Goal: Communication & Community: Share content

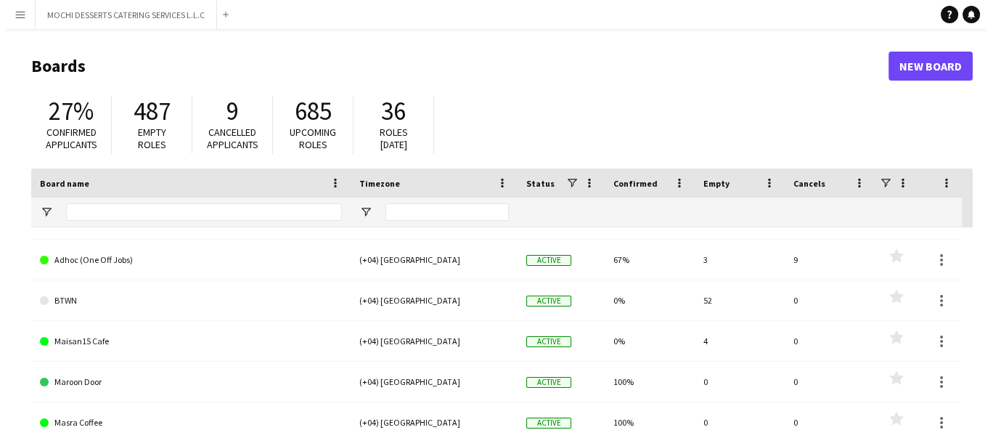
scroll to position [40, 0]
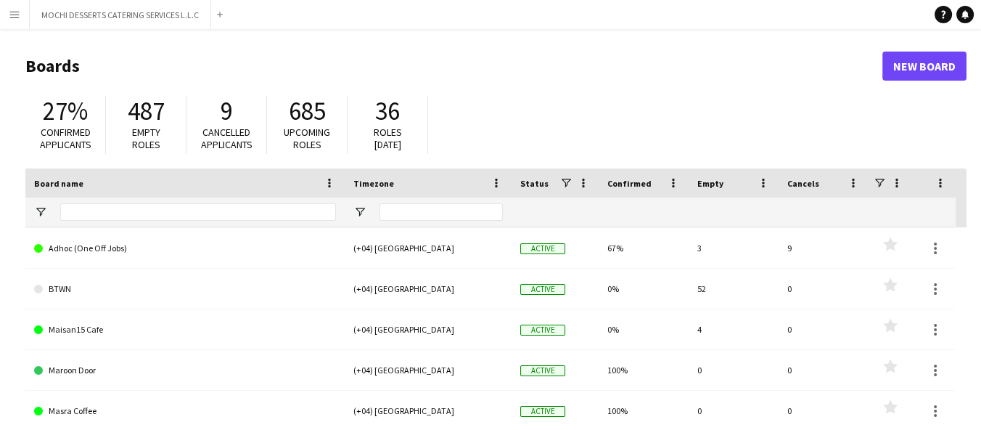
click at [57, 293] on link "BTWN" at bounding box center [185, 289] width 302 height 41
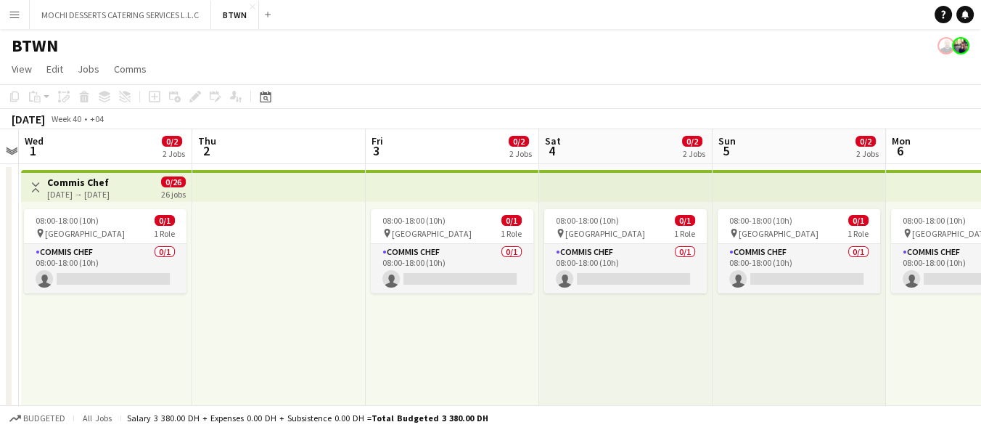
scroll to position [0, 328]
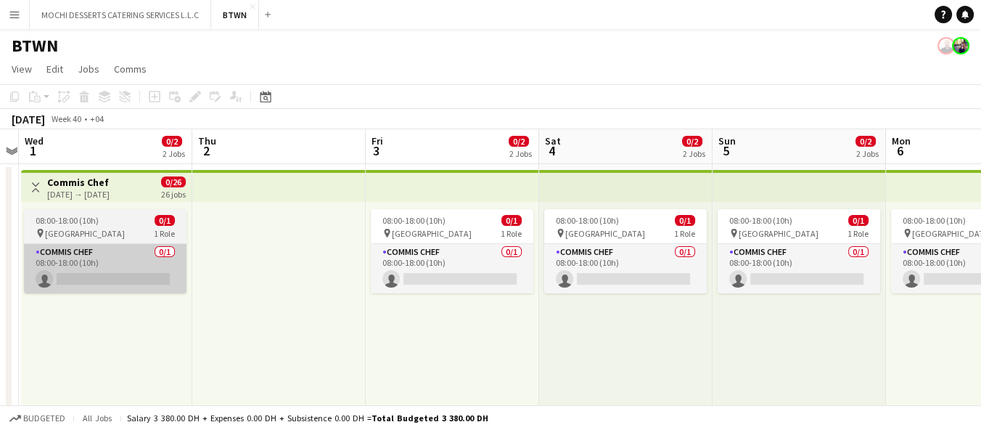
click at [81, 284] on app-card-role "Commis Chef 0/1 08:00-18:00 (10h) single-neutral-actions" at bounding box center [105, 268] width 163 height 49
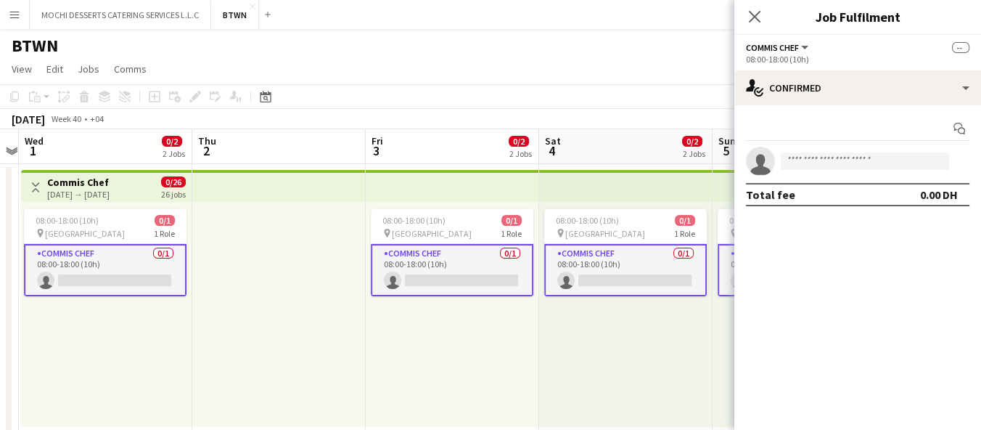
click at [64, 229] on span "[GEOGRAPHIC_DATA]" at bounding box center [85, 233] width 80 height 11
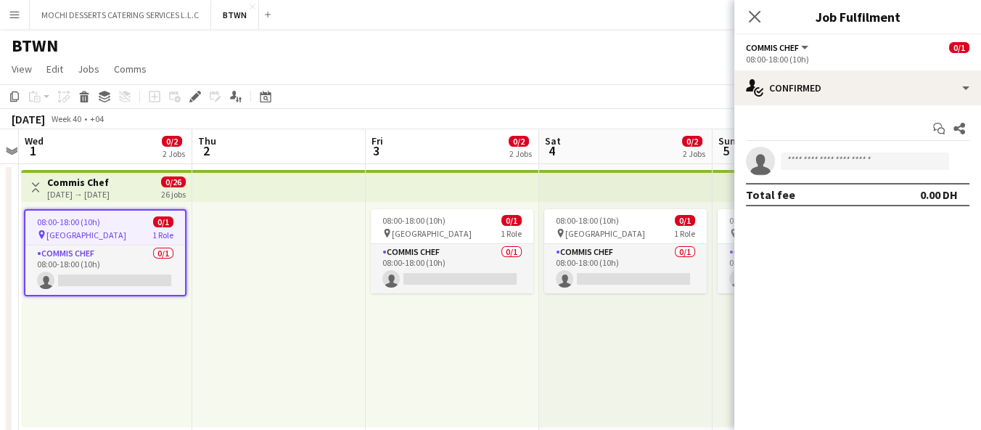
click at [46, 227] on app-job-card "08:00-18:00 (10h) 0/1 pin Abu Dhabi 1 Role Commis Chef 0/1 08:00-18:00 (10h) si…" at bounding box center [105, 252] width 163 height 87
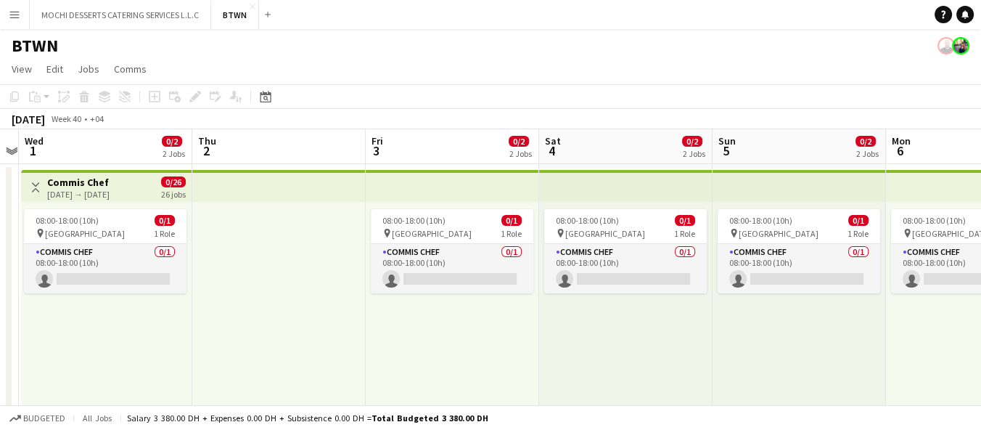
click at [54, 189] on div "[DATE] → [DATE]" at bounding box center [78, 194] width 62 height 11
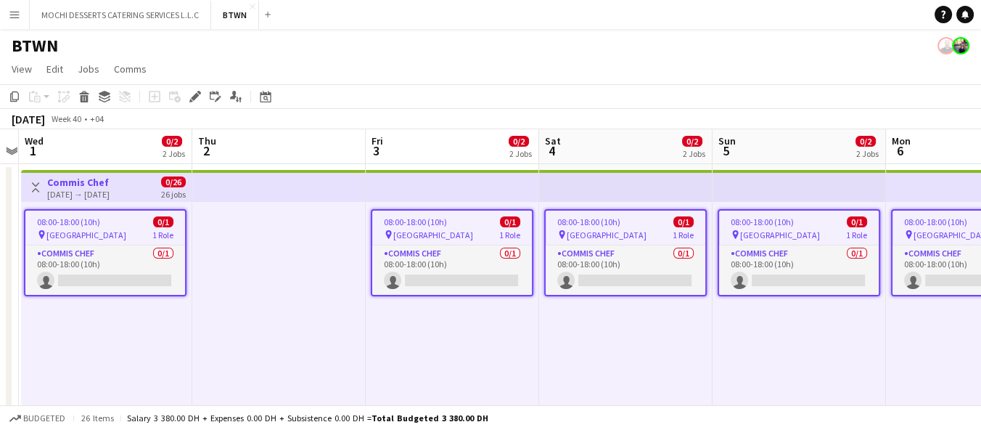
click at [69, 221] on span "08:00-18:00 (10h)" at bounding box center [68, 221] width 63 height 11
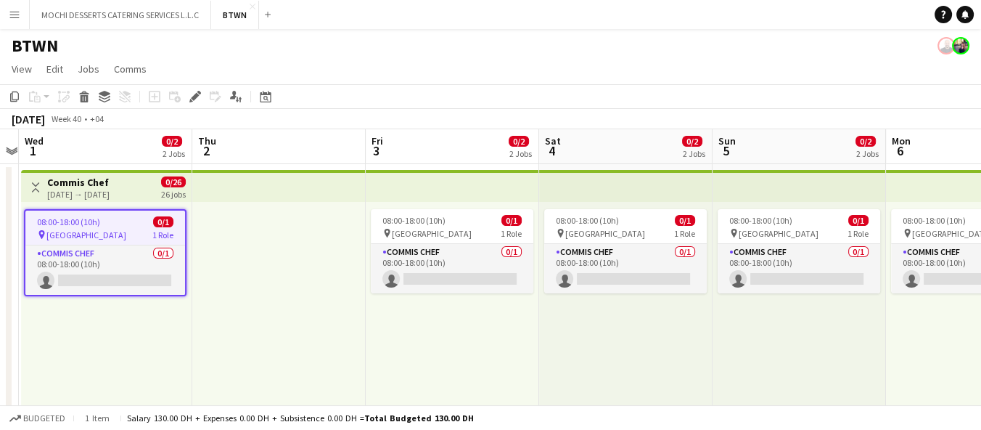
click at [64, 230] on span "[GEOGRAPHIC_DATA]" at bounding box center [86, 234] width 80 height 11
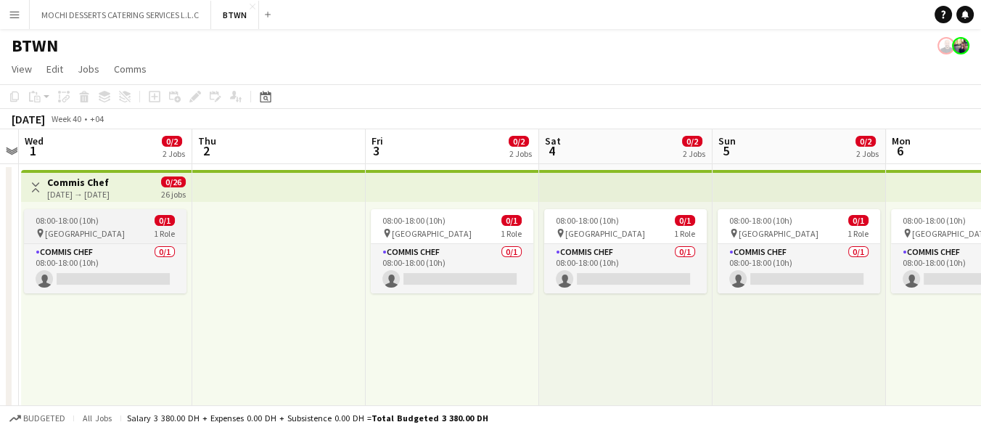
click at [53, 228] on span "[GEOGRAPHIC_DATA]" at bounding box center [85, 233] width 80 height 11
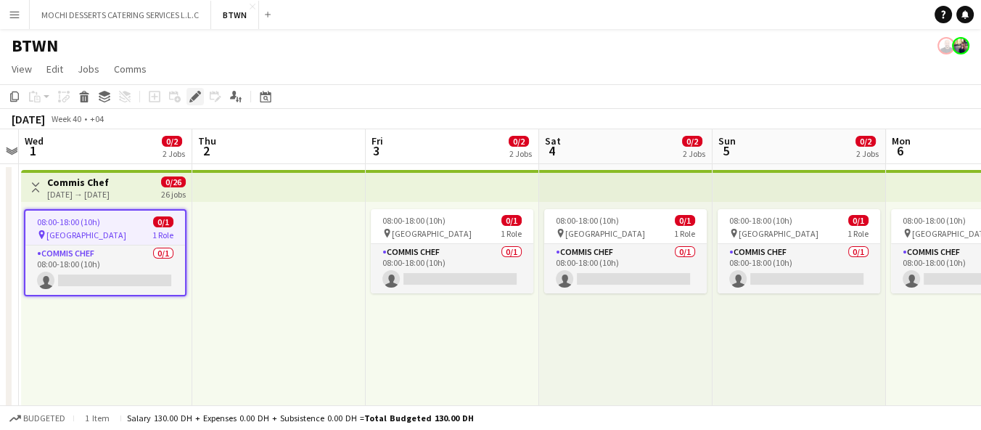
click at [192, 98] on icon at bounding box center [195, 97] width 8 height 8
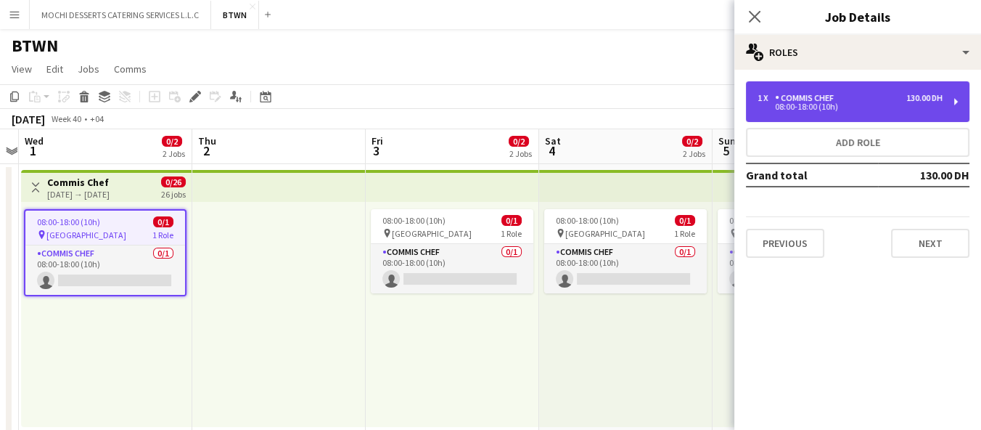
click at [931, 103] on div "08:00-18:00 (10h)" at bounding box center [850, 106] width 185 height 7
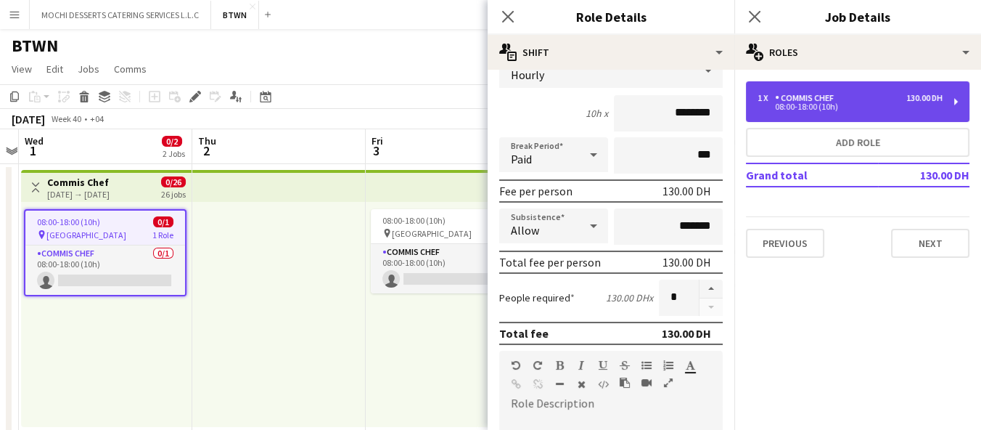
scroll to position [0, 0]
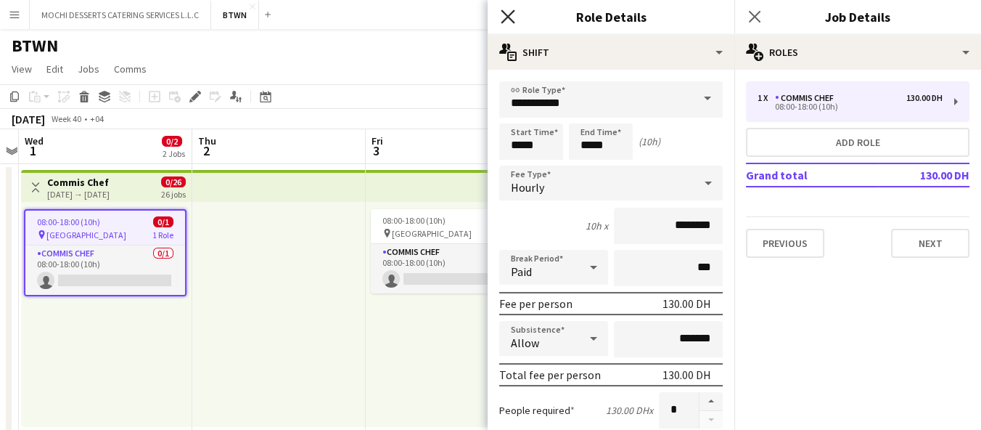
click at [503, 17] on icon "Close pop-in" at bounding box center [508, 16] width 14 height 14
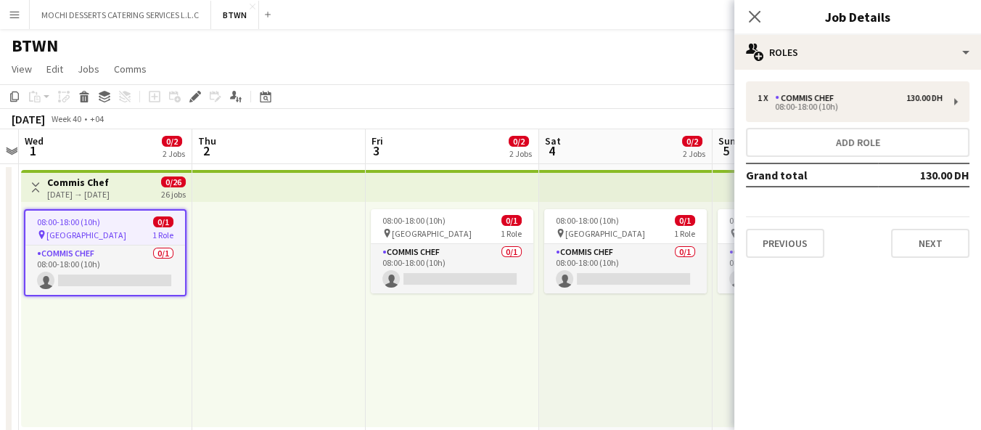
click at [9, 13] on app-icon "Menu" at bounding box center [15, 15] width 12 height 12
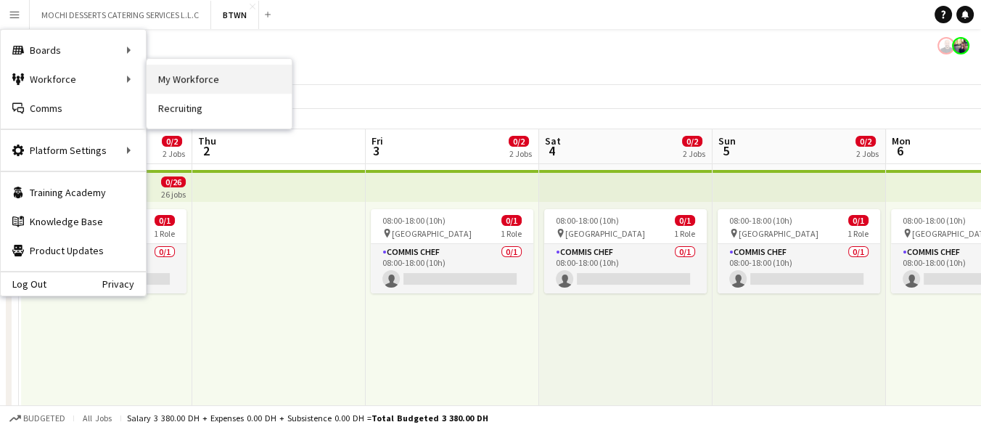
click at [178, 81] on link "My Workforce" at bounding box center [219, 79] width 145 height 29
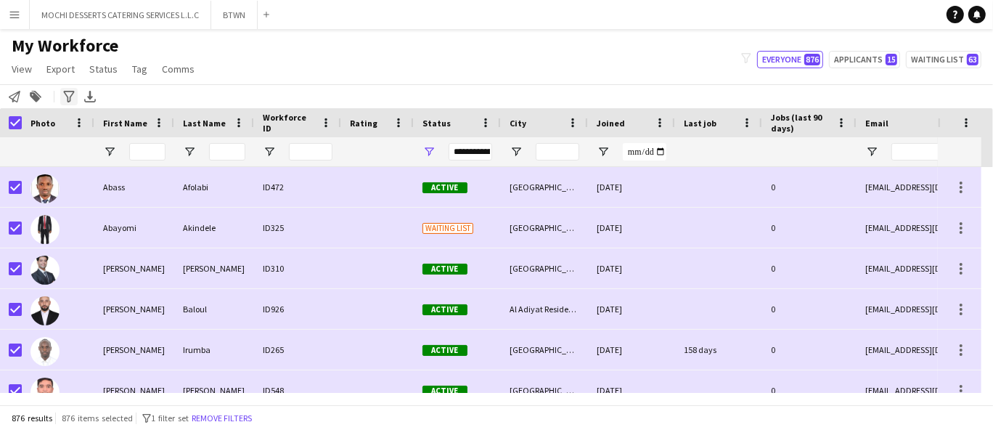
click at [68, 94] on icon "Advanced filters" at bounding box center [69, 97] width 12 height 12
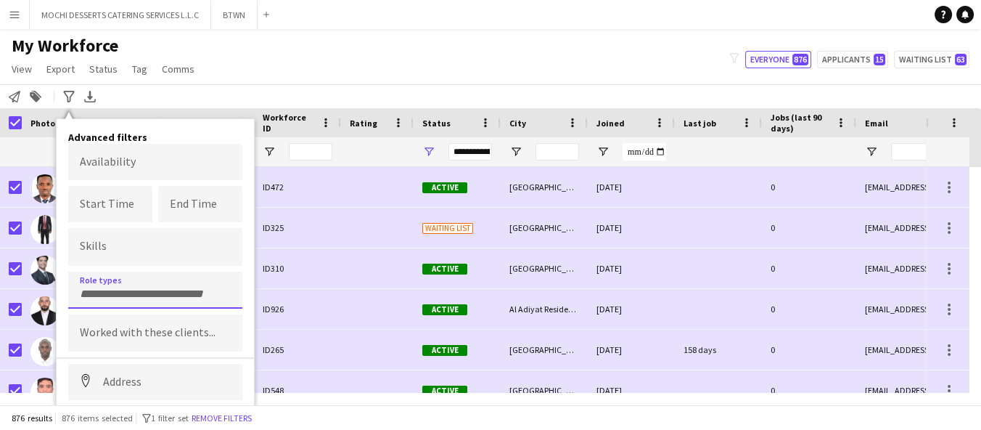
click at [113, 288] on input "Type to search role types..." at bounding box center [155, 293] width 151 height 13
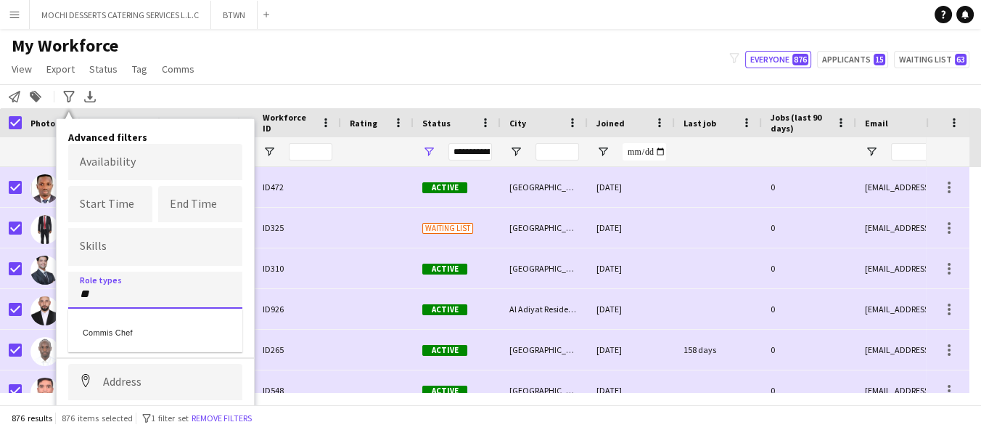
type input "**"
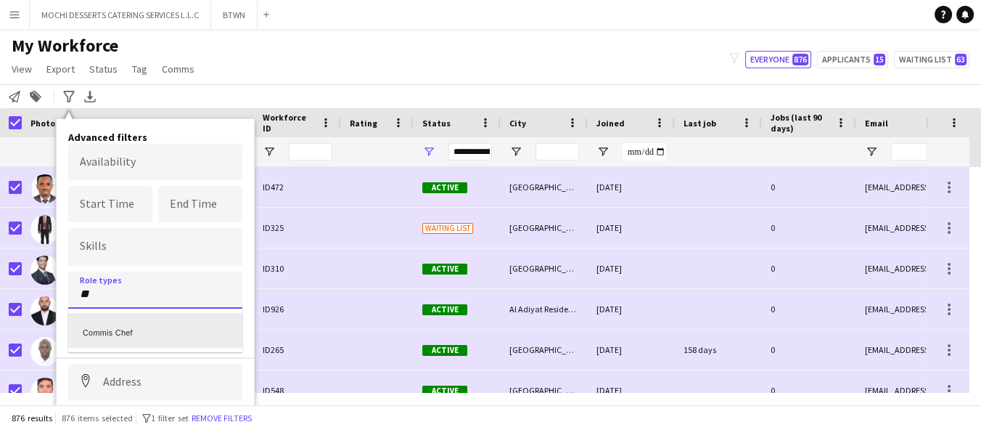
click at [128, 338] on div "Commis Chef" at bounding box center [155, 330] width 174 height 35
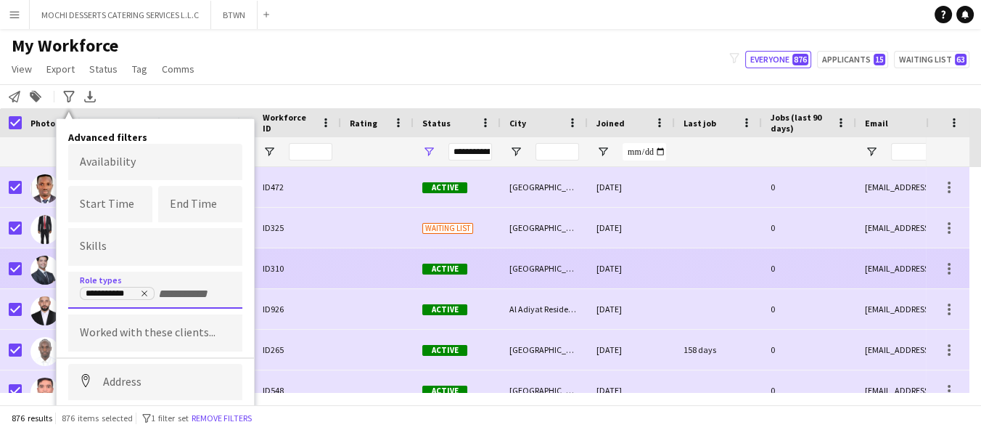
scroll to position [72, 0]
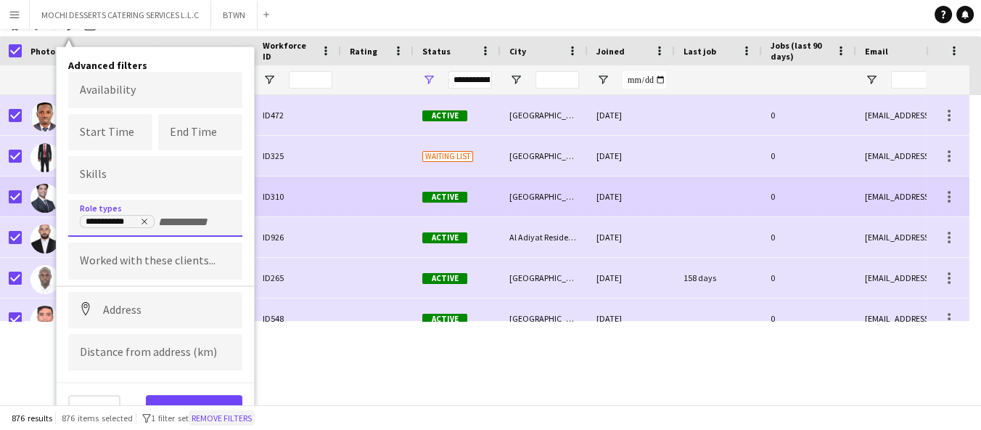
click at [204, 411] on button "Remove filters" at bounding box center [222, 418] width 66 height 16
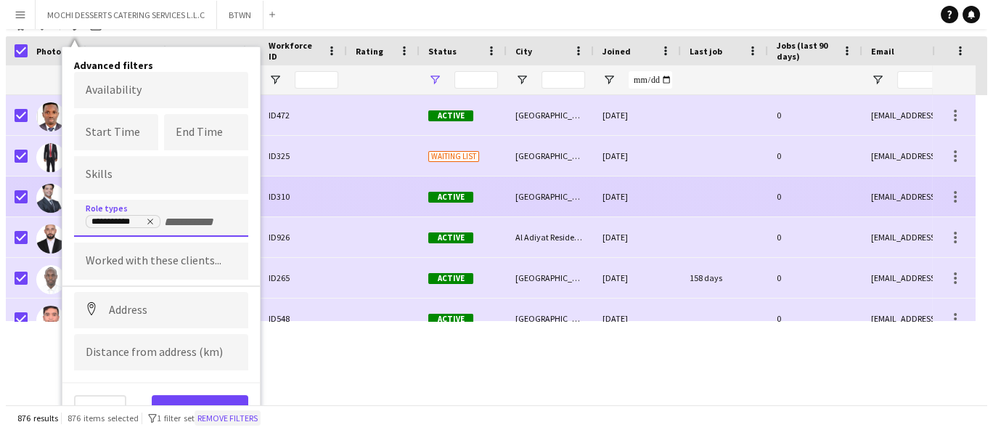
scroll to position [0, 0]
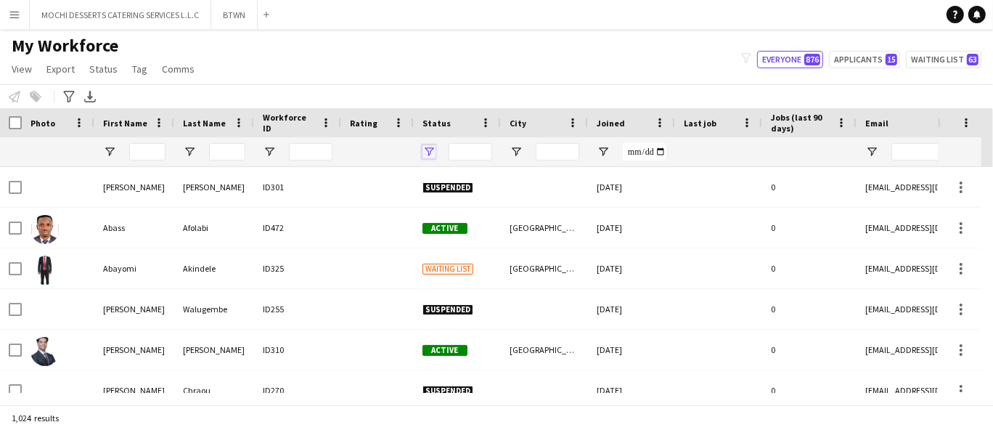
click at [429, 149] on span "Open Filter Menu" at bounding box center [428, 151] width 13 height 13
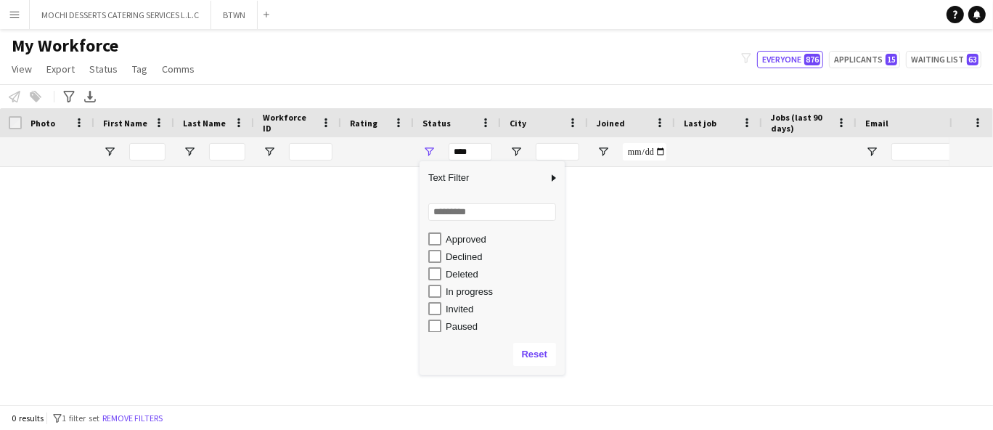
click at [481, 294] on div "In progress" at bounding box center [503, 291] width 115 height 11
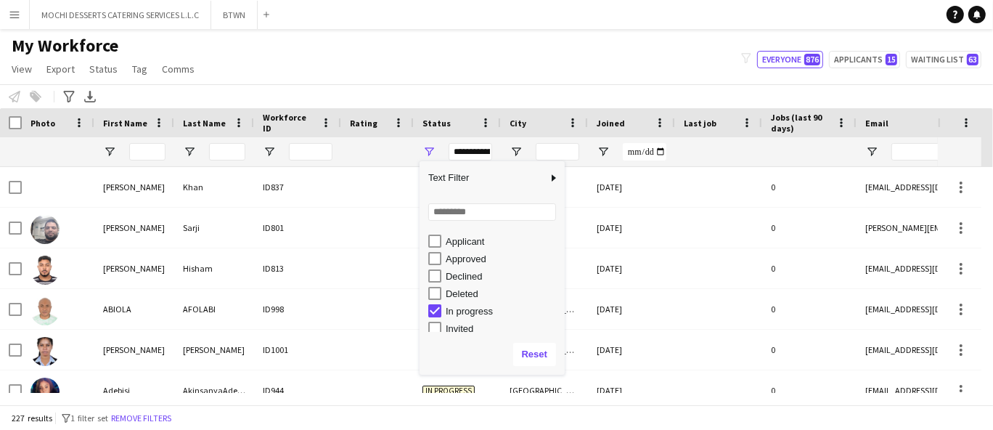
scroll to position [32, 0]
click at [470, 263] on div "Approved" at bounding box center [503, 261] width 115 height 11
click at [476, 244] on div "Applicant" at bounding box center [503, 243] width 115 height 11
click at [488, 325] on div "Waiting list" at bounding box center [503, 323] width 115 height 11
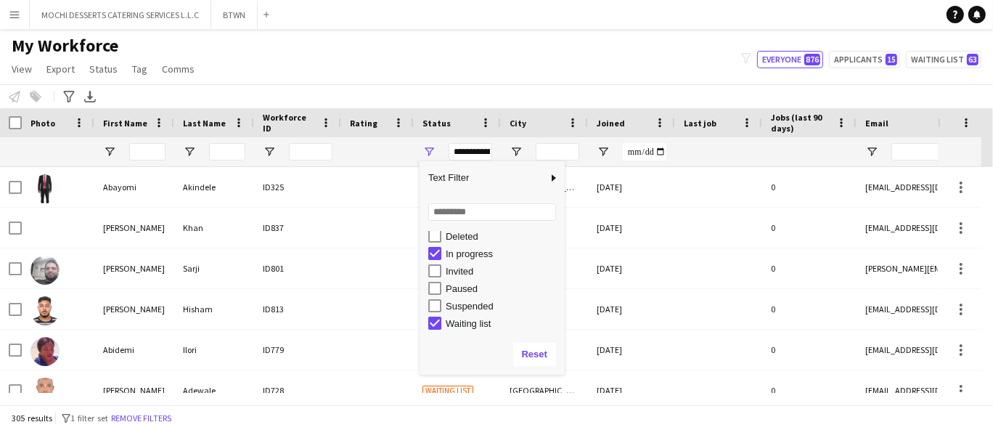
scroll to position [0, 0]
click at [458, 256] on div "Active" at bounding box center [503, 258] width 115 height 11
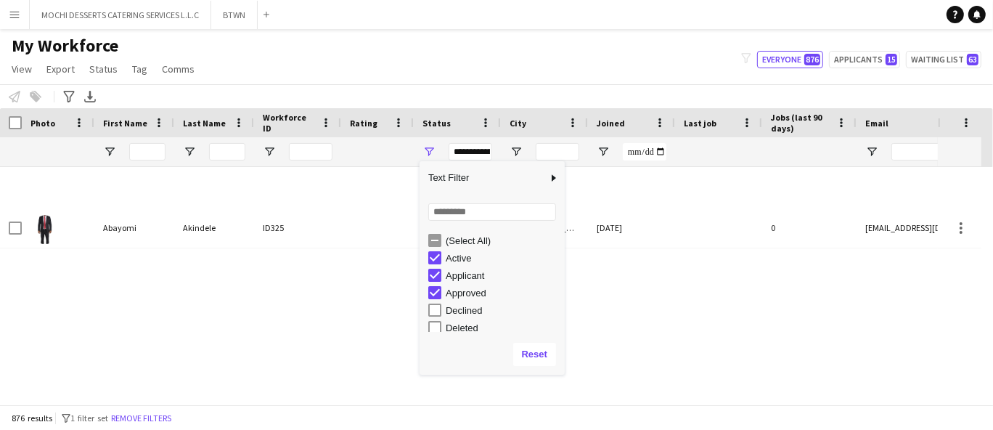
type input "**********"
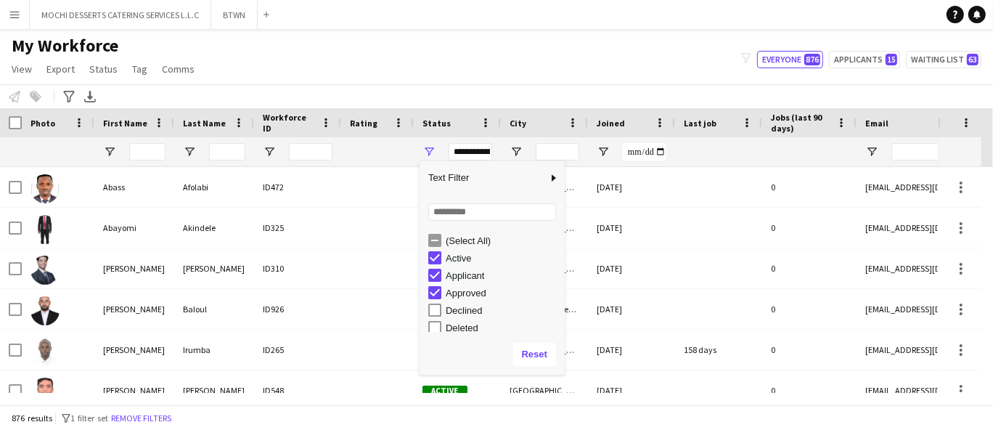
click at [573, 60] on div "My Workforce View Views Default view New view Update view Delete view Edit name…" at bounding box center [496, 59] width 993 height 49
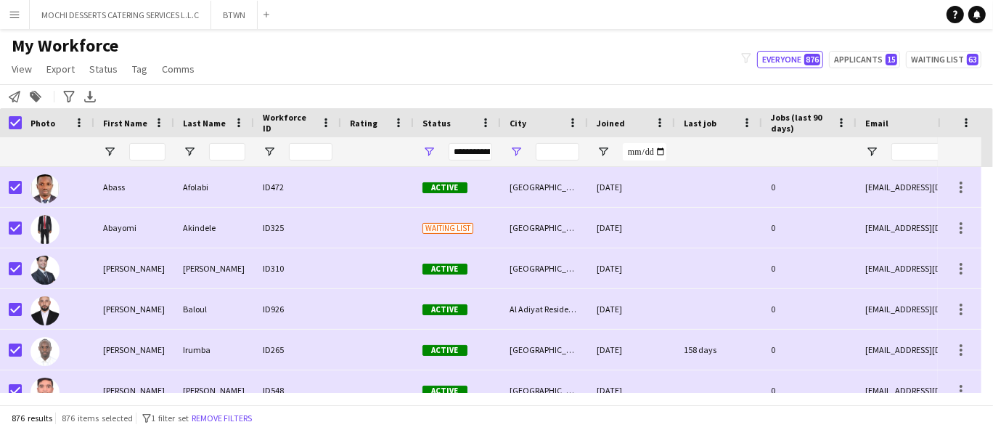
click at [519, 150] on span "Open Filter Menu" at bounding box center [516, 151] width 13 height 13
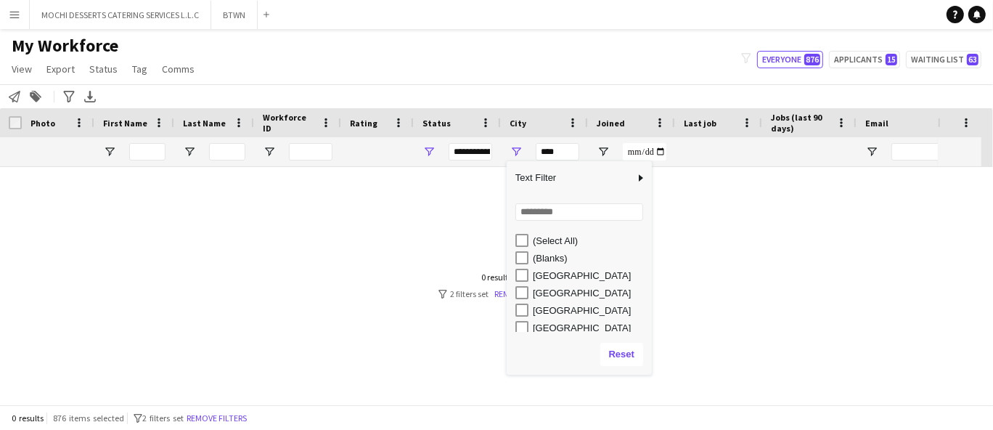
click at [562, 279] on div "[GEOGRAPHIC_DATA]" at bounding box center [590, 275] width 115 height 11
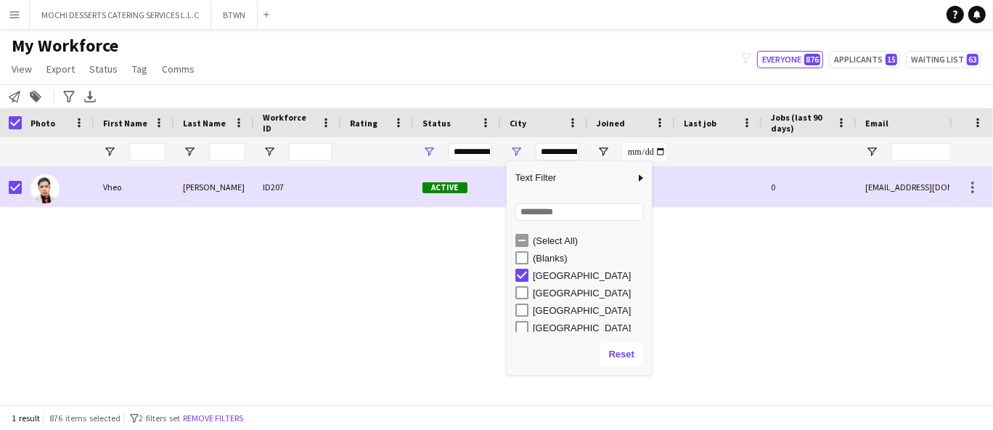
click at [562, 306] on div "[GEOGRAPHIC_DATA]" at bounding box center [590, 310] width 115 height 11
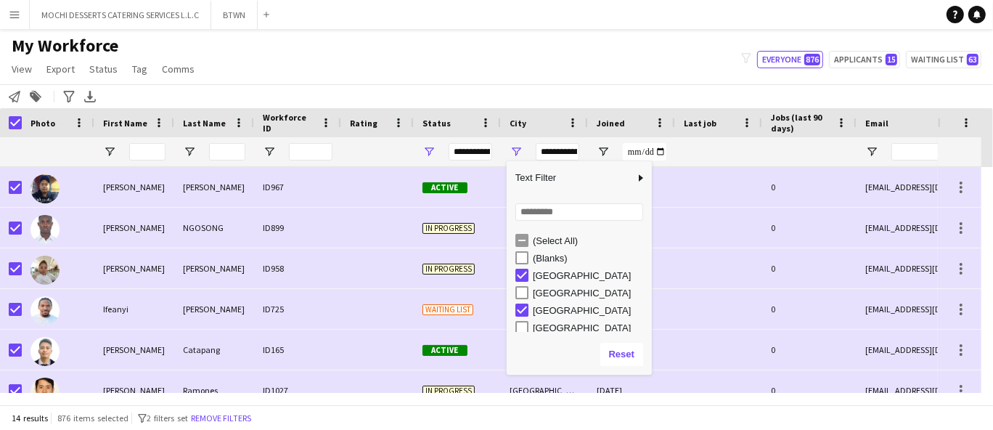
click at [568, 322] on div "[GEOGRAPHIC_DATA]" at bounding box center [590, 327] width 115 height 11
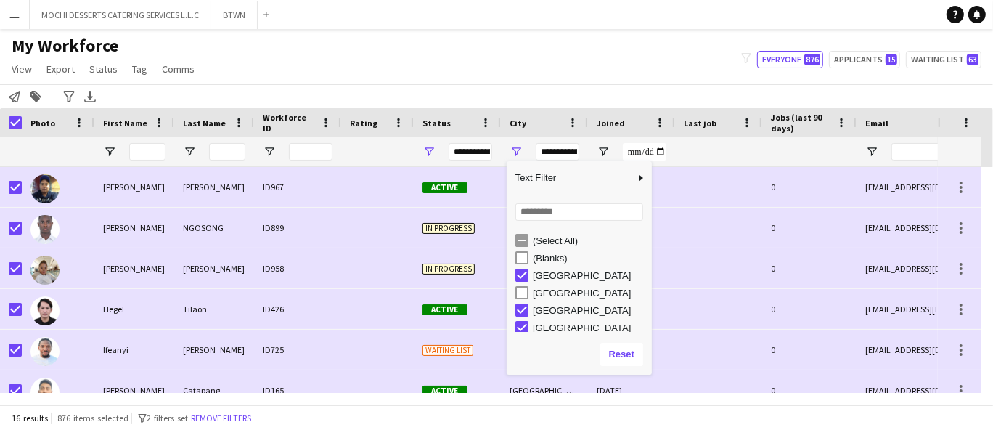
scroll to position [4, 0]
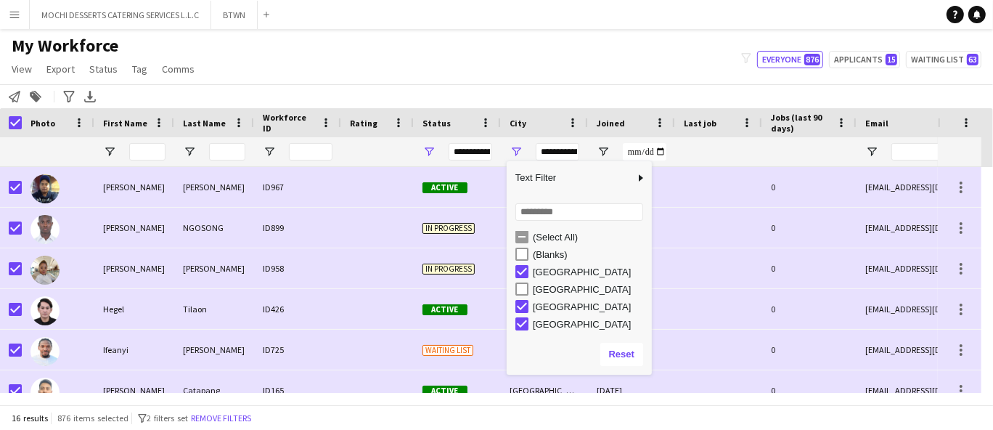
click at [560, 287] on div "[GEOGRAPHIC_DATA]" at bounding box center [590, 289] width 115 height 11
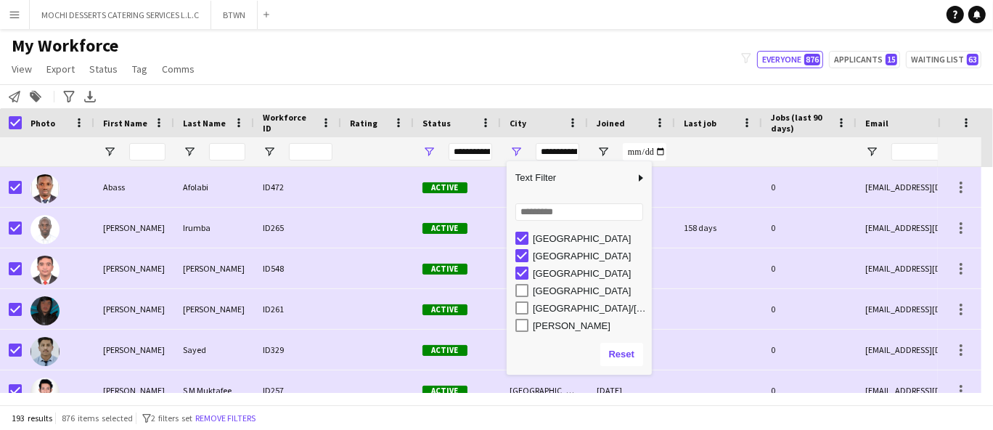
scroll to position [58, 0]
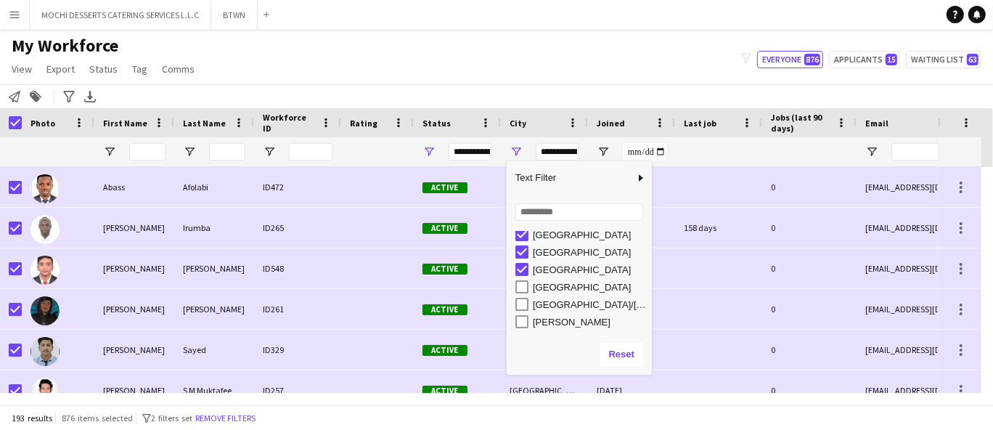
click at [579, 292] on div "[GEOGRAPHIC_DATA]" at bounding box center [590, 287] width 115 height 11
click at [581, 307] on div "[GEOGRAPHIC_DATA]/[GEOGRAPHIC_DATA]" at bounding box center [590, 304] width 115 height 11
click at [572, 325] on div "[PERSON_NAME]" at bounding box center [590, 321] width 115 height 11
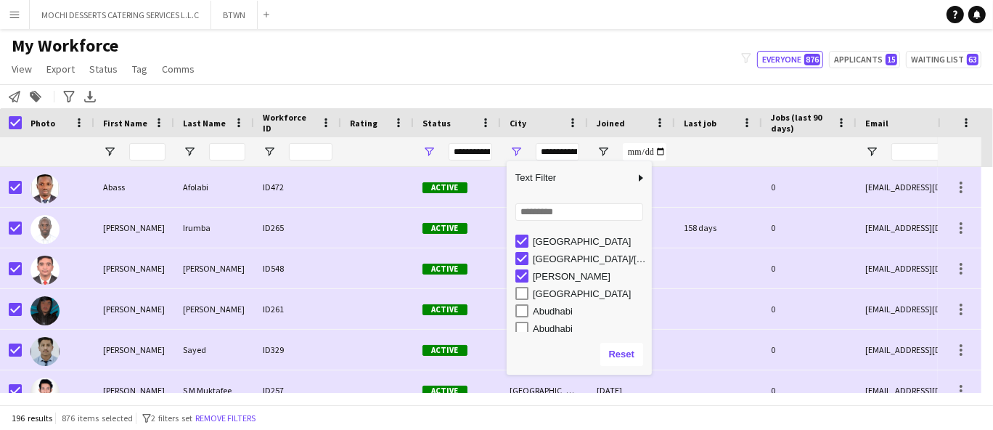
scroll to position [106, 0]
click at [575, 294] on div "[GEOGRAPHIC_DATA]" at bounding box center [590, 291] width 115 height 11
click at [571, 312] on div "Abudhabi" at bounding box center [590, 308] width 115 height 11
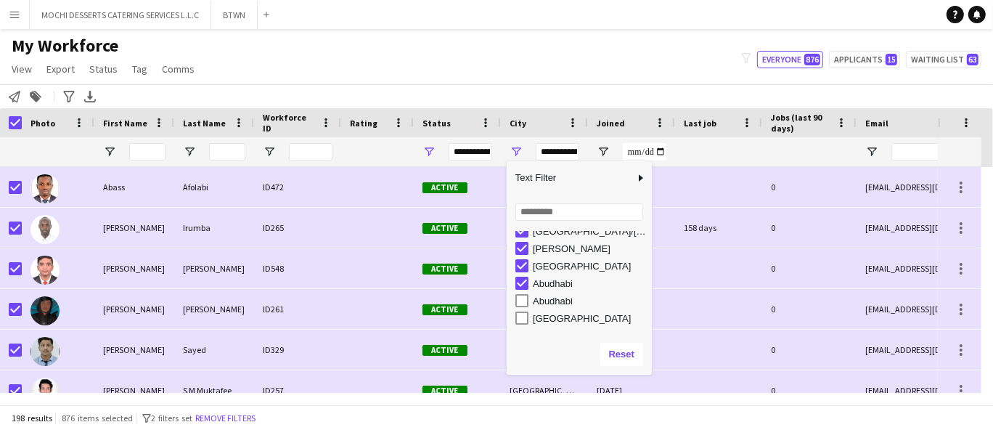
scroll to position [142, 0]
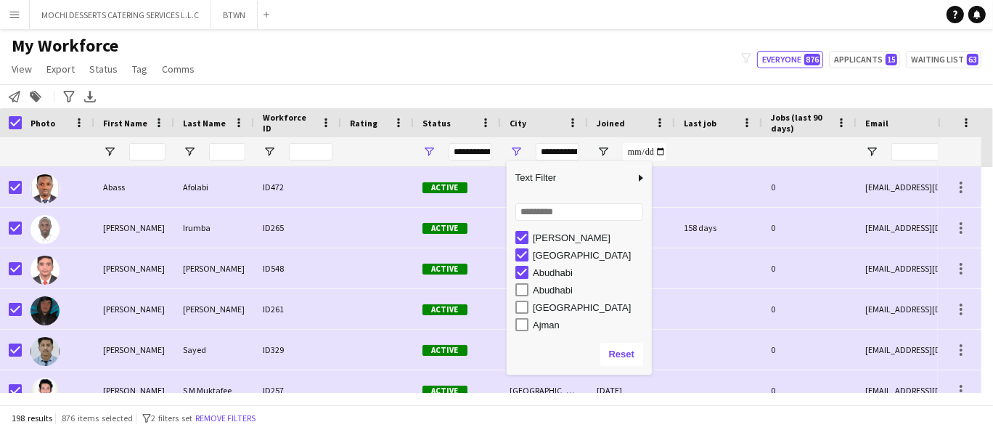
click at [564, 302] on div "[GEOGRAPHIC_DATA]" at bounding box center [590, 307] width 115 height 11
click at [564, 293] on div "Abudhabi" at bounding box center [590, 290] width 115 height 11
click at [555, 311] on div "[GEOGRAPHIC_DATA]" at bounding box center [590, 307] width 115 height 11
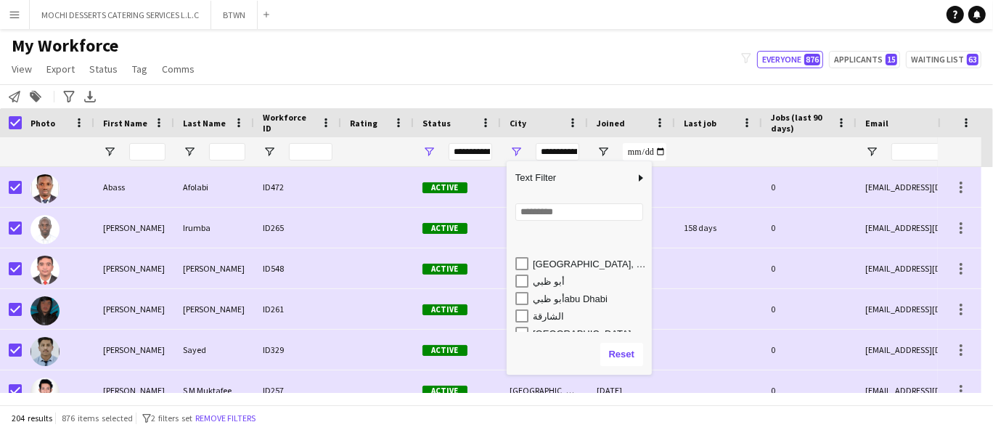
scroll to position [822, 0]
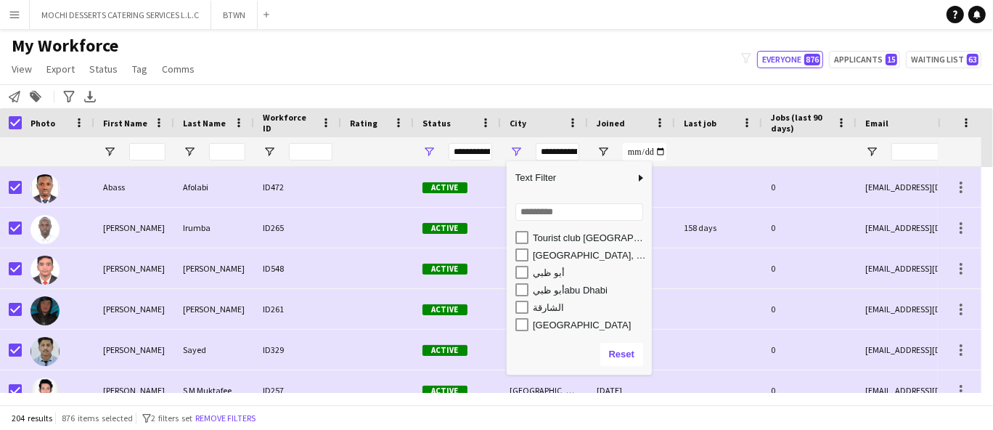
click at [602, 294] on div "أبو ظبيabu Dhabi" at bounding box center [590, 290] width 115 height 11
type input "**********"
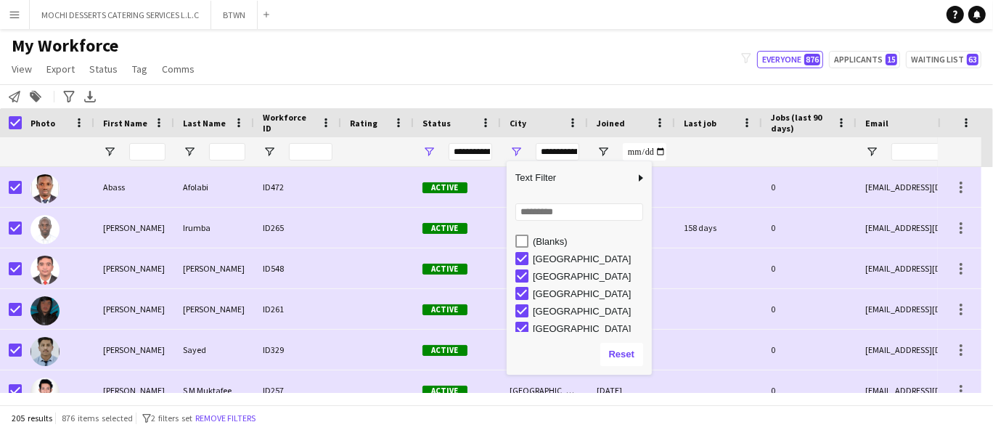
scroll to position [0, 0]
click at [598, 37] on div "My Workforce View Views Default view New view Update view Delete view Edit name…" at bounding box center [496, 59] width 993 height 49
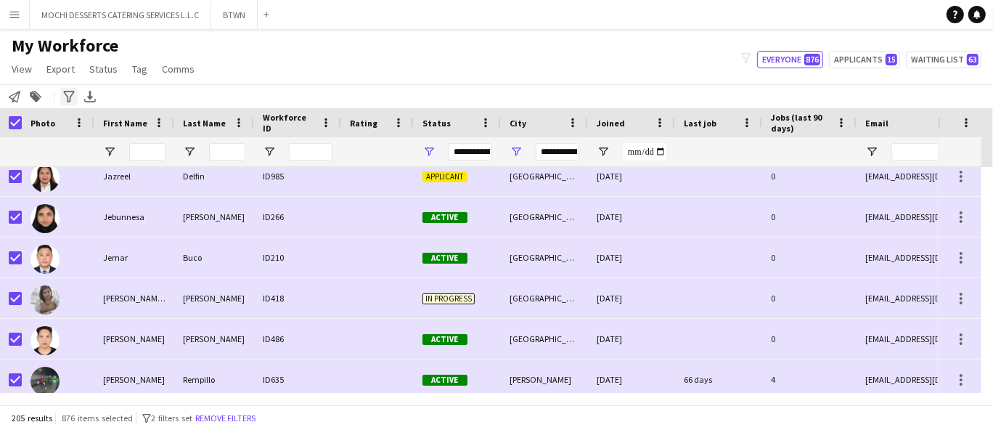
click at [70, 97] on icon at bounding box center [68, 97] width 11 height 12
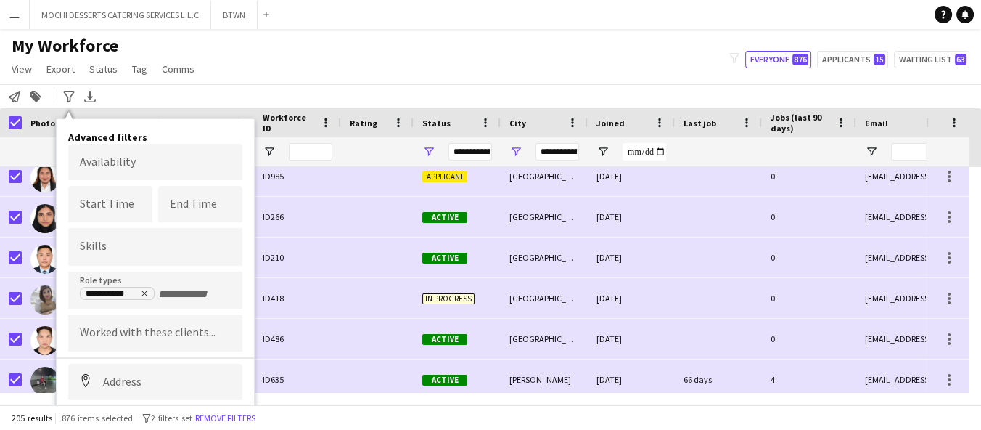
click at [305, 43] on div "My Workforce View Views Default view New view Update view Delete view Edit name…" at bounding box center [490, 59] width 981 height 49
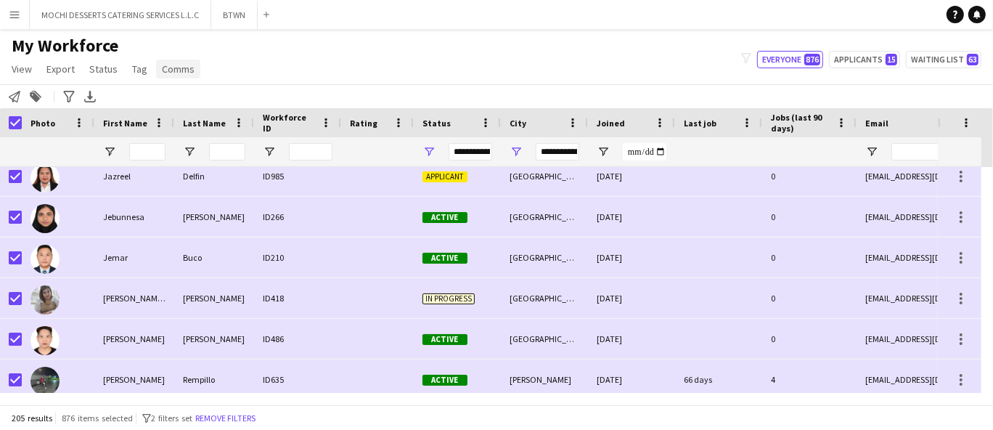
click at [179, 77] on link "Comms" at bounding box center [178, 69] width 44 height 19
click at [213, 110] on link "Send notification" at bounding box center [205, 100] width 102 height 30
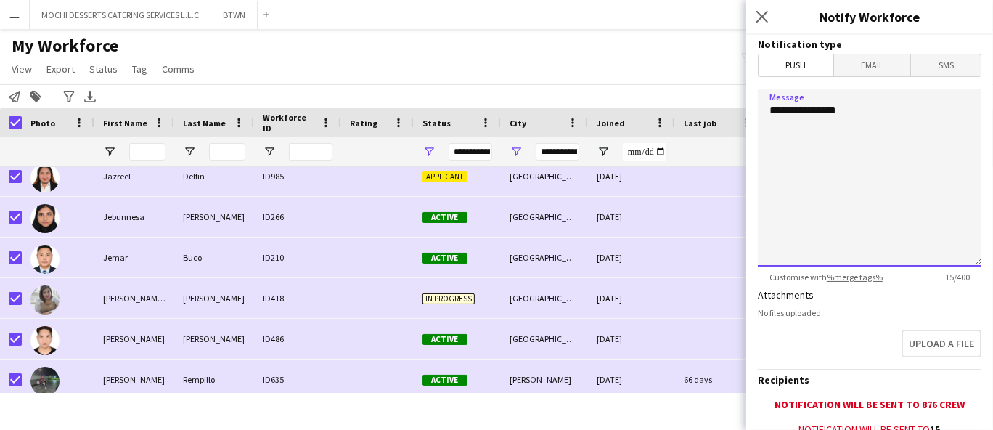
click at [812, 153] on textarea "**********" at bounding box center [870, 178] width 224 height 178
paste textarea "**********"
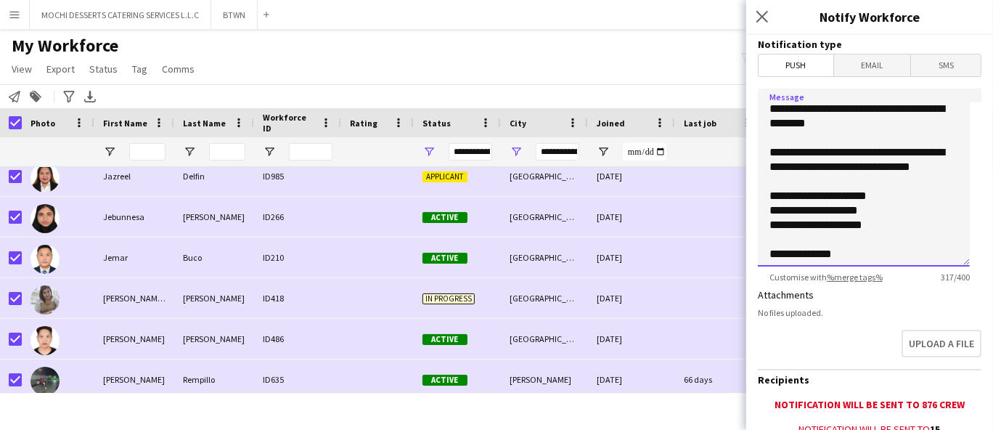
click at [902, 173] on textarea "**********" at bounding box center [864, 178] width 212 height 178
click at [825, 181] on textarea "**********" at bounding box center [864, 178] width 212 height 178
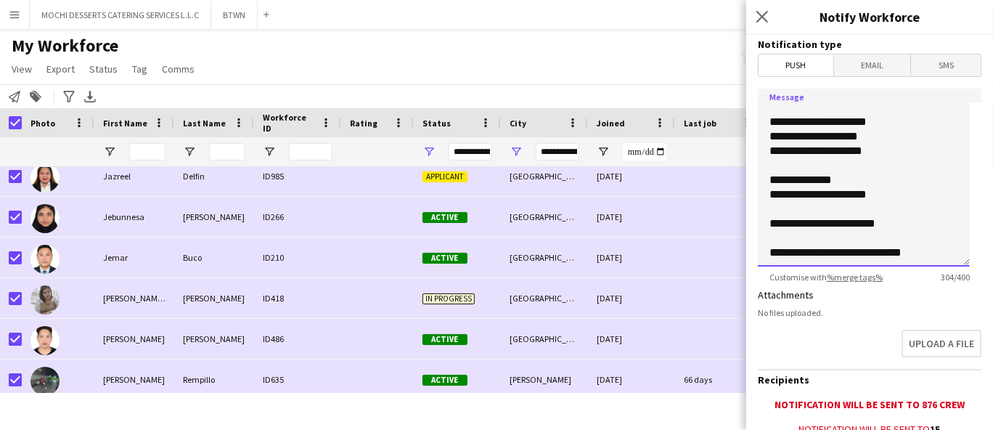
click at [875, 233] on textarea "**********" at bounding box center [864, 178] width 212 height 178
drag, startPoint x: 770, startPoint y: 179, endPoint x: 930, endPoint y: 339, distance: 225.8
click at [930, 339] on form "**********" at bounding box center [869, 324] width 247 height 578
paste textarea "**********"
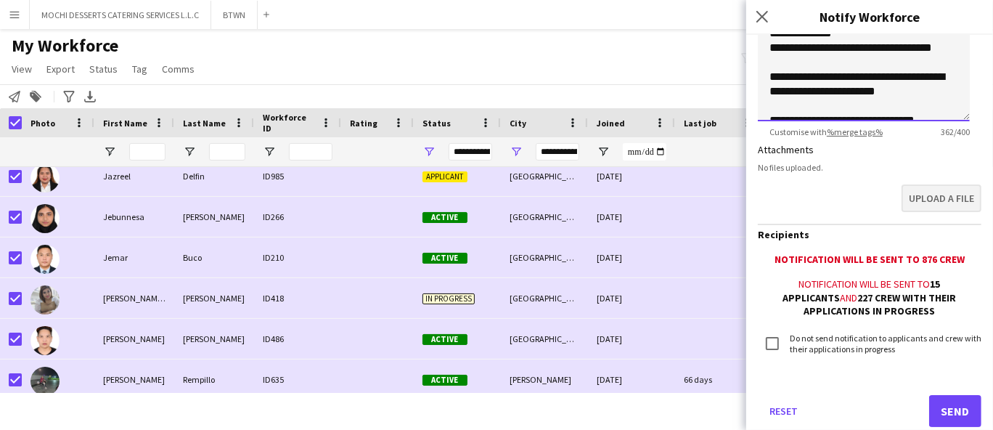
scroll to position [181, 0]
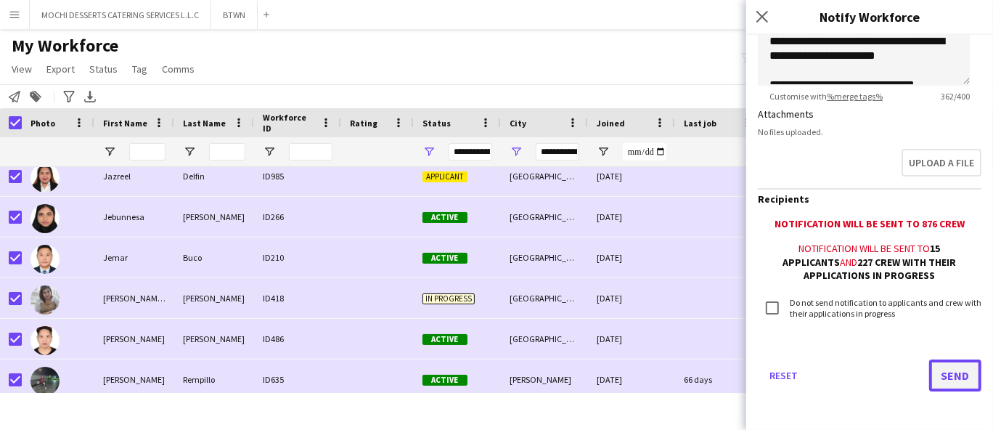
click at [947, 378] on button "Send" at bounding box center [955, 375] width 52 height 32
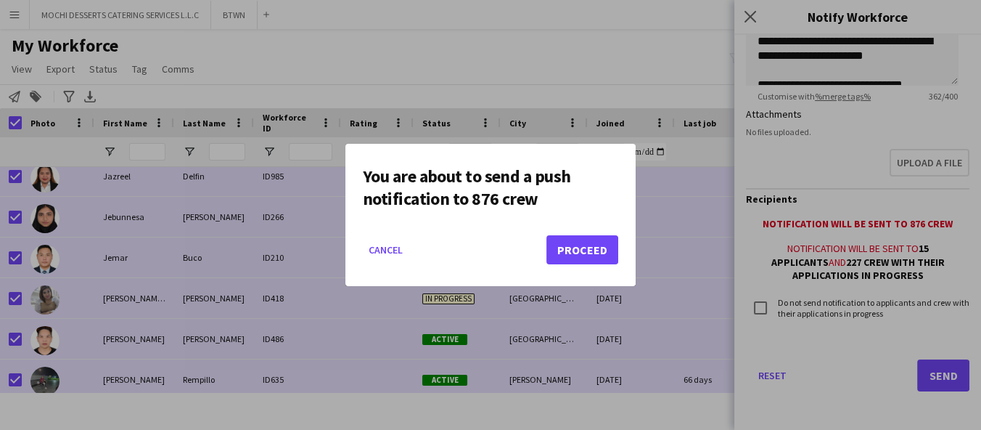
click at [613, 68] on div at bounding box center [490, 215] width 981 height 430
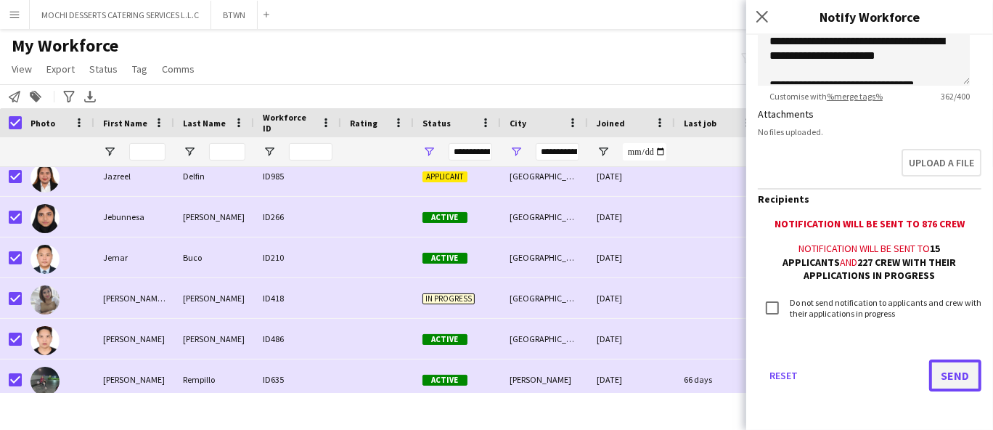
click at [940, 377] on button "Send" at bounding box center [955, 375] width 52 height 32
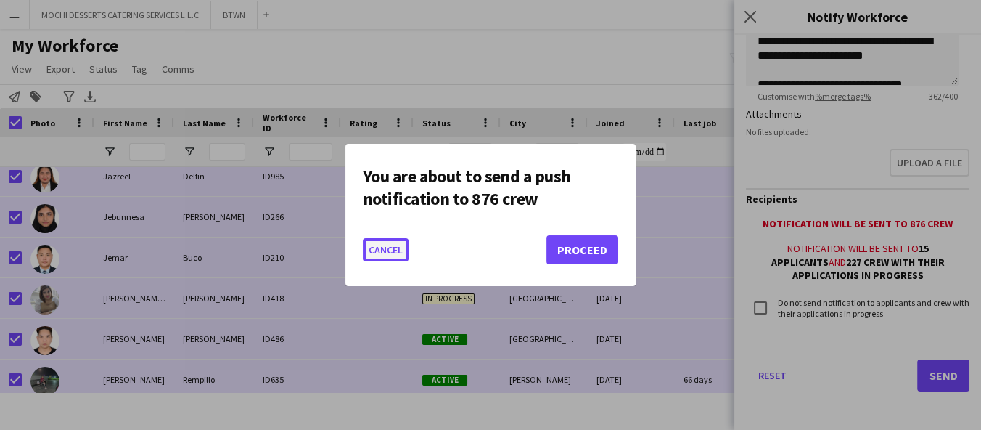
click at [381, 248] on button "Cancel" at bounding box center [386, 249] width 46 height 23
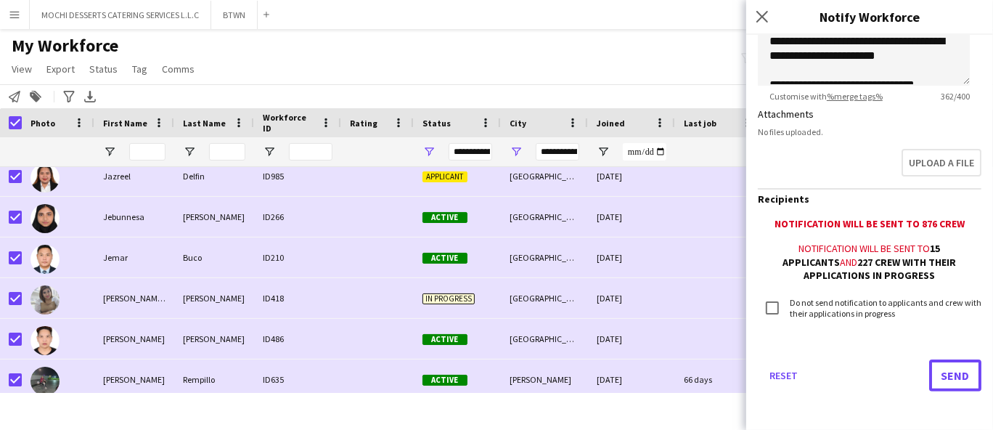
scroll to position [148, 0]
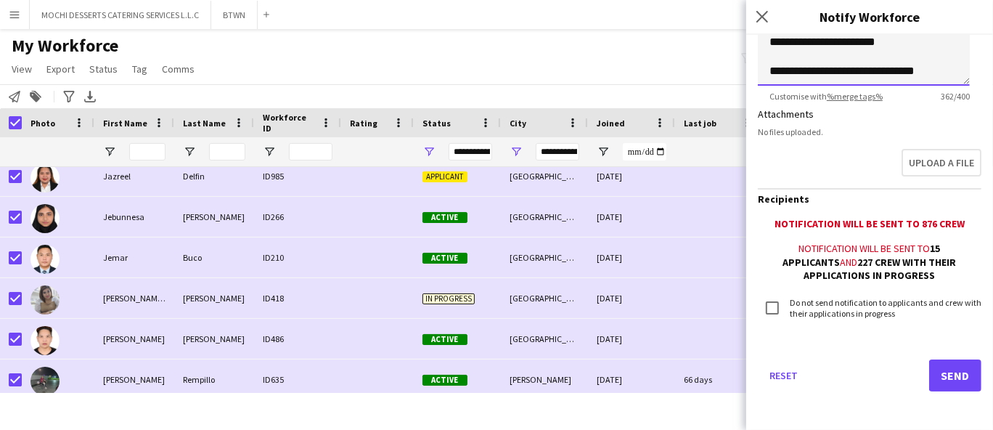
type textarea "**********"
click at [939, 379] on button "Send" at bounding box center [955, 375] width 52 height 32
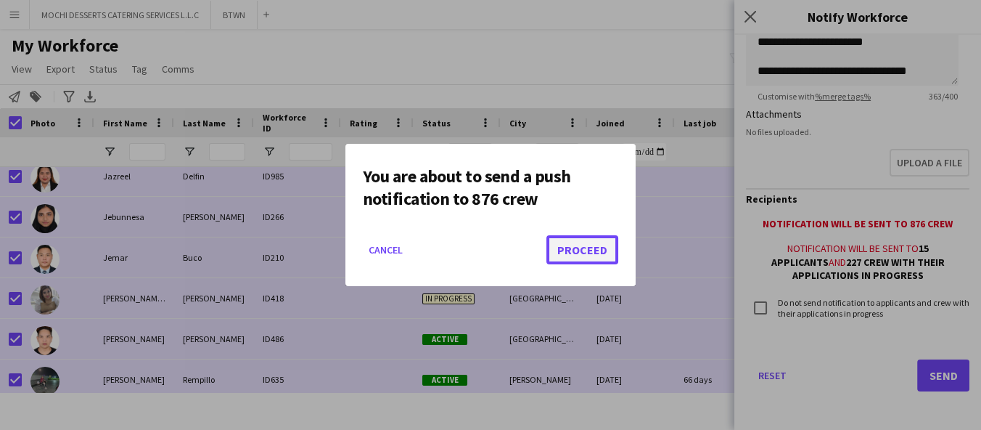
click at [579, 262] on button "Proceed" at bounding box center [583, 249] width 72 height 29
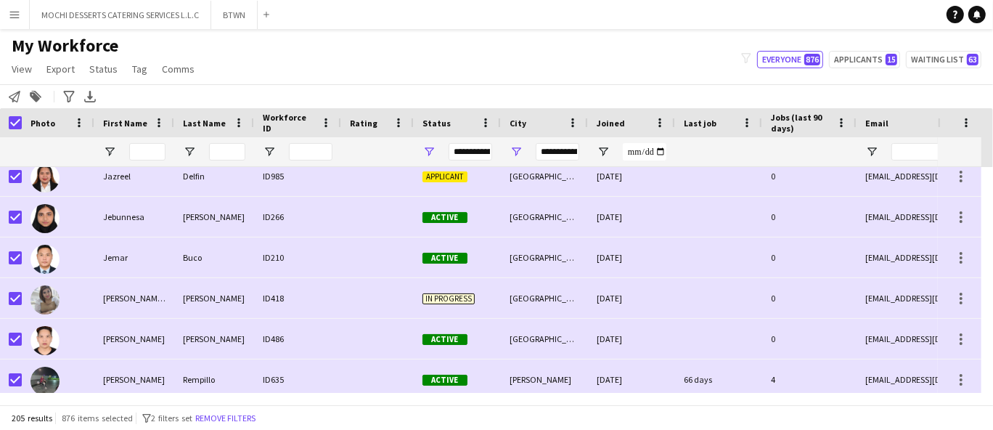
click at [12, 13] on app-icon "Menu" at bounding box center [15, 15] width 12 height 12
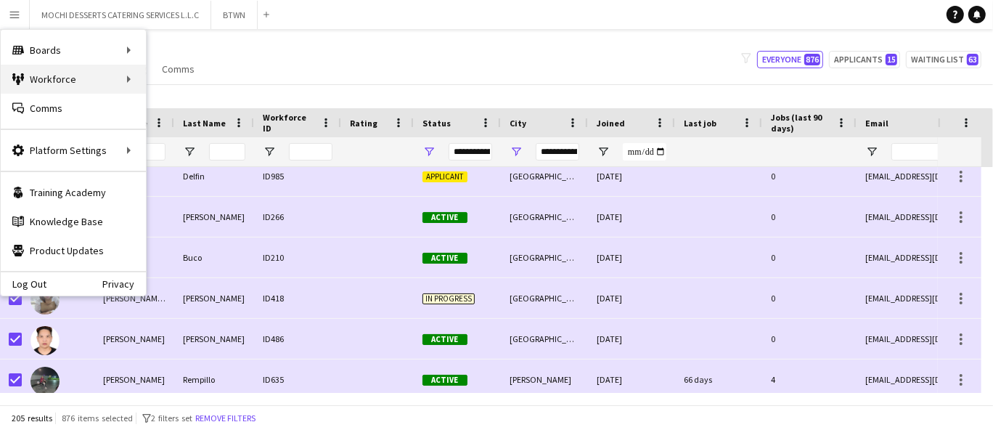
click at [109, 82] on div "Workforce Workforce" at bounding box center [73, 79] width 145 height 29
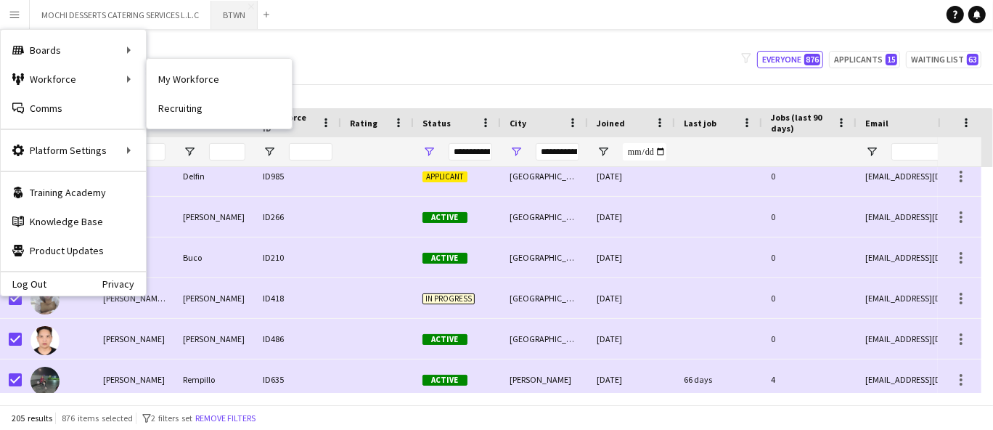
click at [232, 12] on button "BTWN Close" at bounding box center [234, 15] width 46 height 28
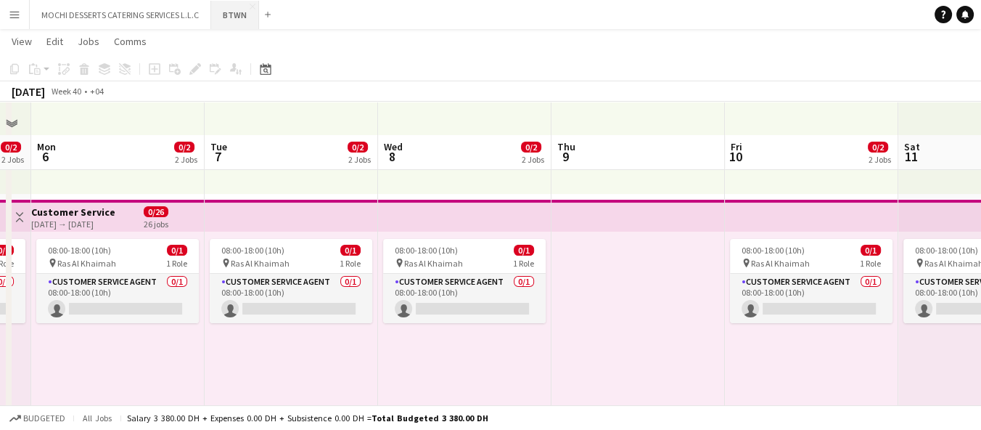
scroll to position [288, 0]
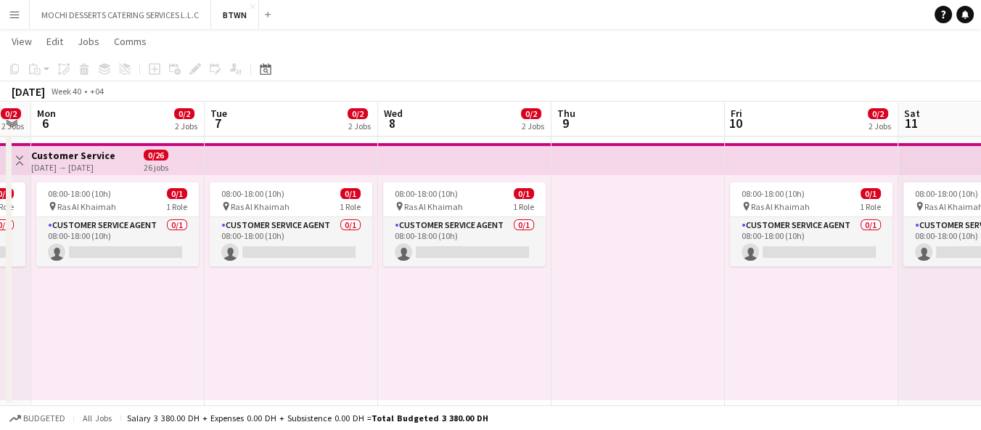
click at [893, 337] on div "08:00-18:00 (10h) 0/1 pin Ras Al Khaimah 1 Role Customer Service Agent 0/1 08:0…" at bounding box center [811, 287] width 173 height 225
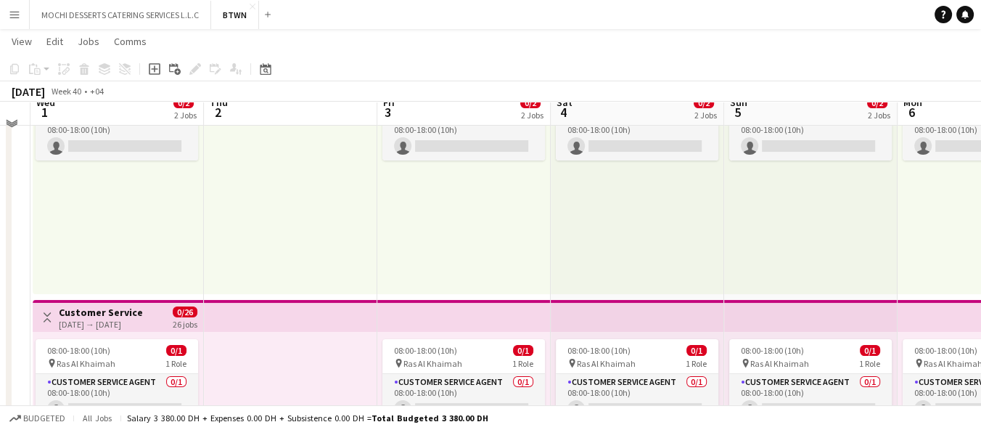
scroll to position [283, 0]
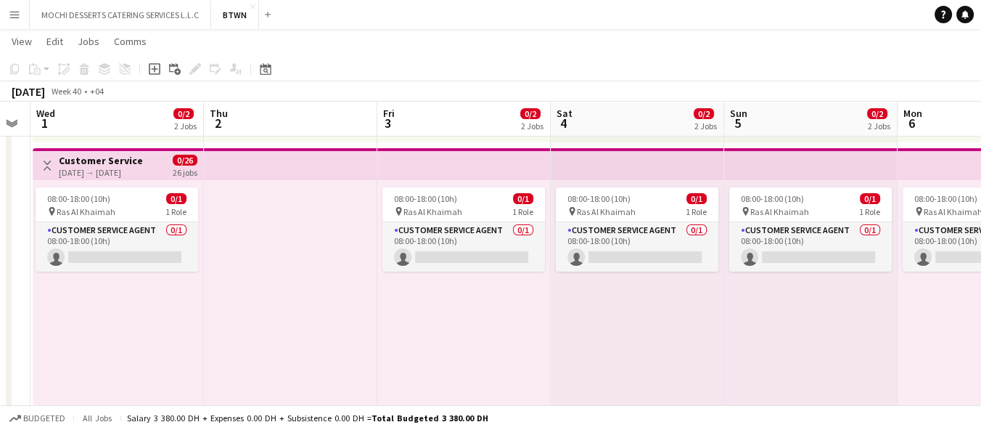
click at [896, 337] on div "08:00-18:00 (10h) 0/1 pin Ras Al Khaimah 1 Role Customer Service Agent 0/1 08:0…" at bounding box center [810, 292] width 173 height 225
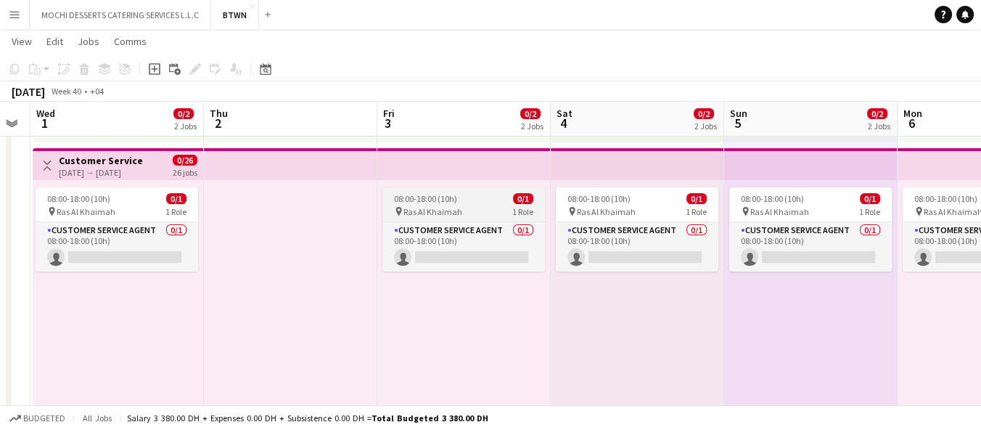
click at [461, 205] on div "pin Ras Al Khaimah 1 Role" at bounding box center [464, 211] width 163 height 12
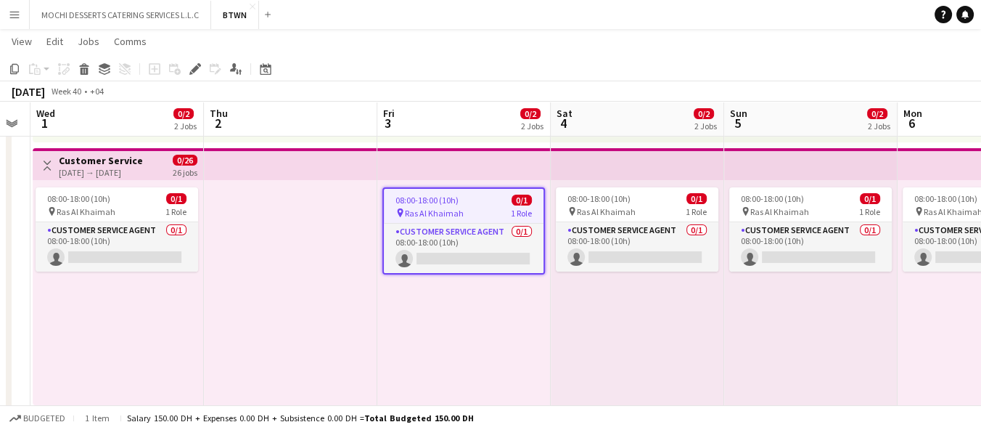
click at [465, 210] on div "pin Ras Al Khaimah 1 Role" at bounding box center [464, 213] width 160 height 12
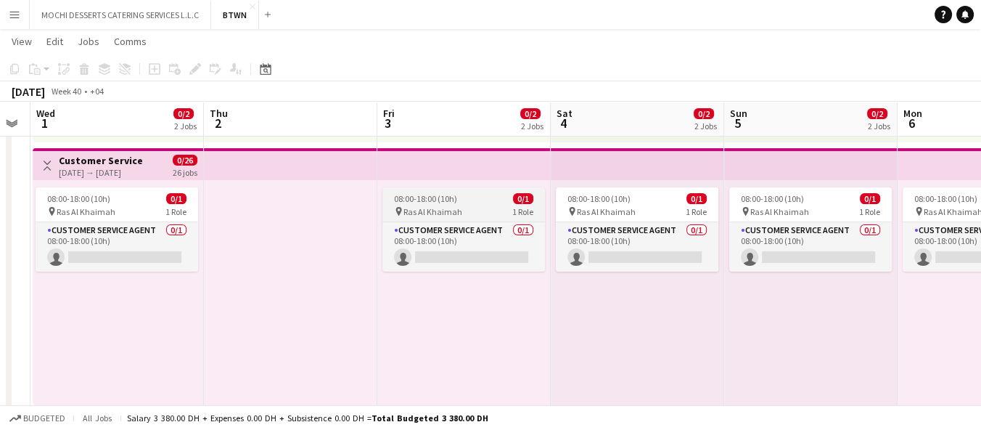
click at [496, 206] on div "pin Ras Al Khaimah 1 Role" at bounding box center [464, 211] width 163 height 12
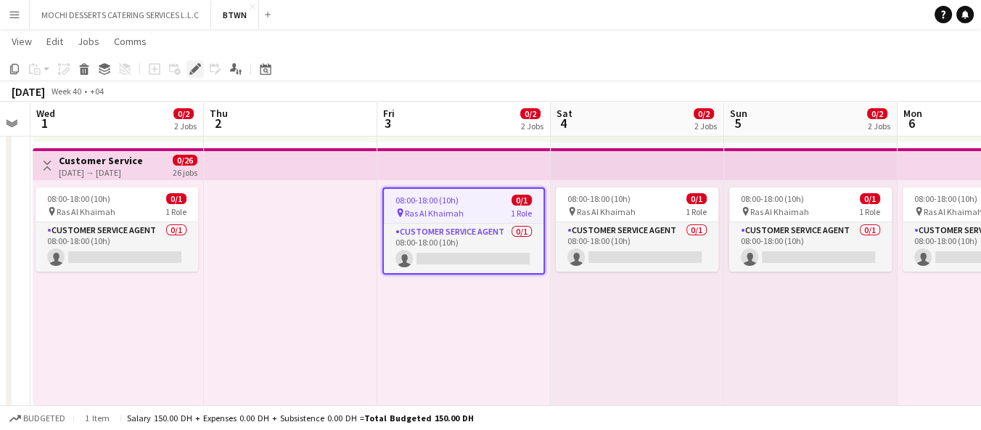
click at [190, 73] on icon at bounding box center [191, 73] width 4 height 4
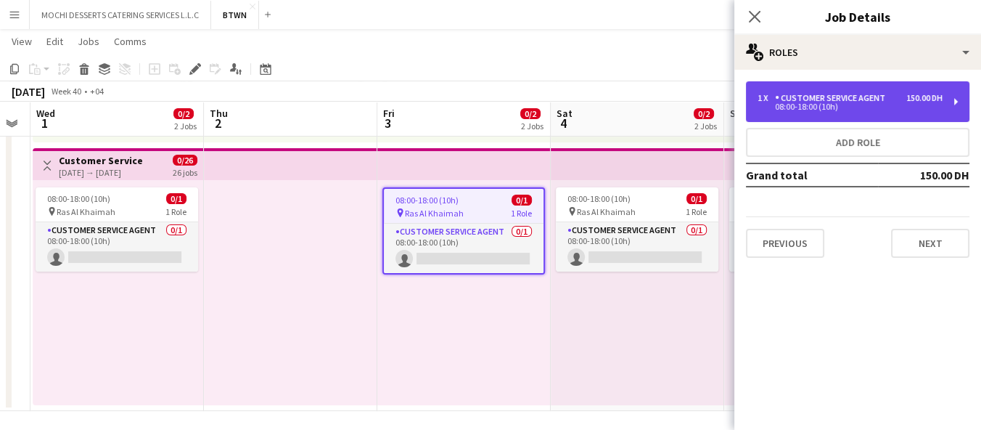
click at [851, 103] on div "08:00-18:00 (10h)" at bounding box center [850, 106] width 185 height 7
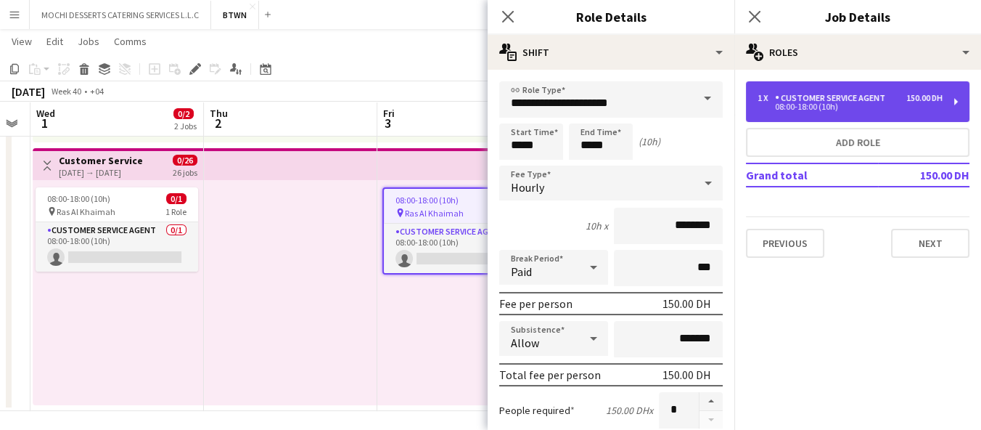
click at [938, 111] on div "1 x Customer Service Agent 150.00 DH 08:00-18:00 (10h)" at bounding box center [858, 101] width 224 height 41
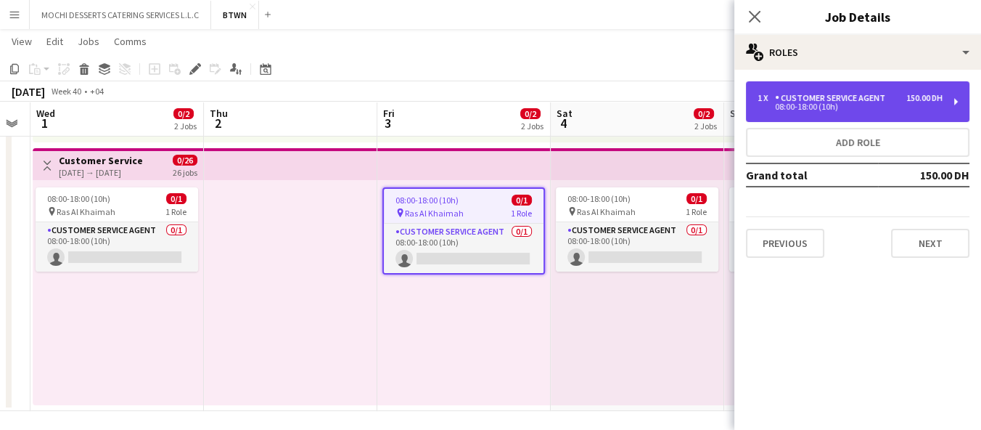
click at [907, 99] on div "150.00 DH" at bounding box center [925, 98] width 36 height 10
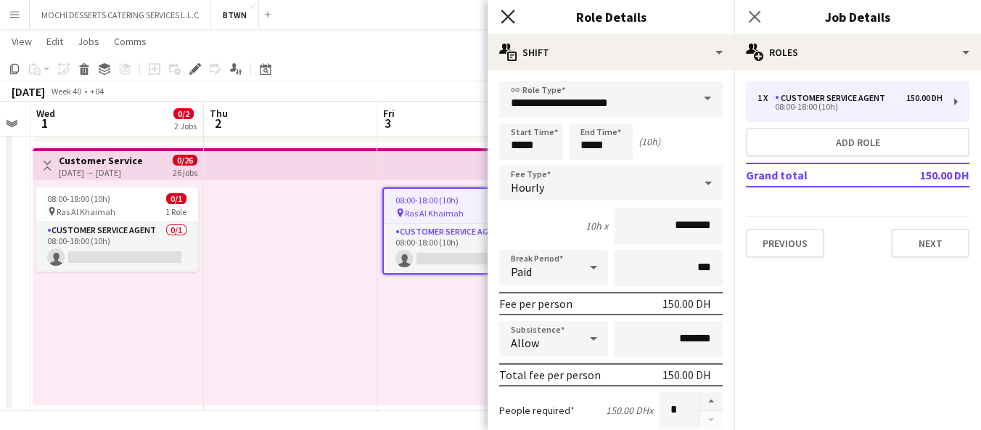
click at [504, 20] on icon at bounding box center [508, 16] width 14 height 14
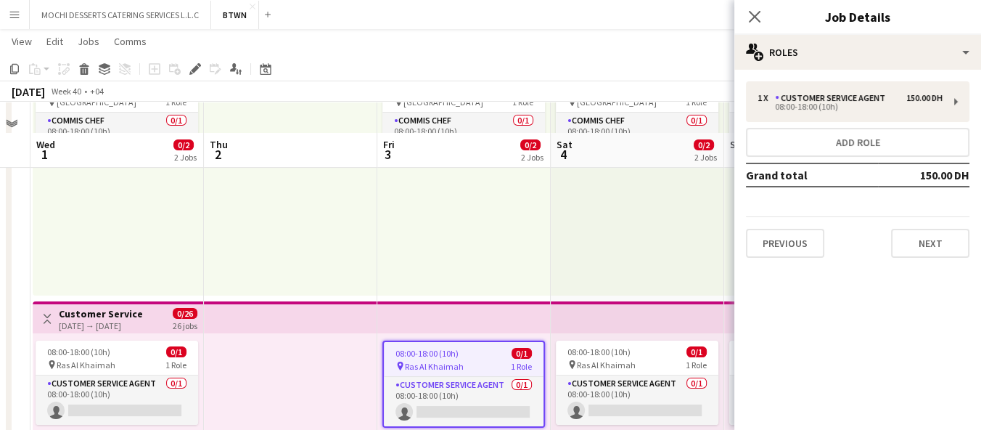
scroll to position [0, 0]
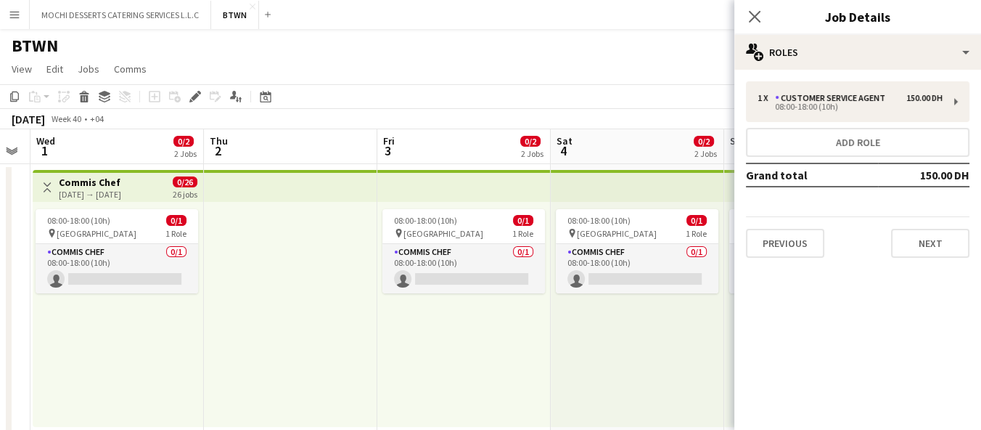
click at [9, 17] on app-icon "Menu" at bounding box center [15, 15] width 12 height 12
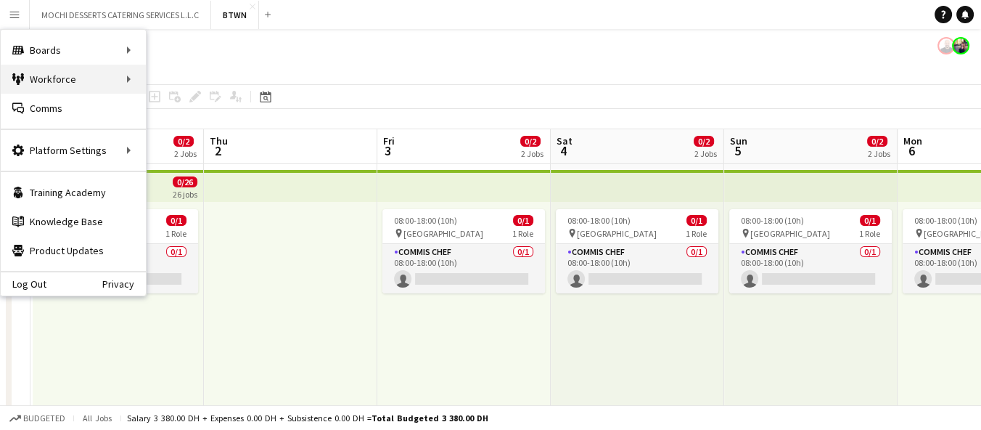
click at [111, 84] on div "Workforce Workforce" at bounding box center [73, 79] width 145 height 29
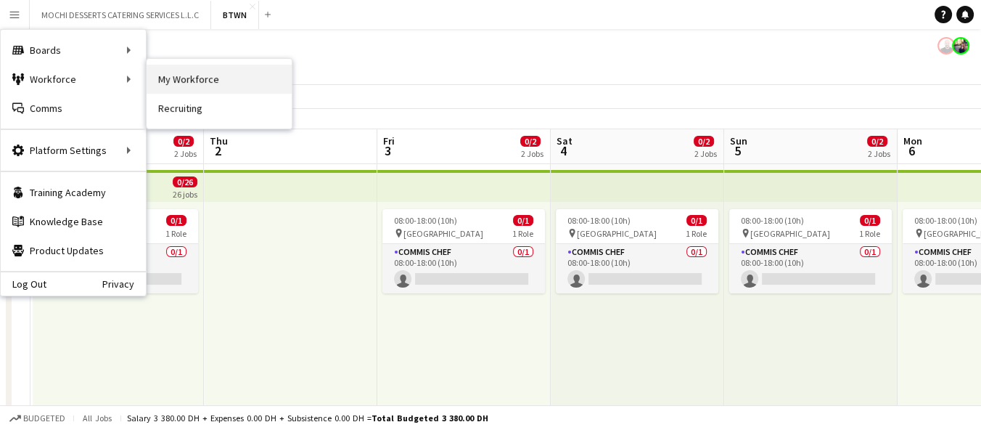
click at [204, 72] on link "My Workforce" at bounding box center [219, 79] width 145 height 29
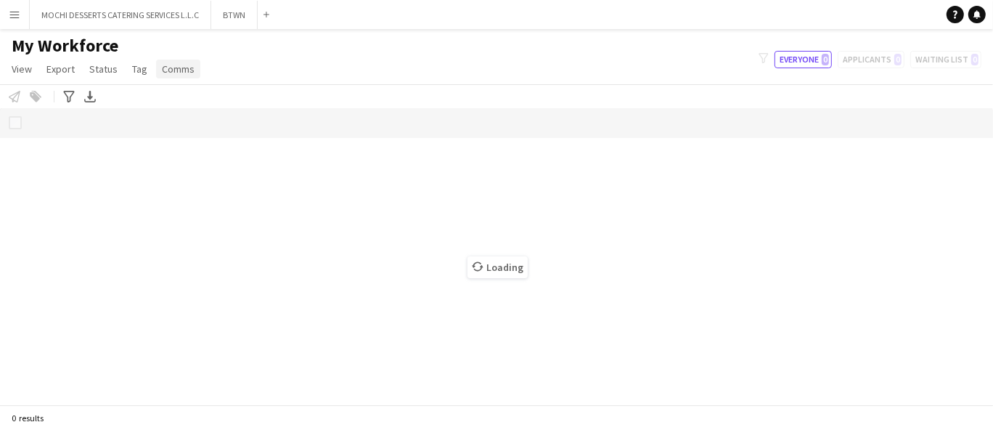
click at [167, 63] on span "Comms" at bounding box center [178, 68] width 33 height 13
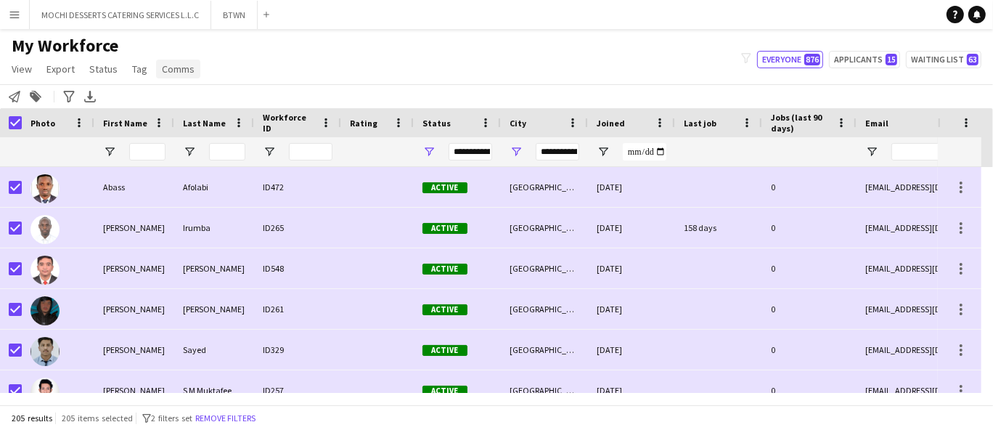
click at [181, 66] on span "Comms" at bounding box center [178, 68] width 33 height 13
click at [73, 105] on div "Advanced filters" at bounding box center [68, 96] width 17 height 17
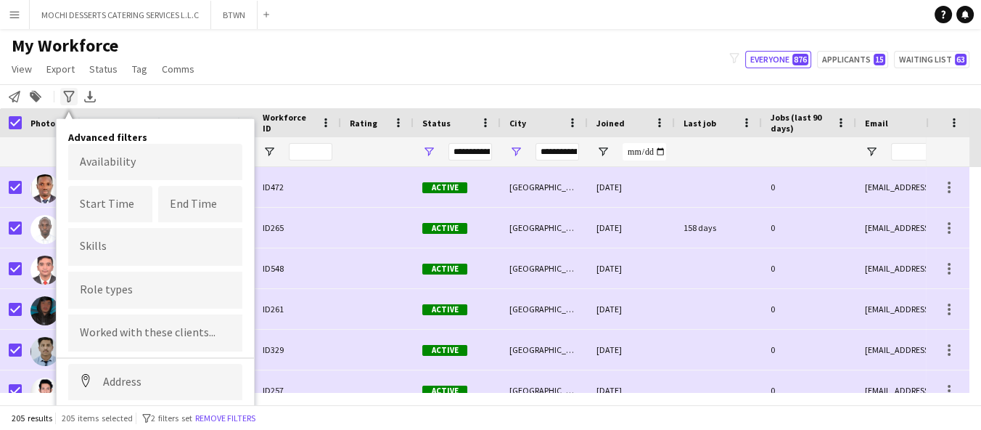
scroll to position [72, 0]
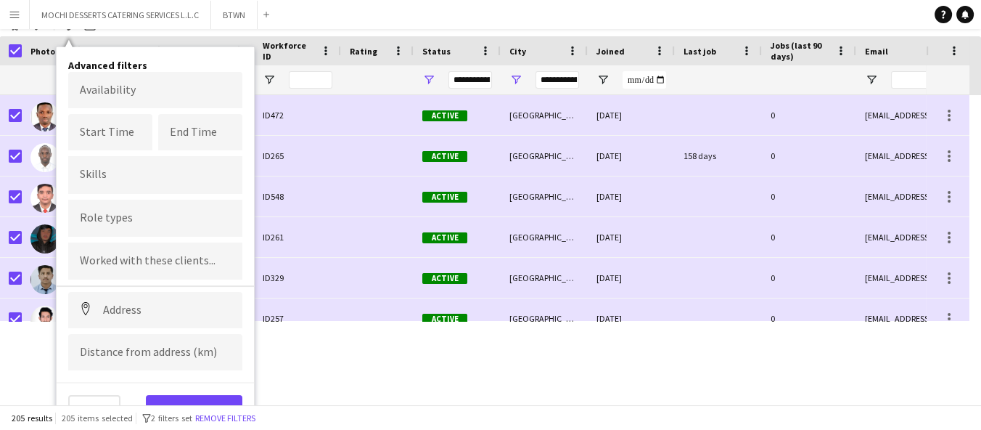
click at [155, 214] on input "Type to search role types..." at bounding box center [155, 217] width 151 height 13
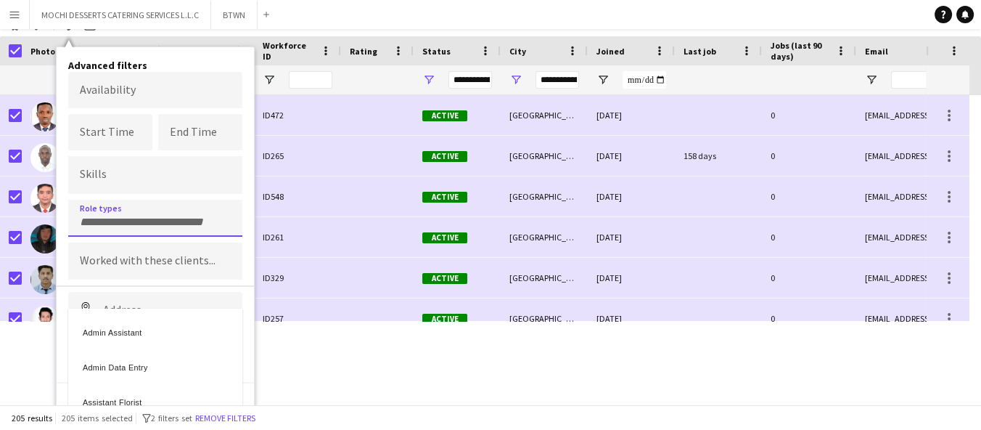
type input "*"
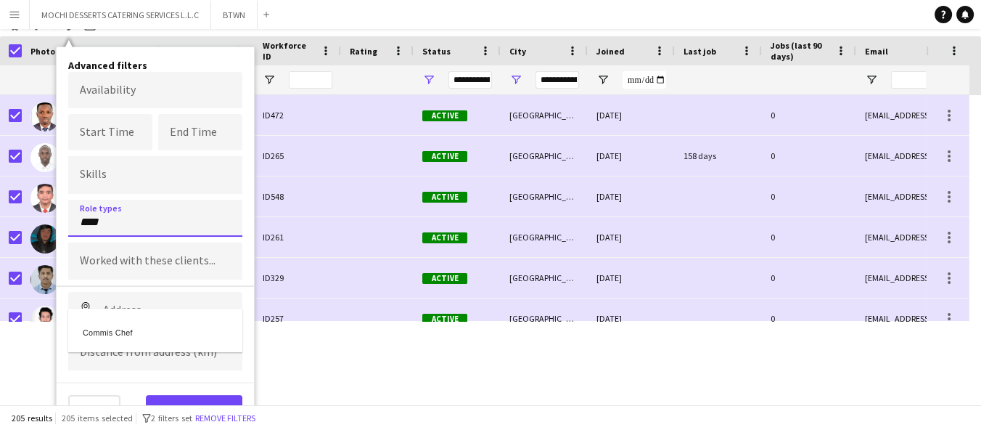
type input "****"
click at [160, 322] on div "Commis Chef" at bounding box center [155, 330] width 174 height 35
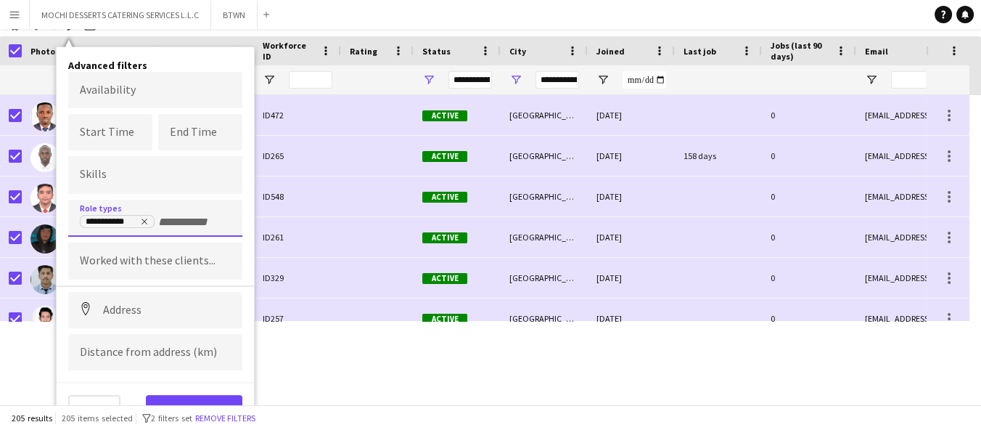
click at [205, 399] on button "View results" at bounding box center [194, 409] width 97 height 29
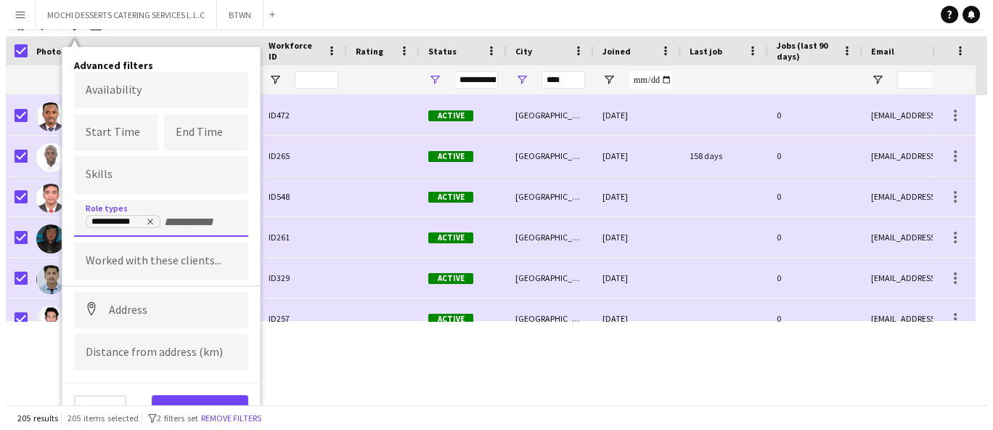
scroll to position [0, 0]
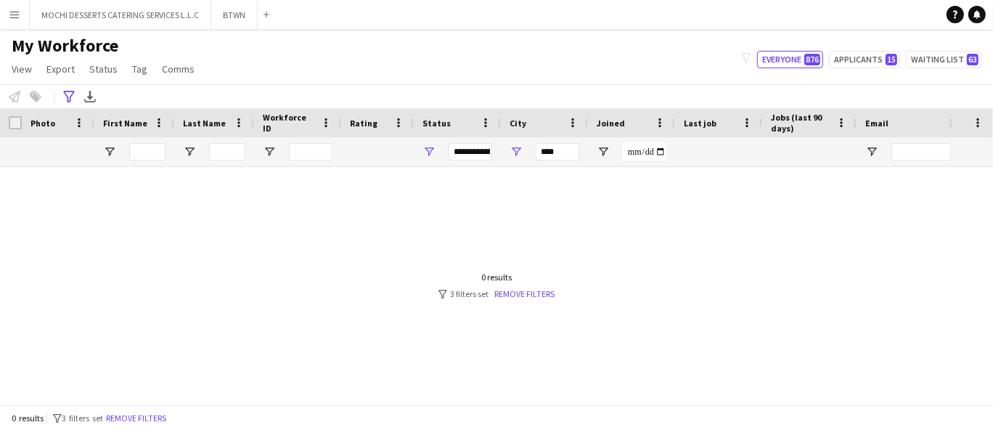
type input "**********"
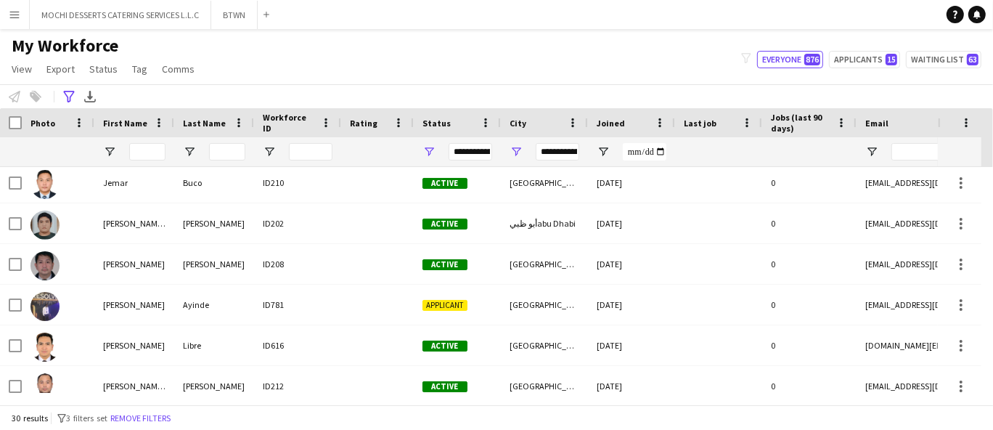
scroll to position [533, 0]
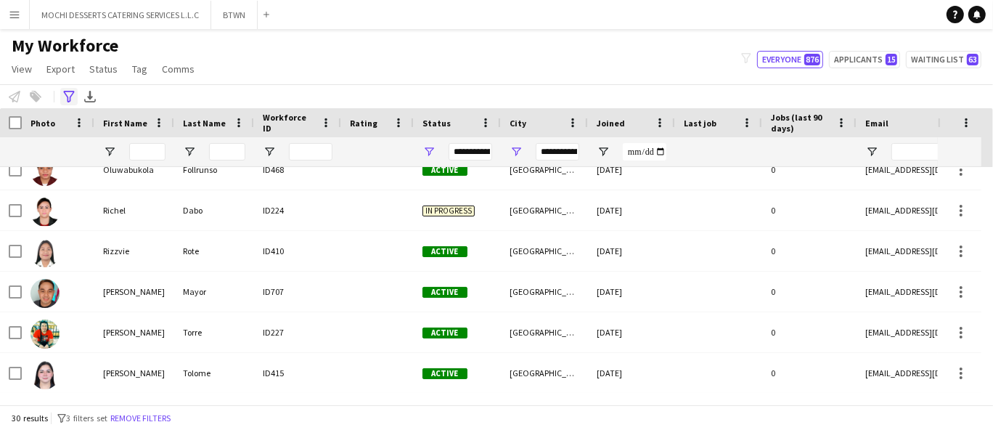
click at [60, 91] on div "Advanced filters" at bounding box center [68, 96] width 17 height 17
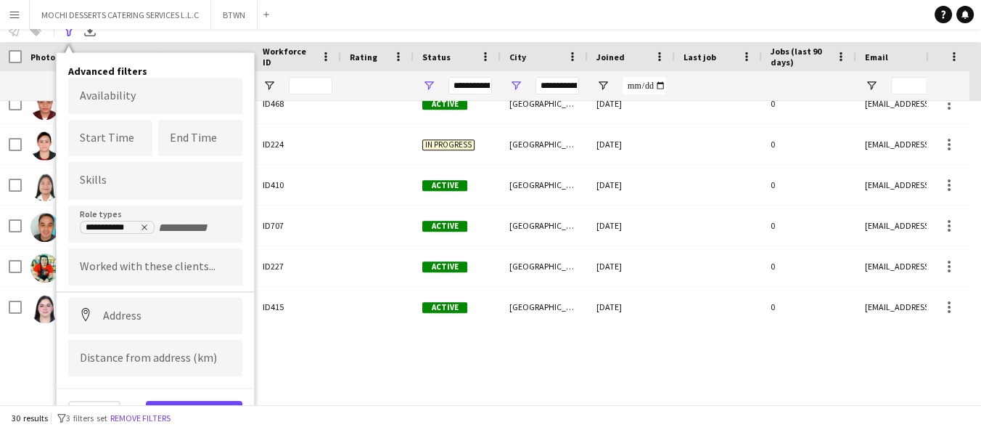
click at [440, 20] on app-navbar "Menu Boards Boards Boards All jobs Status Workforce Workforce My Workforce Recr…" at bounding box center [490, 14] width 981 height 29
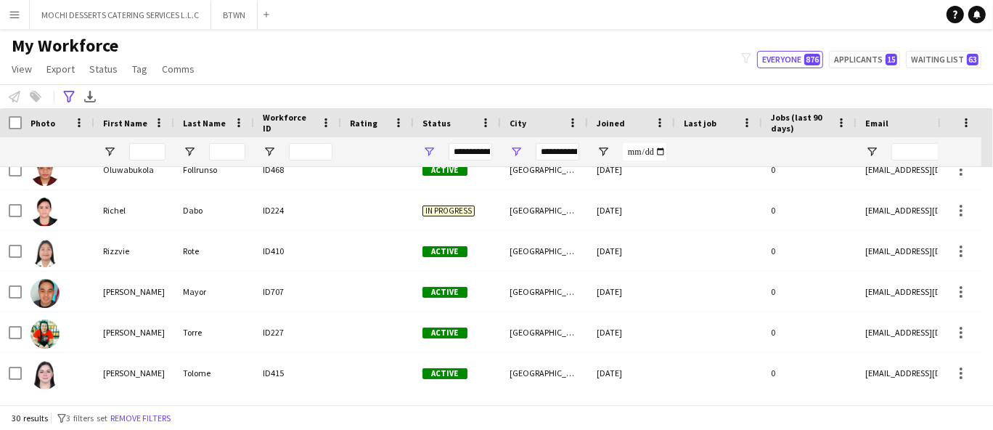
click at [510, 154] on span "Open Filter Menu" at bounding box center [516, 151] width 13 height 13
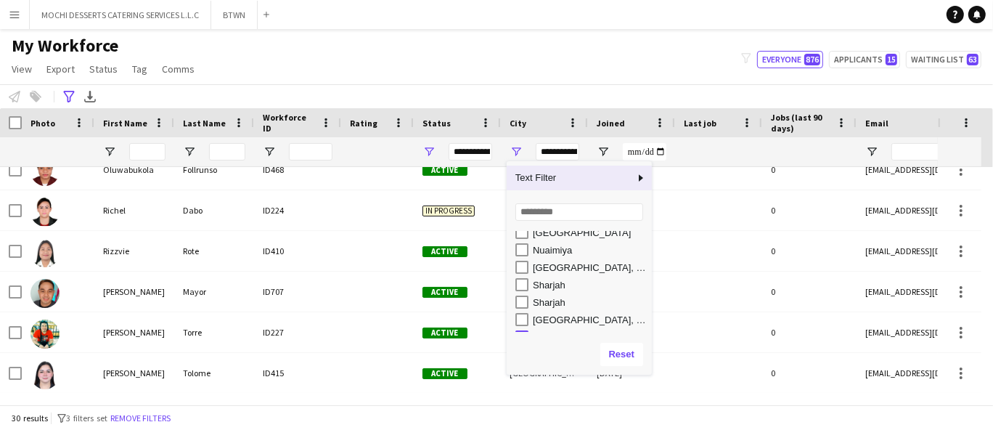
click at [605, 43] on div "My Workforce View Views Default view New view Update view Delete view Edit name…" at bounding box center [496, 59] width 993 height 49
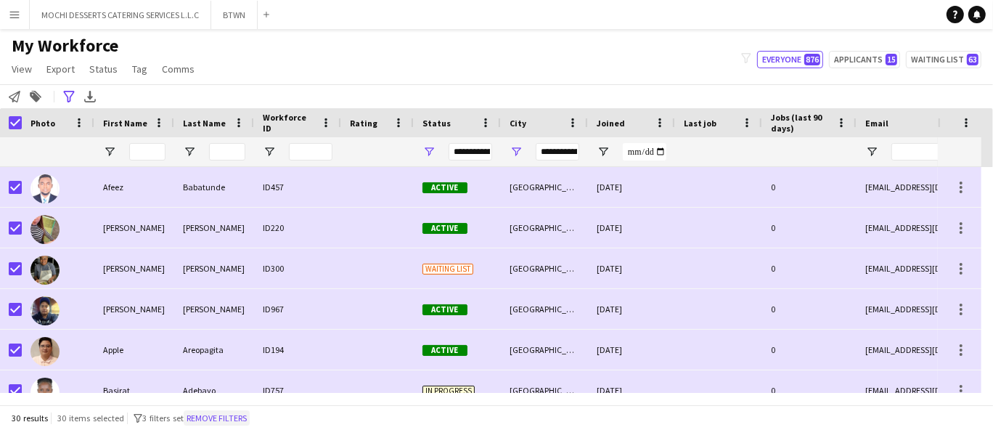
click at [239, 414] on button "Remove filters" at bounding box center [217, 418] width 66 height 16
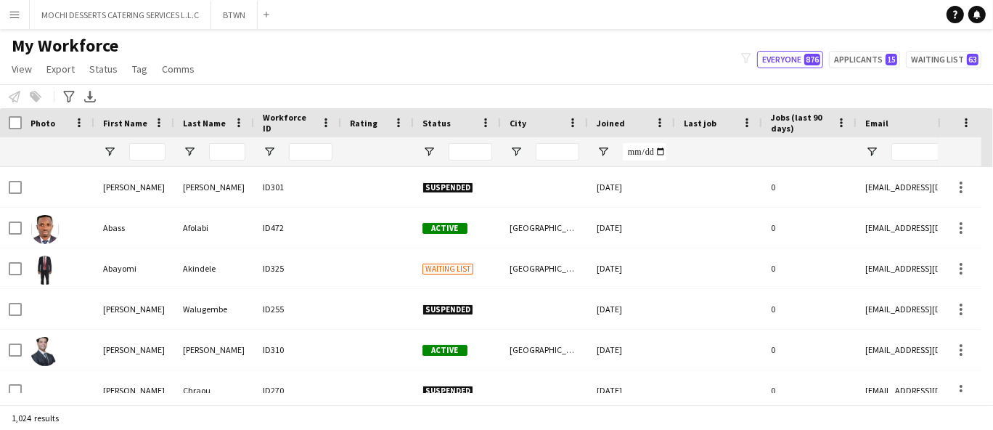
click at [25, 126] on div "Photo" at bounding box center [58, 122] width 73 height 29
click at [138, 70] on span "Tag" at bounding box center [139, 68] width 15 height 13
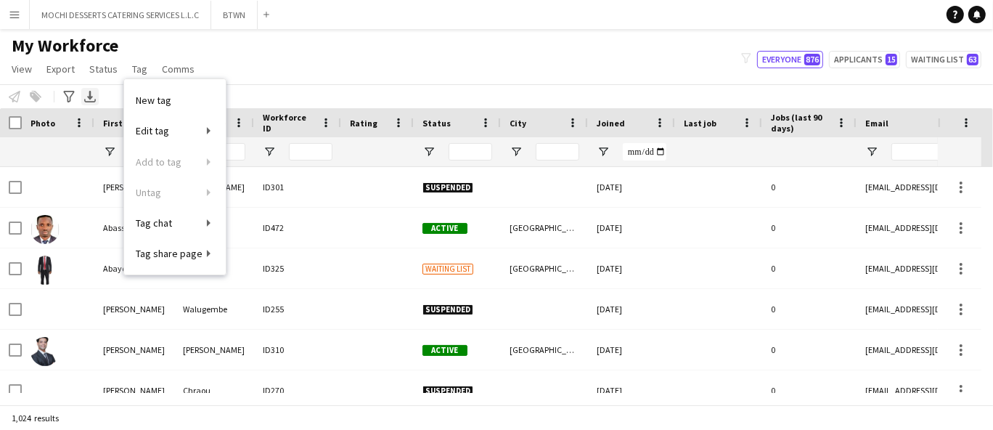
click at [89, 95] on icon at bounding box center [90, 95] width 6 height 9
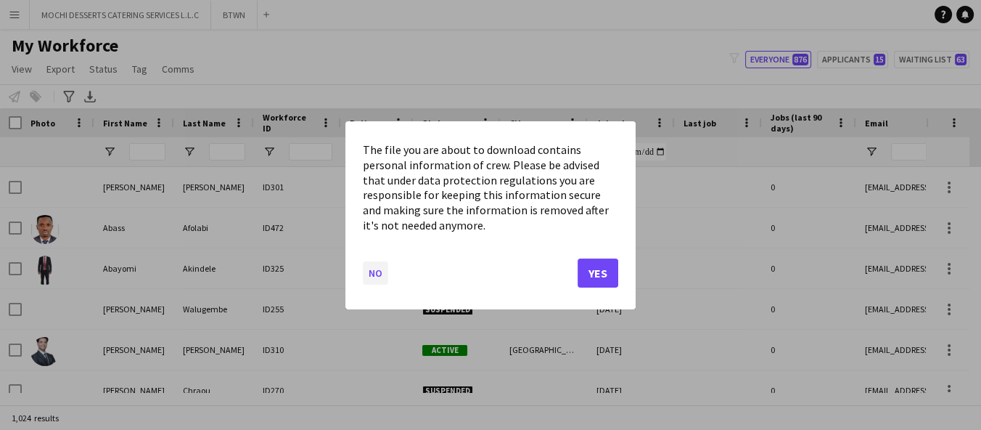
click at [386, 266] on button "No" at bounding box center [375, 272] width 25 height 23
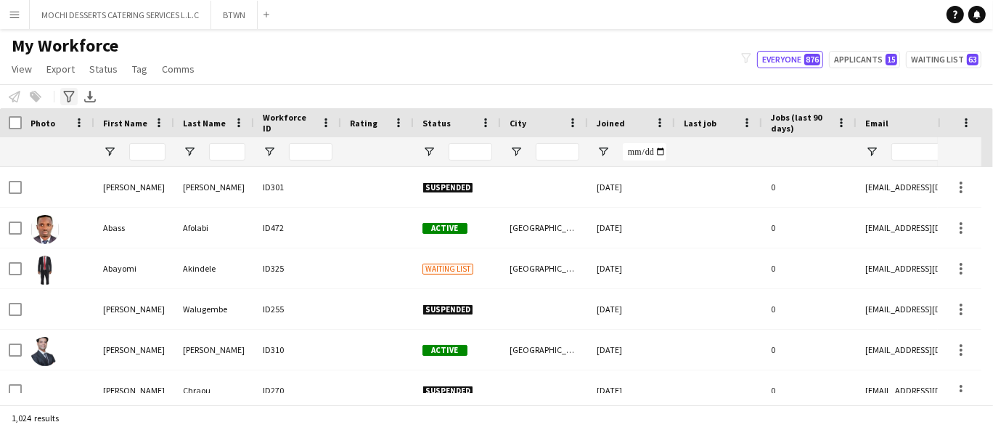
click at [70, 97] on icon at bounding box center [68, 97] width 11 height 12
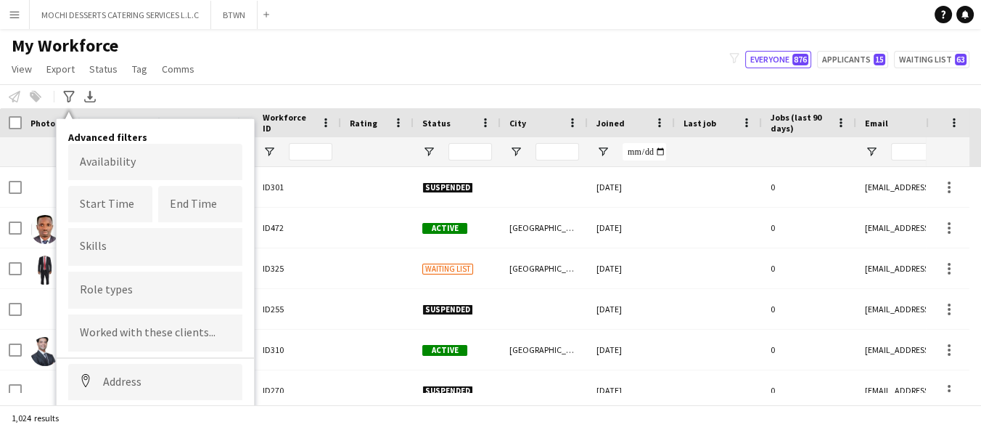
click at [140, 242] on input "Type to search skills..." at bounding box center [155, 246] width 151 height 13
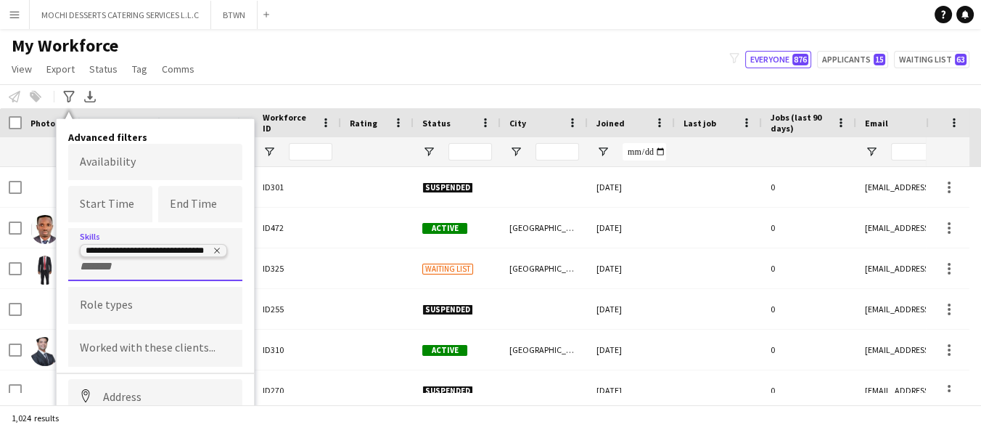
click at [211, 250] on delete-icon "Remove tag" at bounding box center [216, 252] width 10 height 12
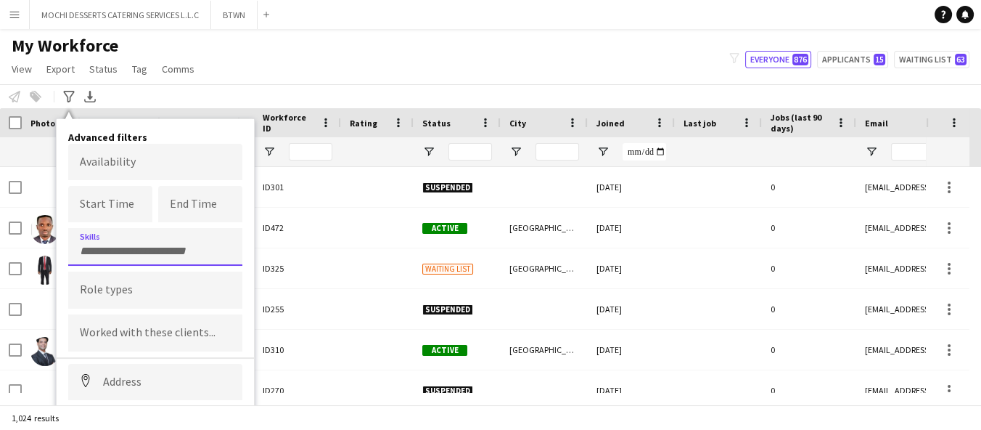
click at [147, 293] on input "Type to search role types..." at bounding box center [155, 289] width 151 height 13
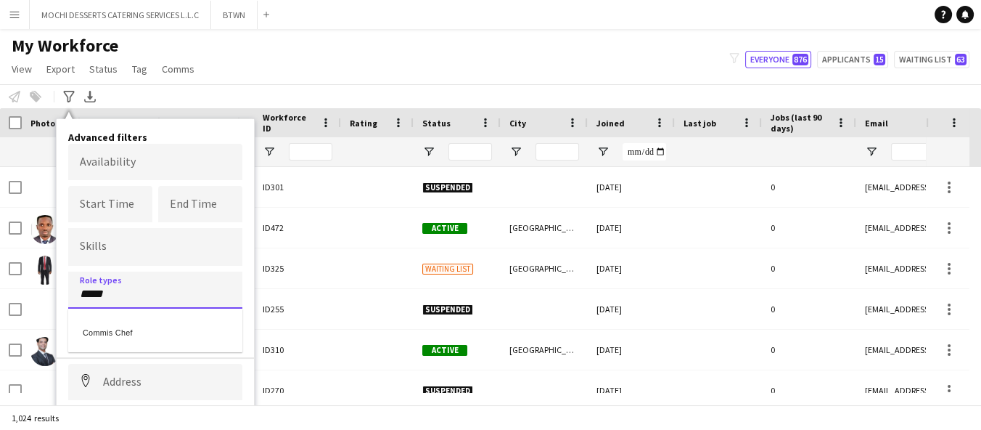
type input "*****"
click at [180, 329] on div "Commis Chef" at bounding box center [155, 330] width 174 height 35
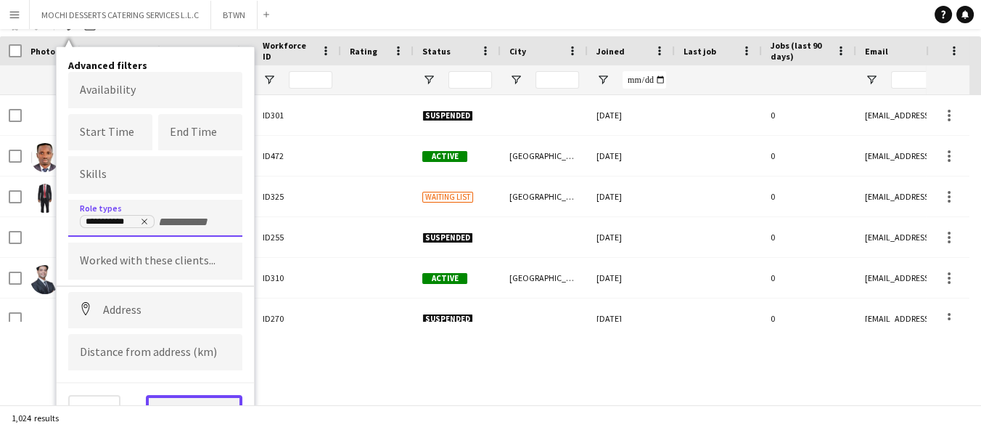
click at [195, 397] on button "View results" at bounding box center [194, 409] width 97 height 29
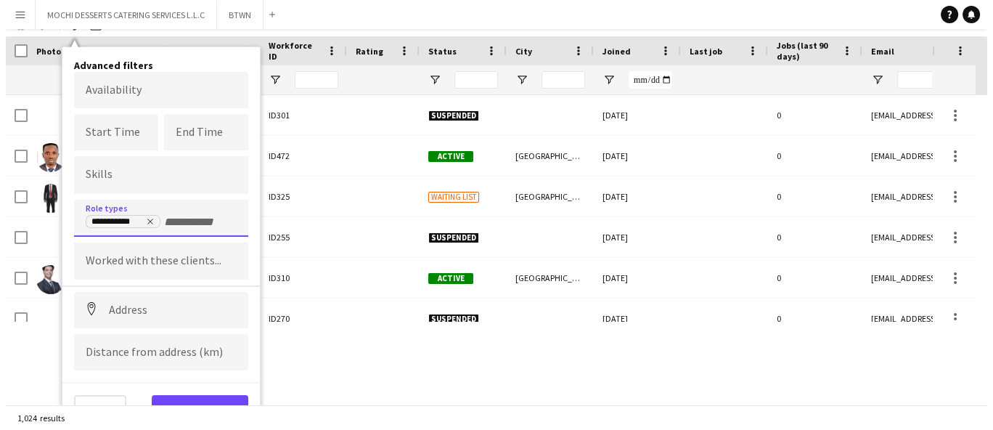
type input "**********"
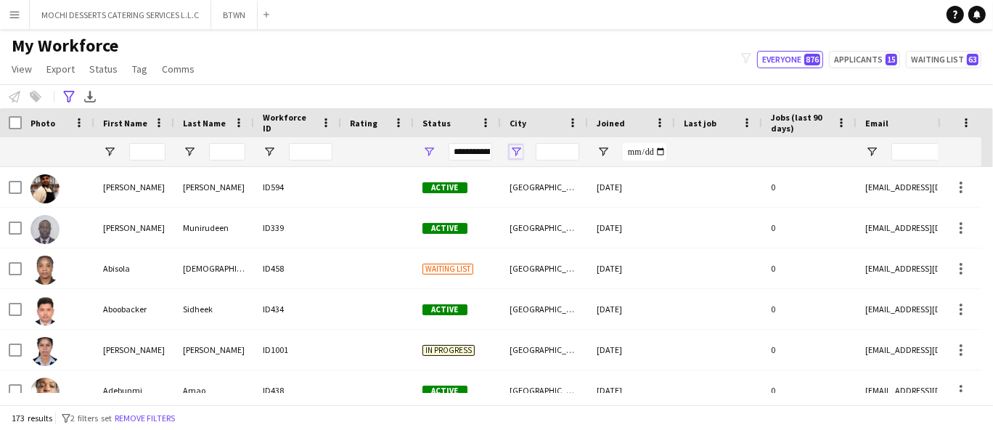
click at [519, 152] on span "Open Filter Menu" at bounding box center [516, 151] width 13 height 13
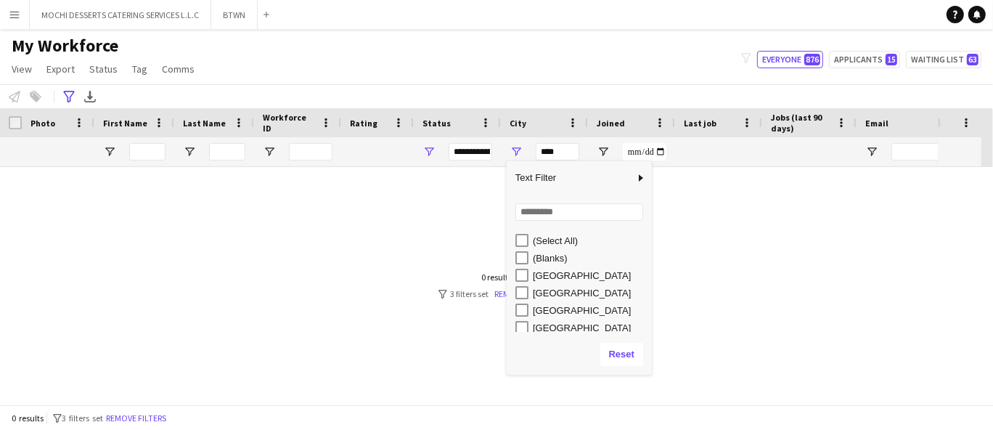
click at [554, 277] on div "[GEOGRAPHIC_DATA]" at bounding box center [590, 275] width 115 height 11
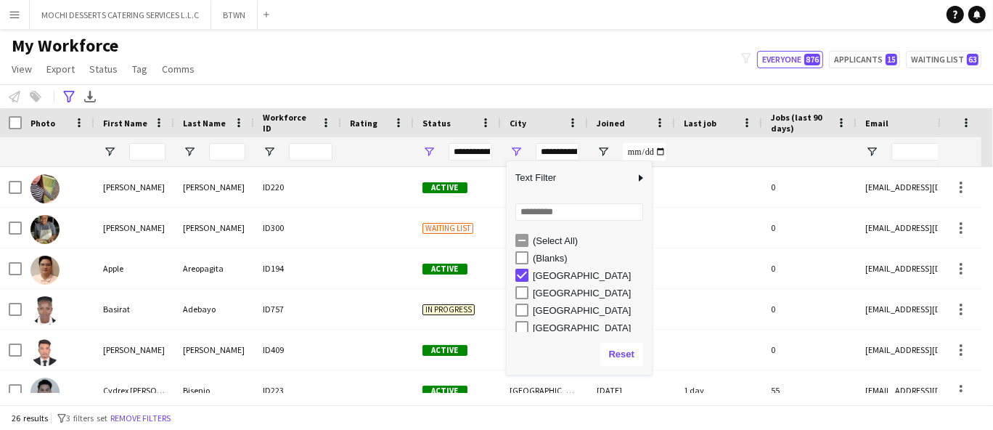
click at [571, 290] on div "[GEOGRAPHIC_DATA]" at bounding box center [590, 292] width 115 height 11
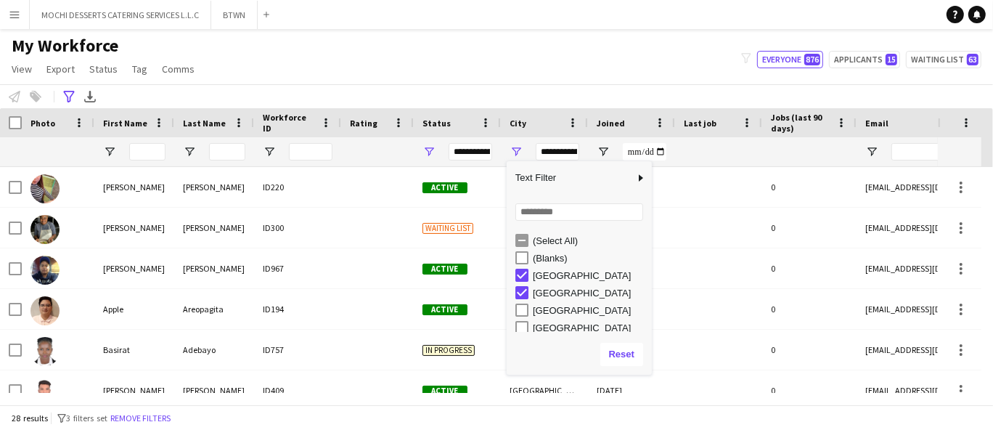
click at [579, 312] on div "[GEOGRAPHIC_DATA]" at bounding box center [590, 310] width 115 height 11
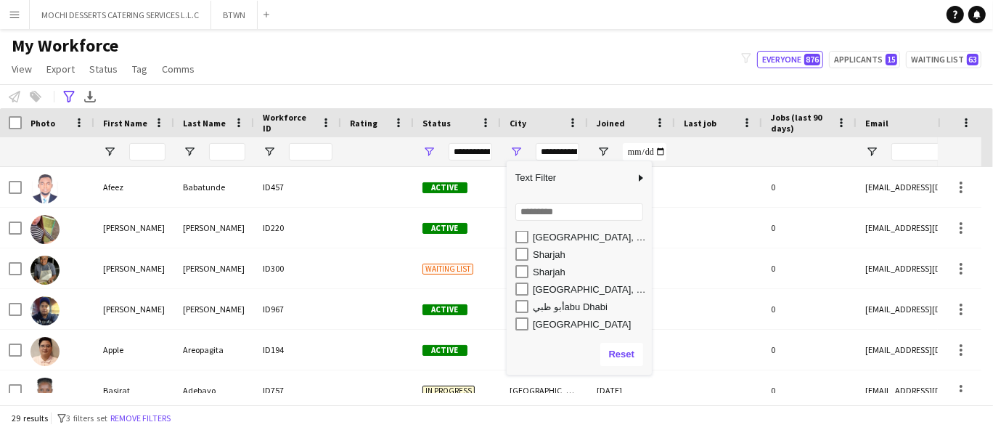
click at [597, 309] on div "أبو ظبيabu Dhabi" at bounding box center [590, 306] width 115 height 11
type input "**********"
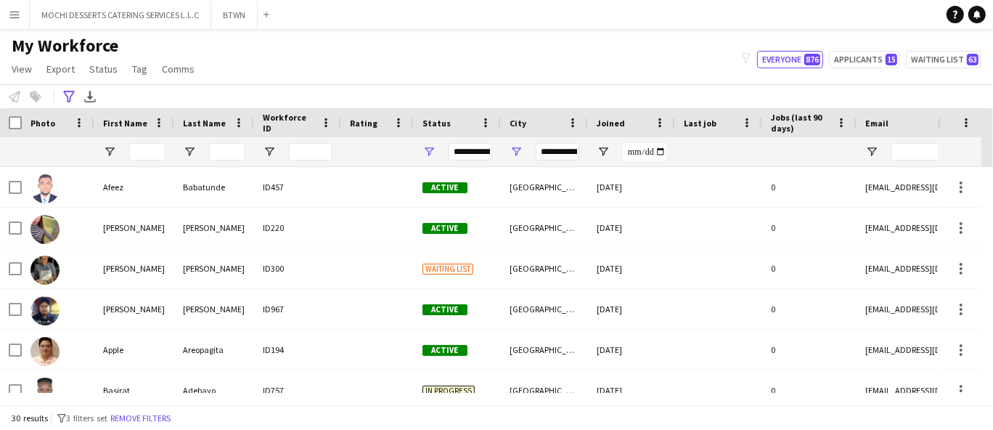
click at [657, 60] on div "My Workforce View Views Default view New view Update view Delete view Edit name…" at bounding box center [496, 59] width 993 height 49
click at [10, 140] on div at bounding box center [11, 151] width 4 height 29
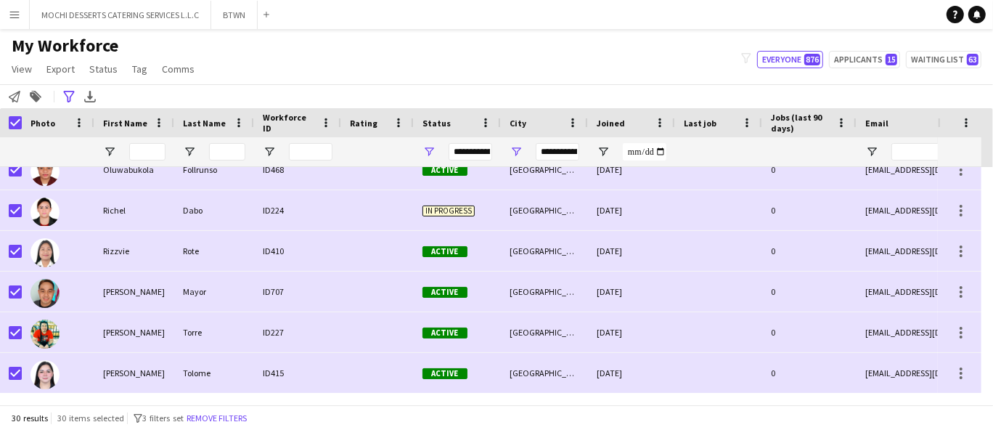
click at [424, 146] on span "Open Filter Menu" at bounding box center [428, 151] width 13 height 13
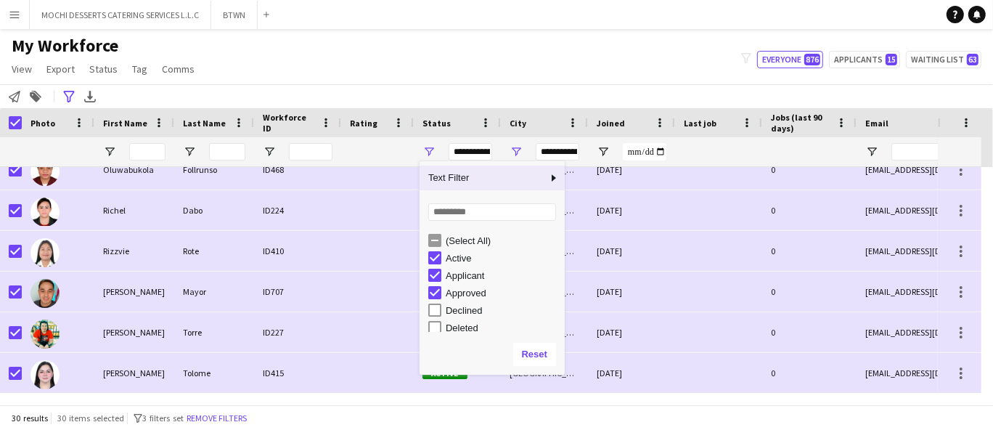
click at [586, 20] on app-navbar "Menu Boards Boards Boards All jobs Status Workforce Workforce My Workforce Recr…" at bounding box center [496, 14] width 993 height 29
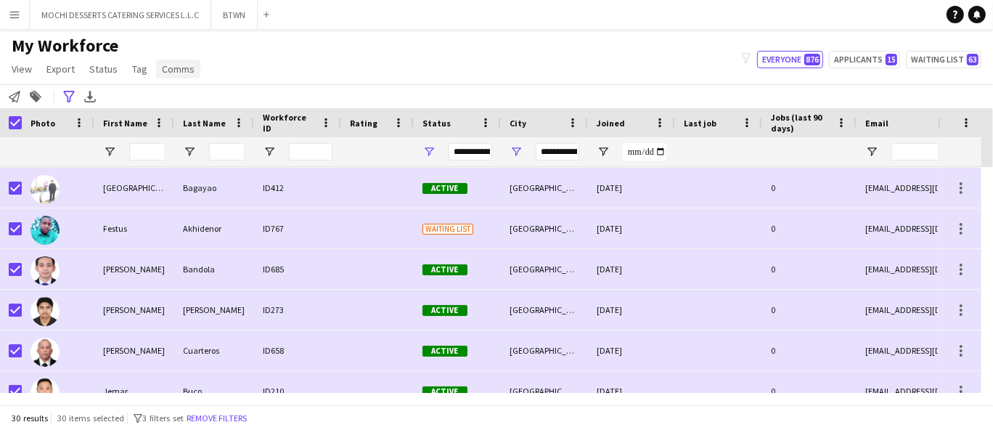
click at [179, 77] on link "Comms" at bounding box center [178, 69] width 44 height 19
click at [208, 105] on span "Send notification" at bounding box center [202, 100] width 74 height 13
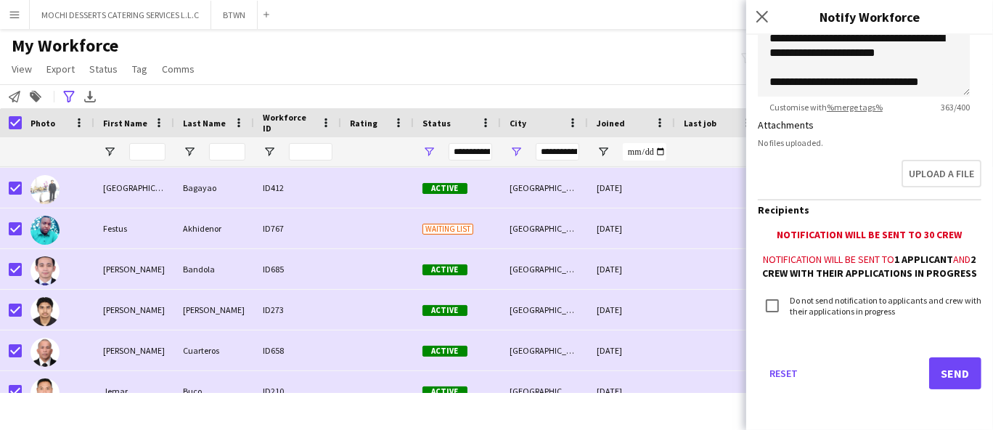
click at [942, 377] on button "Send" at bounding box center [955, 373] width 52 height 32
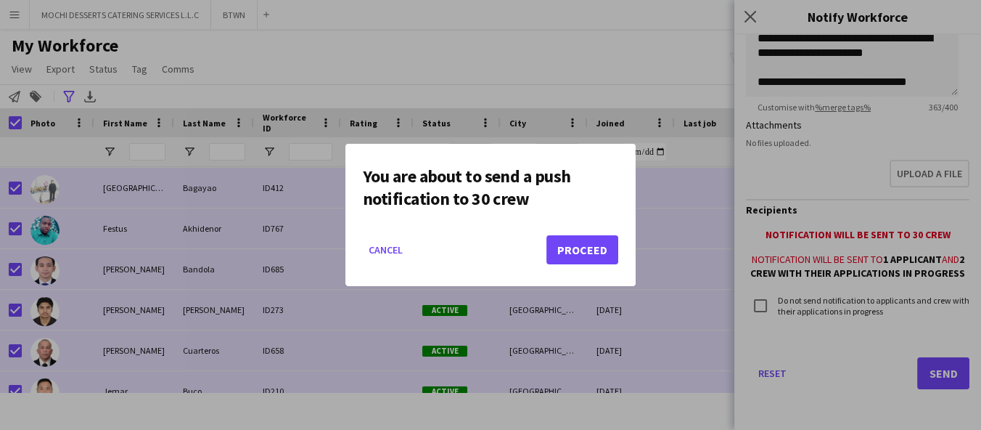
click at [595, 242] on button "Proceed" at bounding box center [583, 249] width 72 height 29
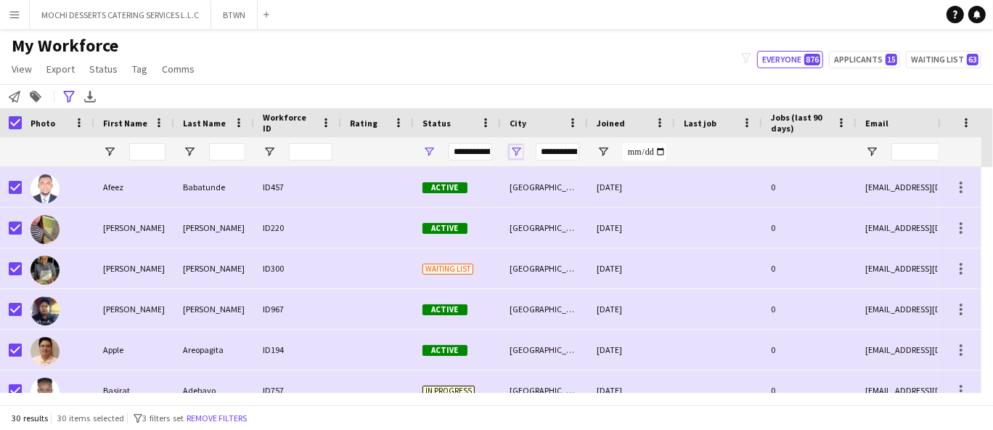
click at [515, 156] on span "Open Filter Menu" at bounding box center [516, 151] width 13 height 13
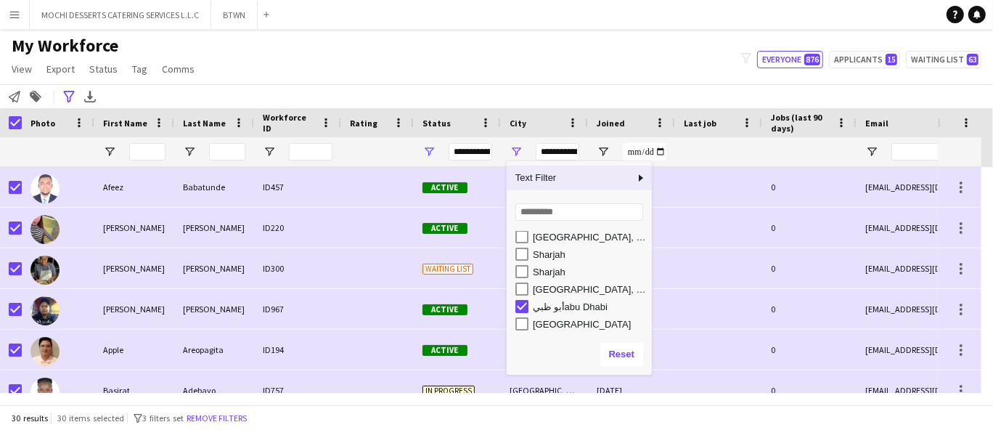
click at [602, 49] on div "My Workforce View Views Default view New view Update view Delete view Edit name…" at bounding box center [496, 59] width 993 height 49
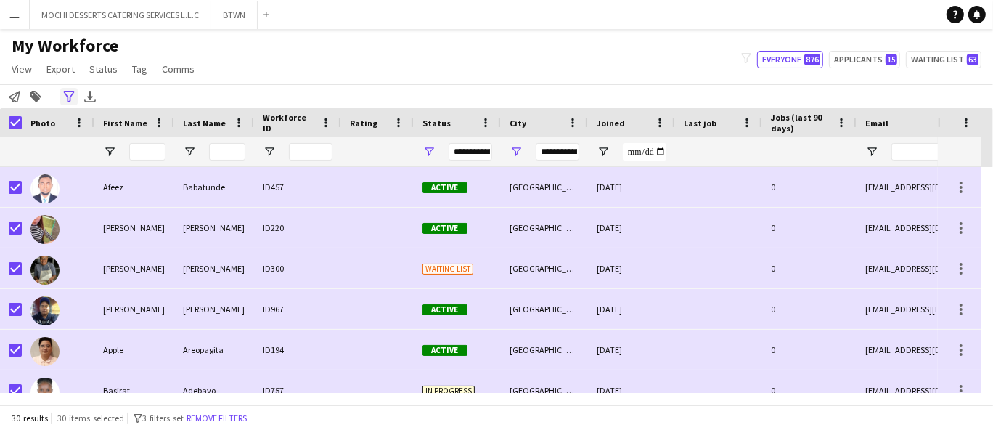
click at [70, 92] on icon "Advanced filters" at bounding box center [69, 97] width 12 height 12
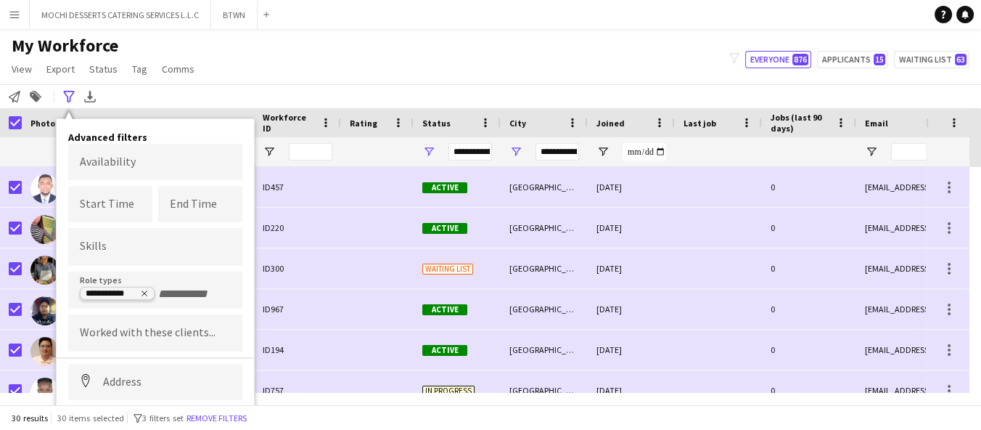
click at [151, 296] on tag-ripple at bounding box center [117, 295] width 73 height 12
click at [144, 291] on icon "Remove tag" at bounding box center [145, 293] width 6 height 6
click at [179, 295] on input "Type to search role types..." at bounding box center [155, 293] width 151 height 13
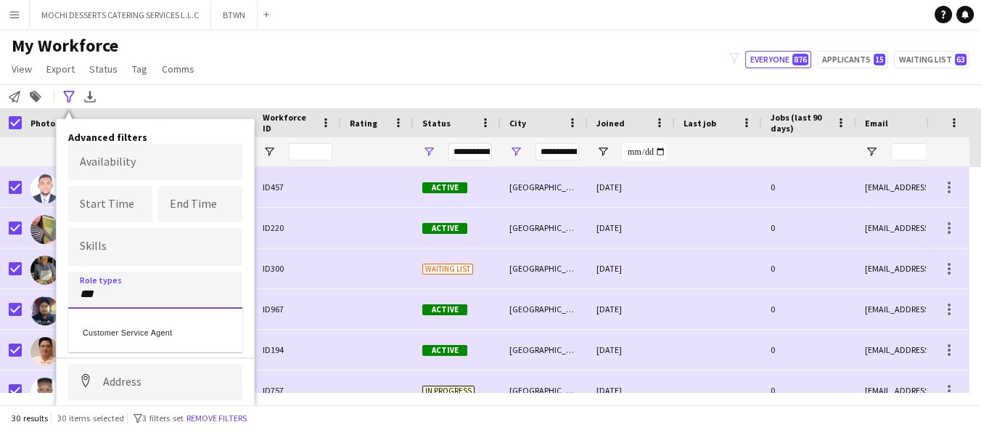
type input "***"
click at [421, 39] on div at bounding box center [490, 215] width 981 height 430
click at [171, 70] on span "Comms" at bounding box center [178, 68] width 33 height 13
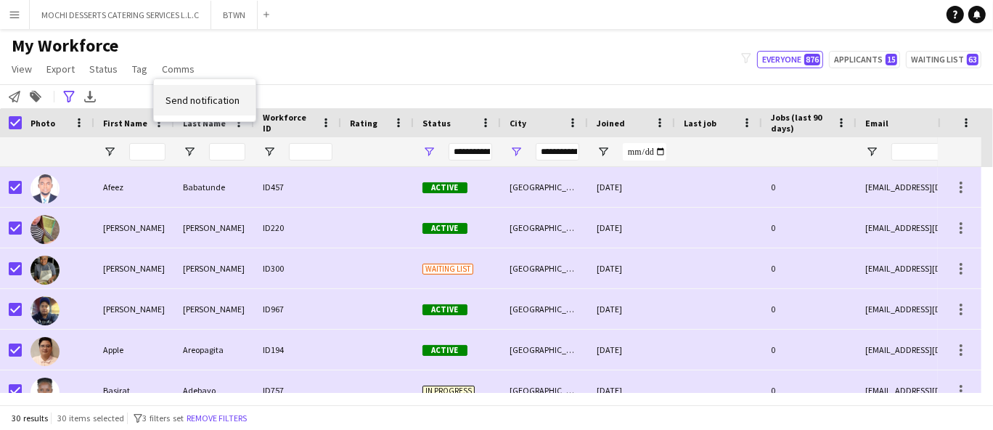
click at [217, 102] on span "Send notification" at bounding box center [202, 100] width 74 height 13
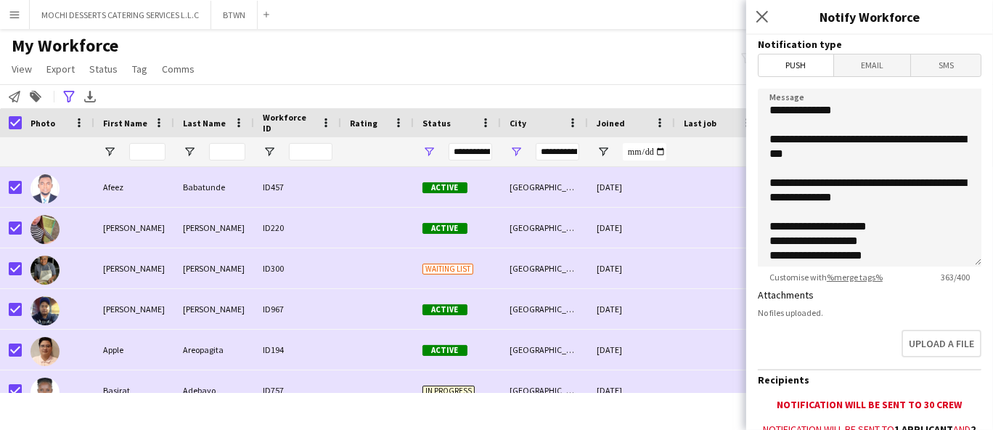
click at [861, 65] on span "Email" at bounding box center [872, 65] width 77 height 22
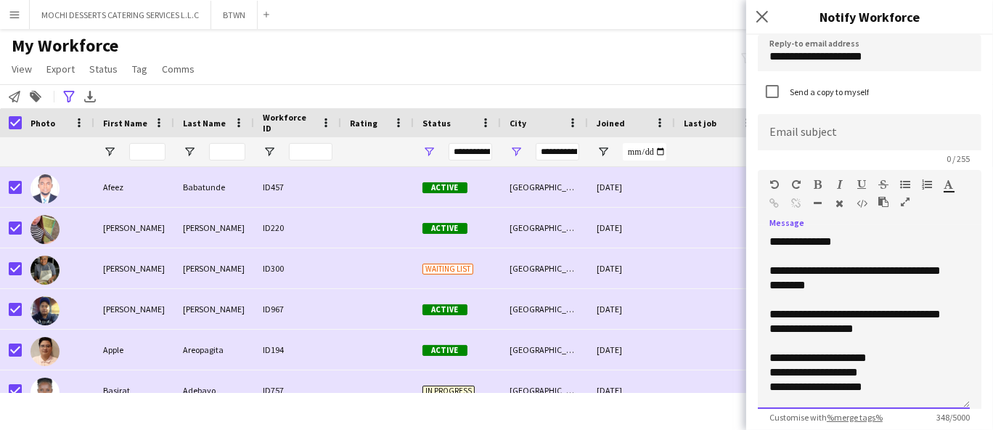
drag, startPoint x: 808, startPoint y: 282, endPoint x: 788, endPoint y: 267, distance: 24.8
click at [788, 267] on div "**********" at bounding box center [864, 321] width 212 height 174
copy div "**********"
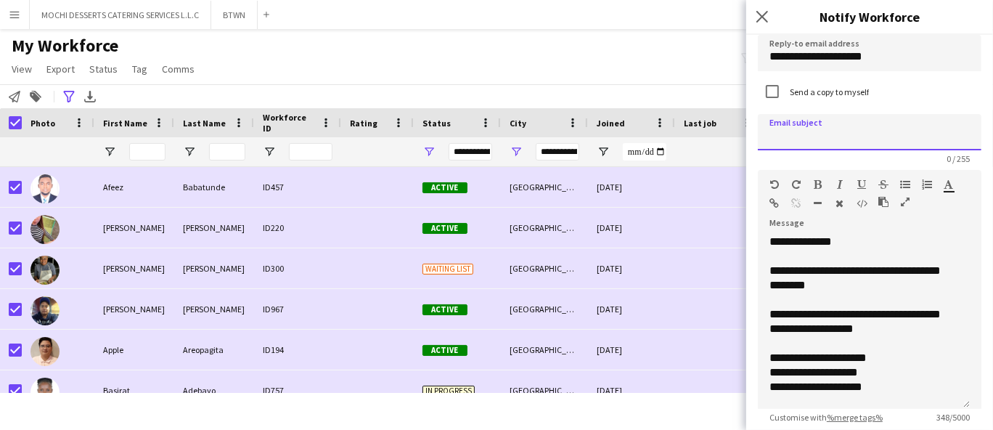
paste input "**********"
click at [814, 129] on input "**********" at bounding box center [870, 132] width 224 height 36
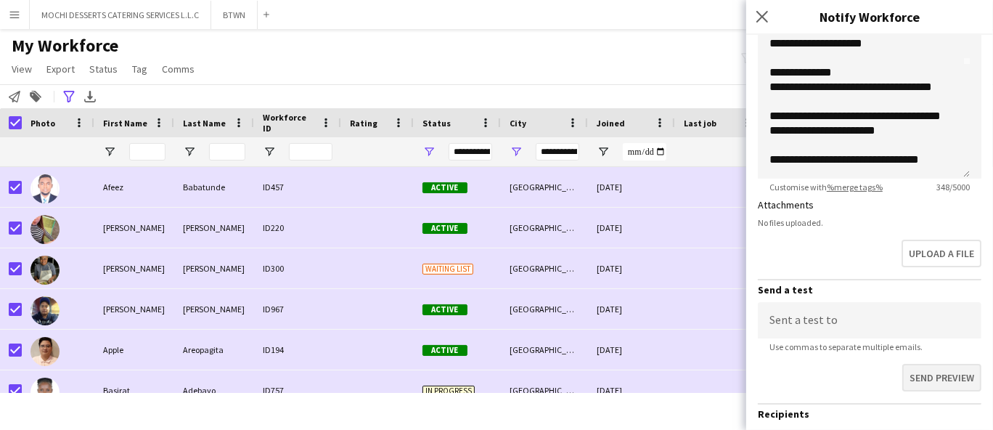
type input "**********"
click at [942, 372] on button "Send preview" at bounding box center [940, 379] width 82 height 30
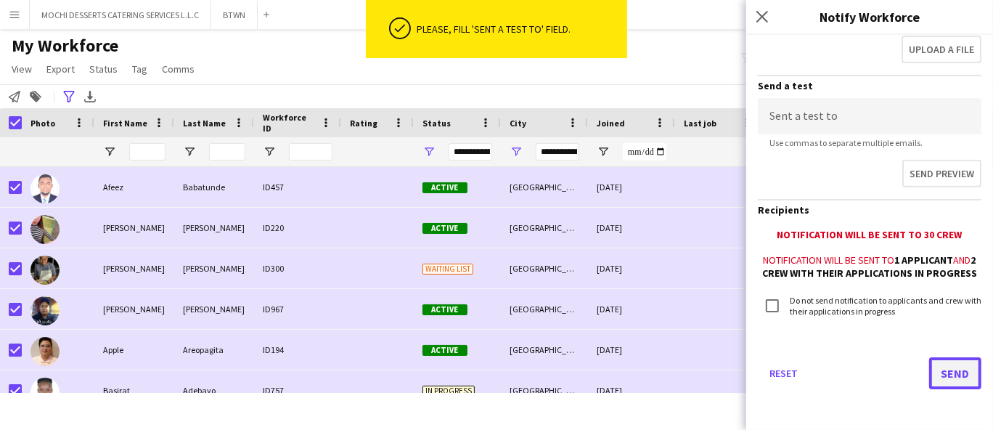
click at [943, 372] on button "Send" at bounding box center [955, 373] width 52 height 32
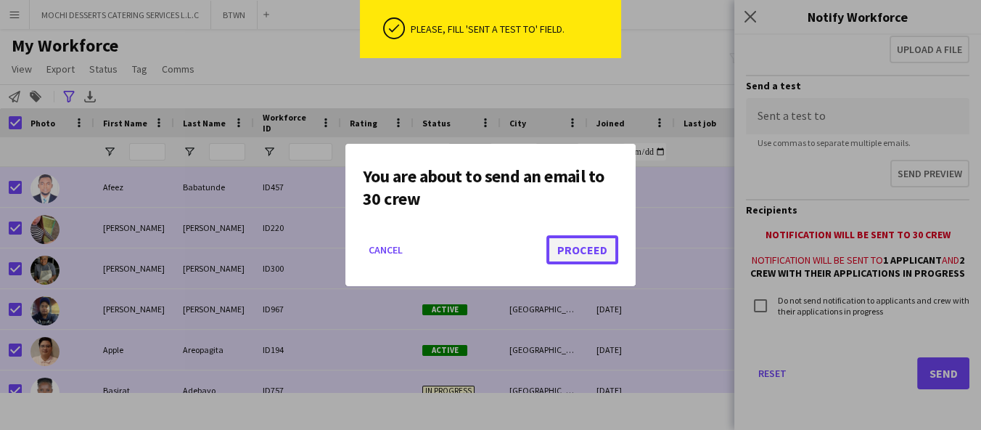
click at [591, 257] on button "Proceed" at bounding box center [583, 249] width 72 height 29
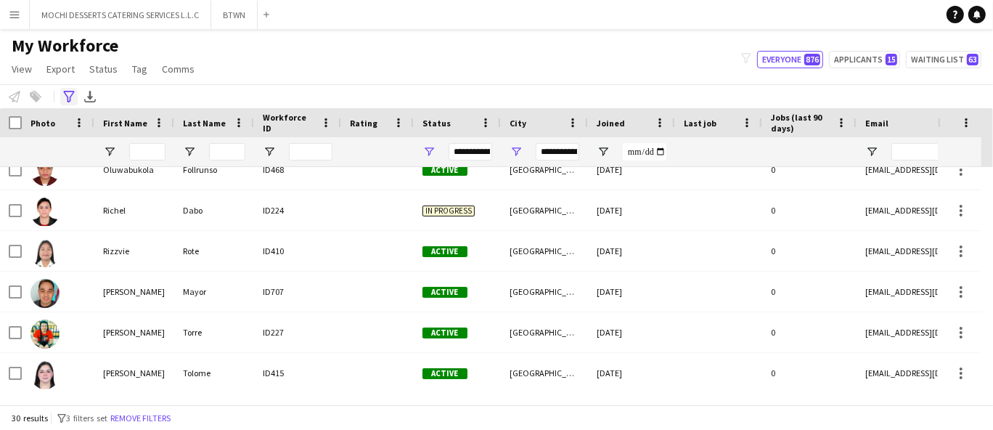
click at [68, 97] on icon "Advanced filters" at bounding box center [69, 97] width 12 height 12
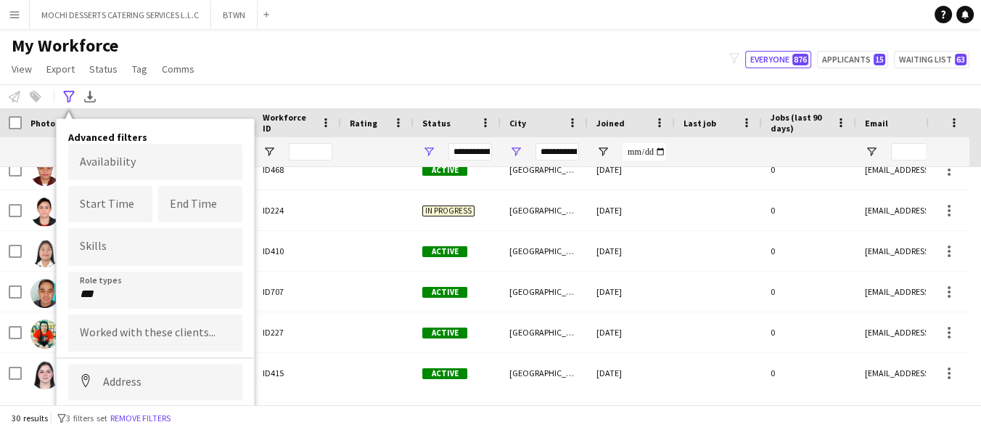
click at [138, 294] on input "***" at bounding box center [155, 293] width 151 height 13
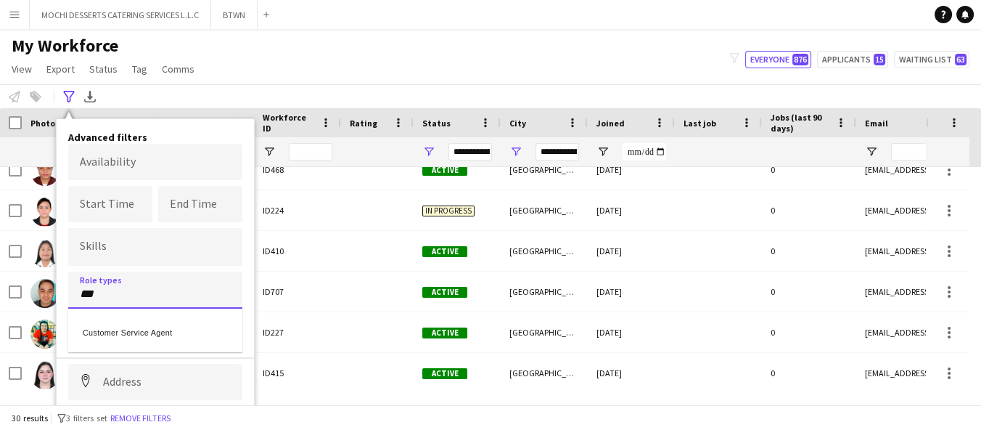
click at [171, 331] on div "Customer Service Agent" at bounding box center [155, 330] width 174 height 35
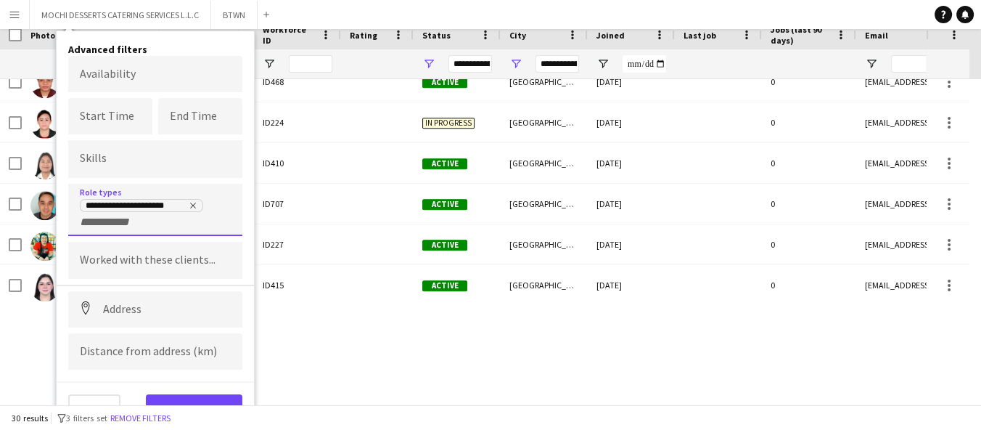
click at [203, 403] on button "View results" at bounding box center [194, 408] width 97 height 29
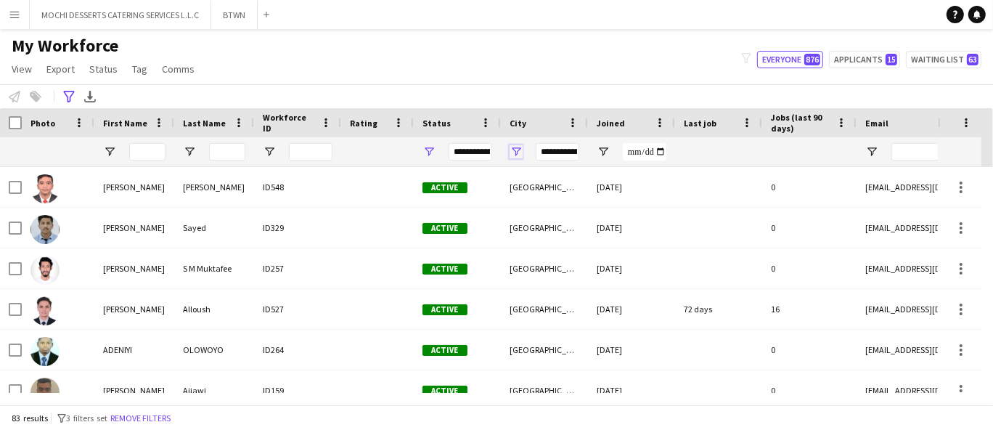
click at [519, 151] on span "Open Filter Menu" at bounding box center [516, 151] width 13 height 13
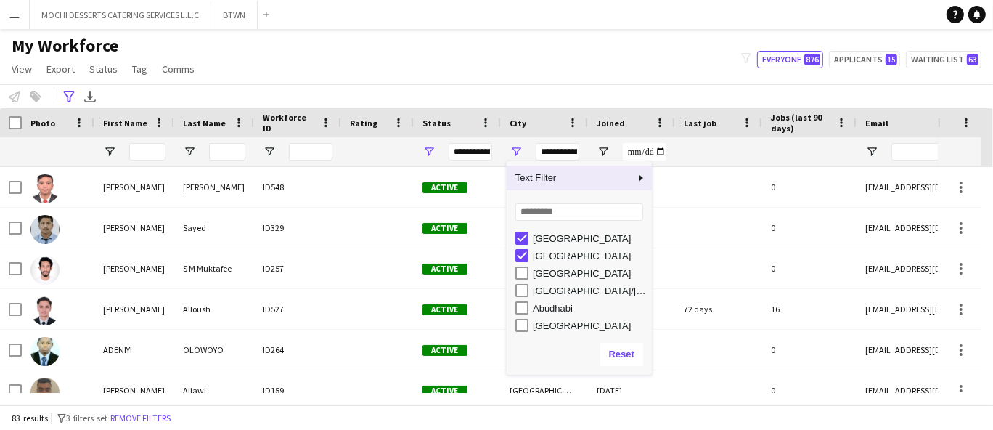
click at [596, 278] on div "[GEOGRAPHIC_DATA]" at bounding box center [590, 273] width 115 height 11
click at [569, 292] on div "[GEOGRAPHIC_DATA]/[GEOGRAPHIC_DATA]" at bounding box center [590, 290] width 115 height 11
click at [563, 312] on div "Abudhabi" at bounding box center [590, 308] width 115 height 11
type input "**********"
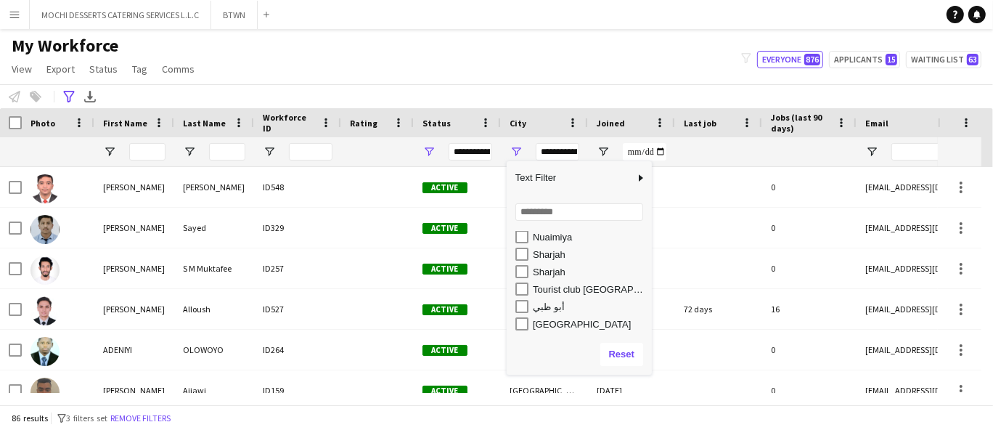
click at [605, 66] on div "My Workforce View Views Default view New view Update view Delete view Edit name…" at bounding box center [496, 59] width 993 height 49
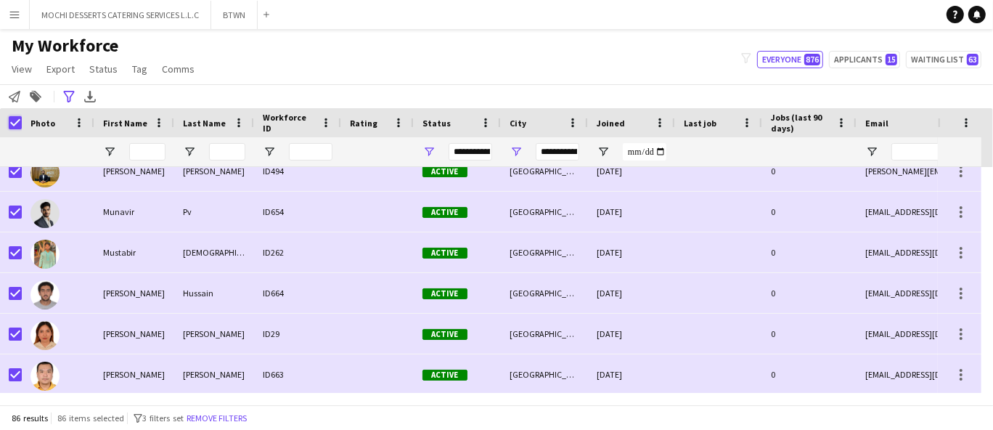
click at [520, 153] on span "Open Filter Menu" at bounding box center [516, 151] width 13 height 13
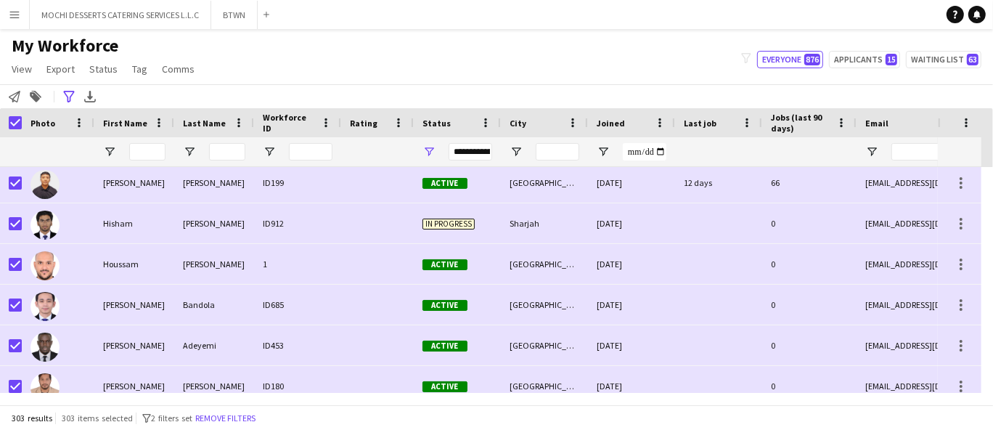
click at [266, 273] on div "1" at bounding box center [297, 264] width 87 height 40
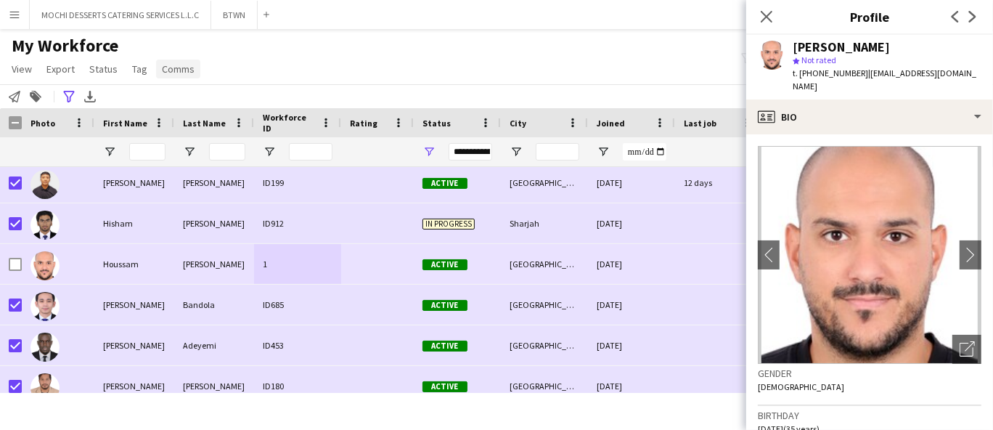
click at [183, 75] on link "Comms" at bounding box center [178, 69] width 44 height 19
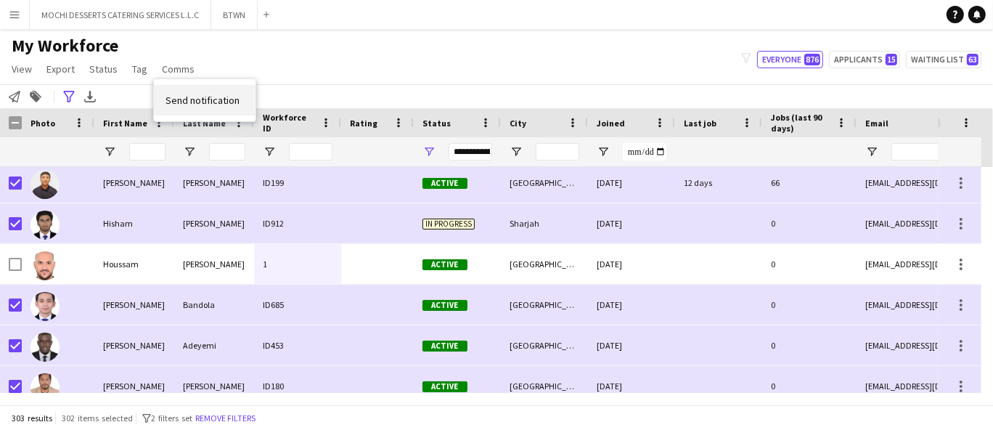
click at [208, 108] on link "Send notification" at bounding box center [205, 100] width 102 height 30
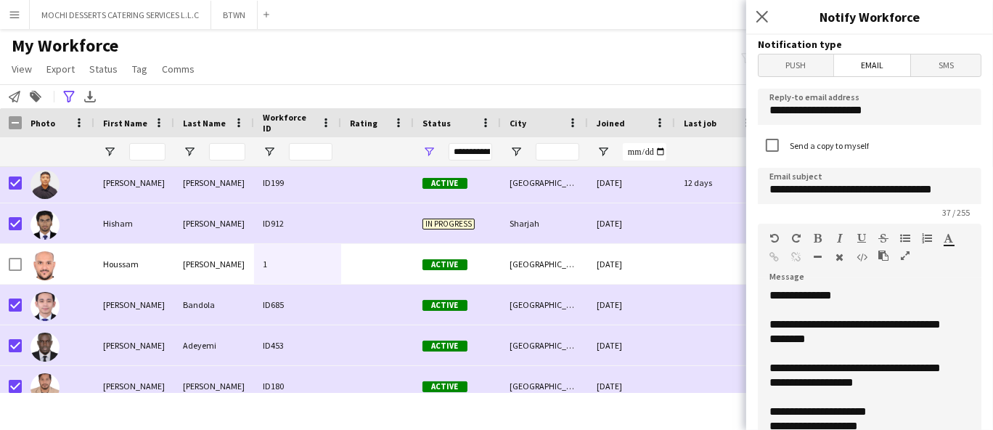
click at [797, 72] on span "Push" at bounding box center [796, 65] width 75 height 22
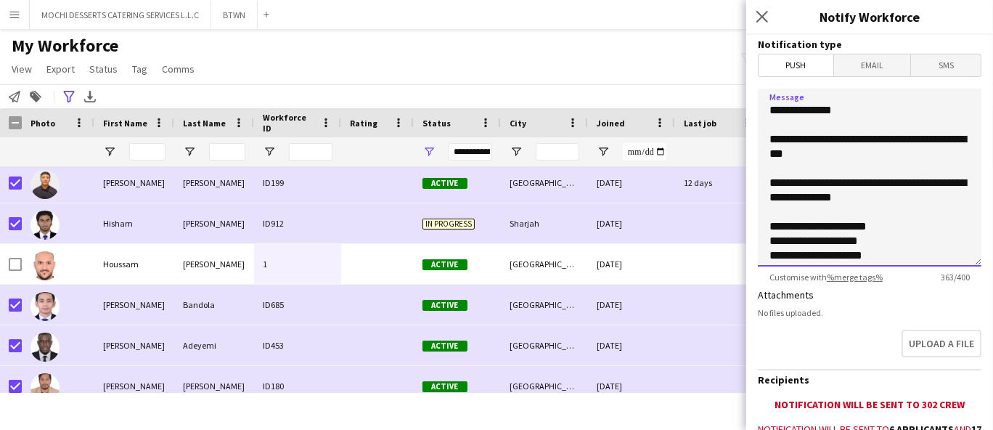
click at [786, 175] on textarea "**********" at bounding box center [870, 178] width 224 height 178
paste textarea "**********"
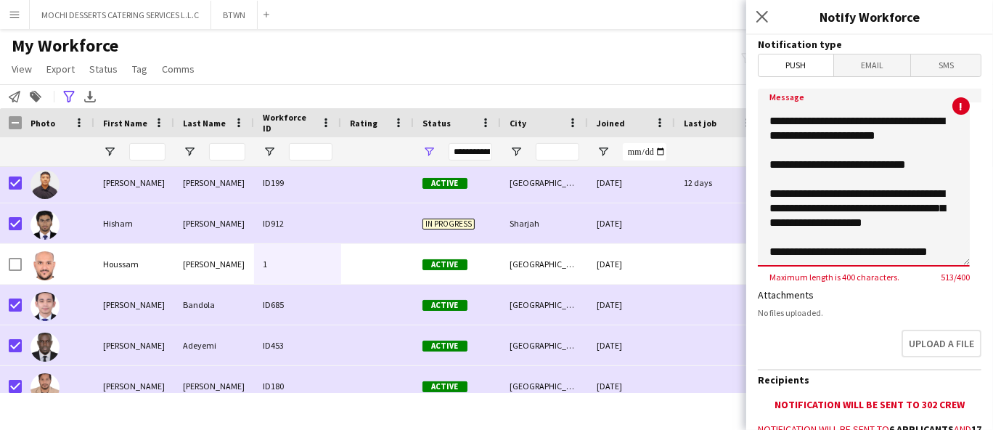
drag, startPoint x: 939, startPoint y: 244, endPoint x: 779, endPoint y: 187, distance: 169.7
click at [779, 187] on textarea "**********" at bounding box center [864, 178] width 212 height 178
click at [943, 250] on textarea "**********" at bounding box center [864, 178] width 212 height 178
drag, startPoint x: 941, startPoint y: 256, endPoint x: 768, endPoint y: 187, distance: 186.4
click at [768, 187] on textarea "**********" at bounding box center [864, 178] width 212 height 178
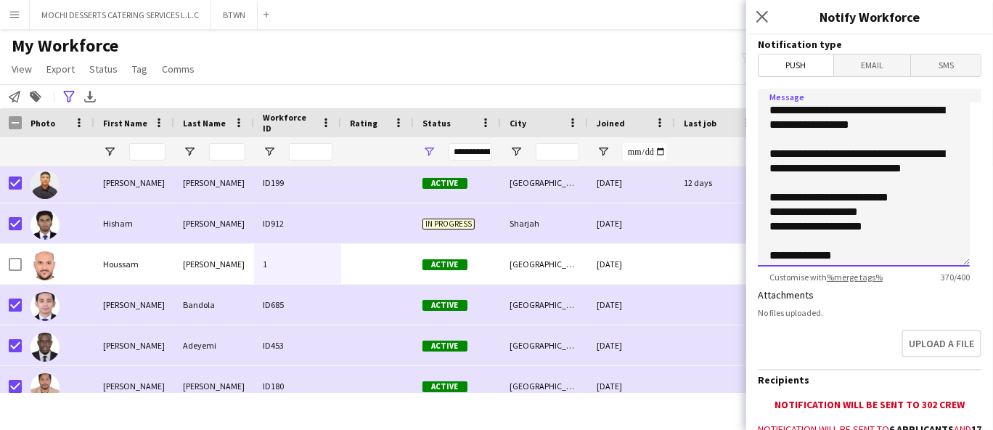
click at [769, 109] on textarea "**********" at bounding box center [864, 178] width 212 height 178
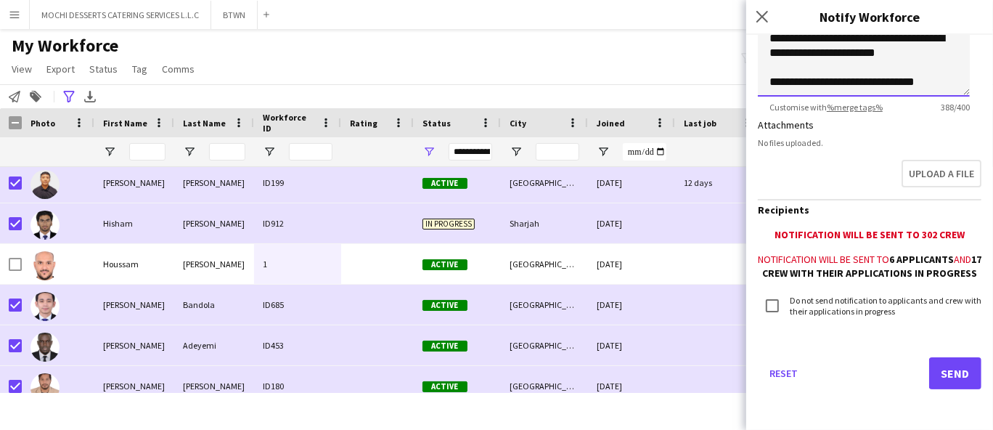
type textarea "**********"
click at [938, 379] on button "Send" at bounding box center [955, 373] width 52 height 32
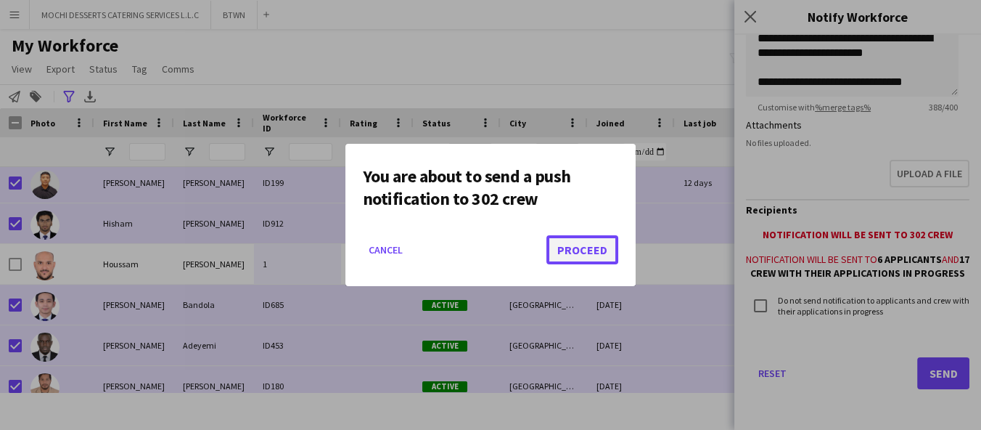
click at [589, 259] on button "Proceed" at bounding box center [583, 249] width 72 height 29
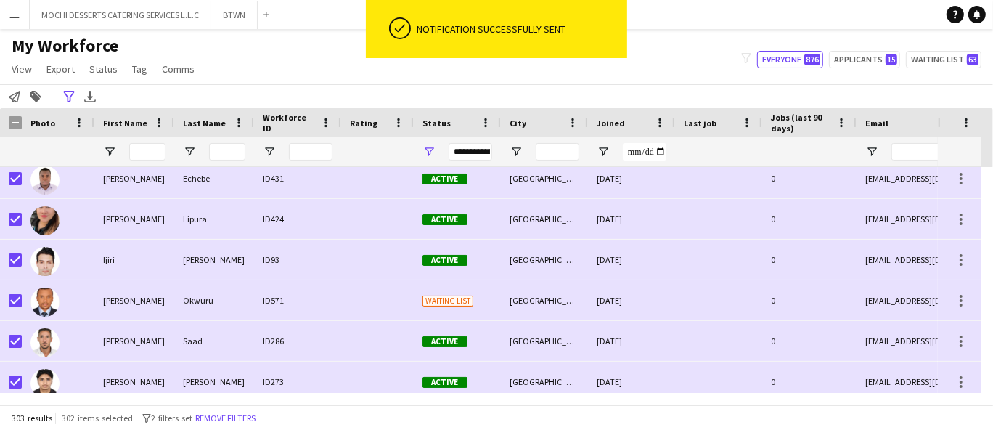
scroll to position [5044, 0]
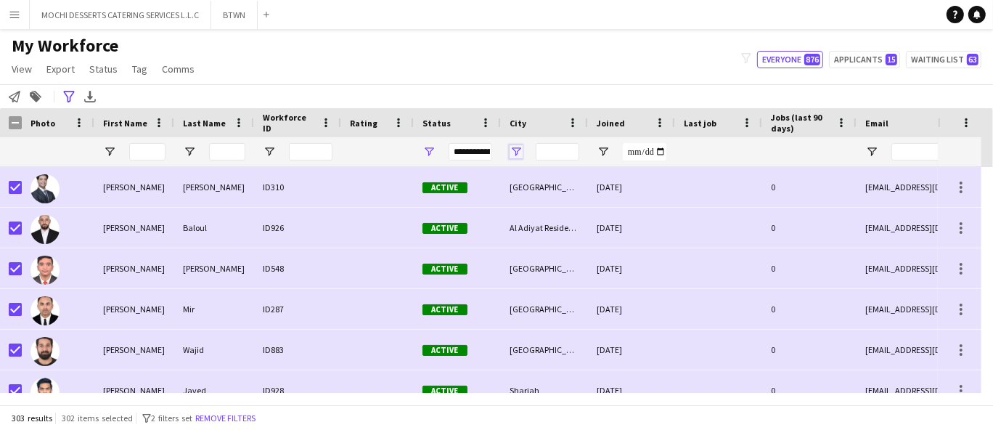
click at [512, 151] on span "Open Filter Menu" at bounding box center [516, 151] width 13 height 13
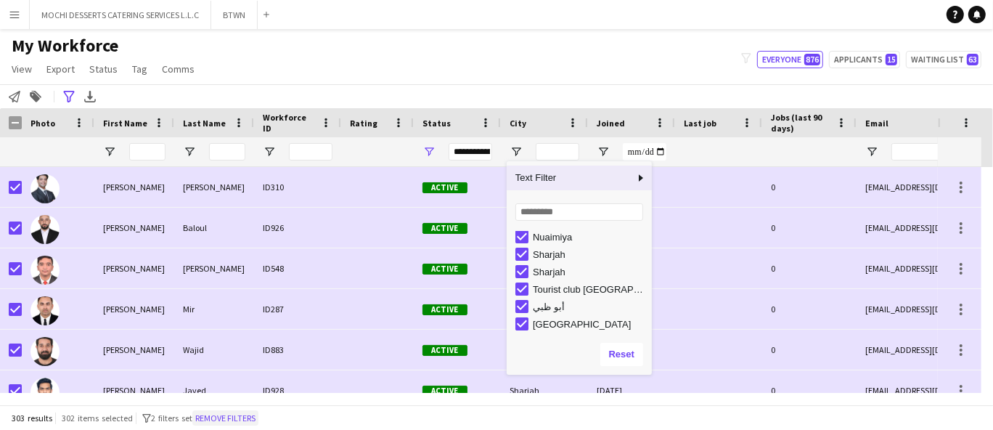
click at [251, 420] on button "Remove filters" at bounding box center [225, 418] width 66 height 16
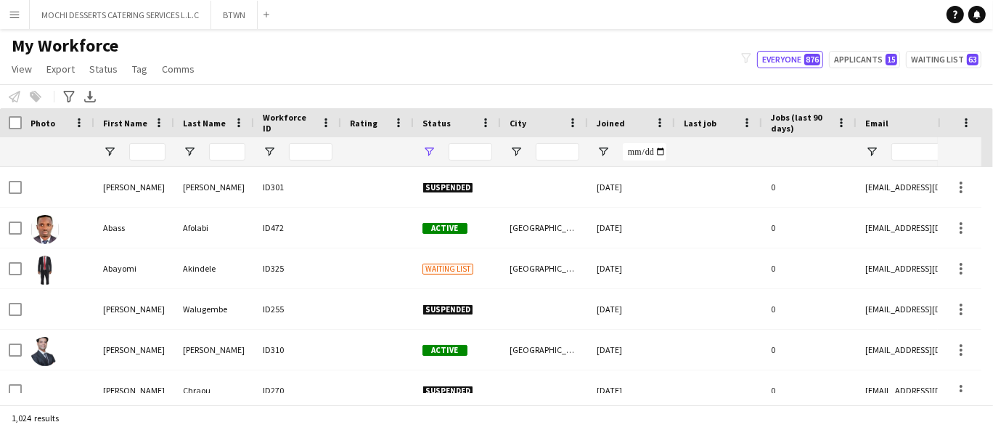
click at [426, 154] on span "Open Filter Menu" at bounding box center [428, 151] width 13 height 13
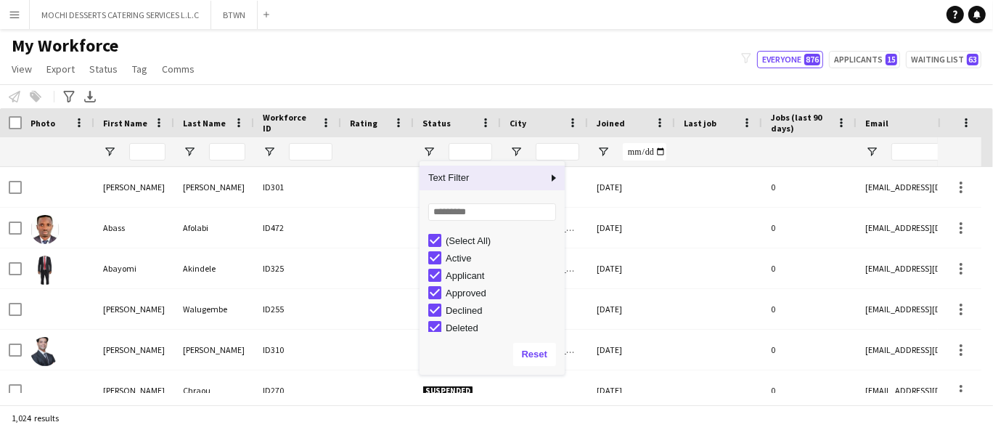
click at [462, 237] on div "(Select All)" at bounding box center [503, 240] width 115 height 11
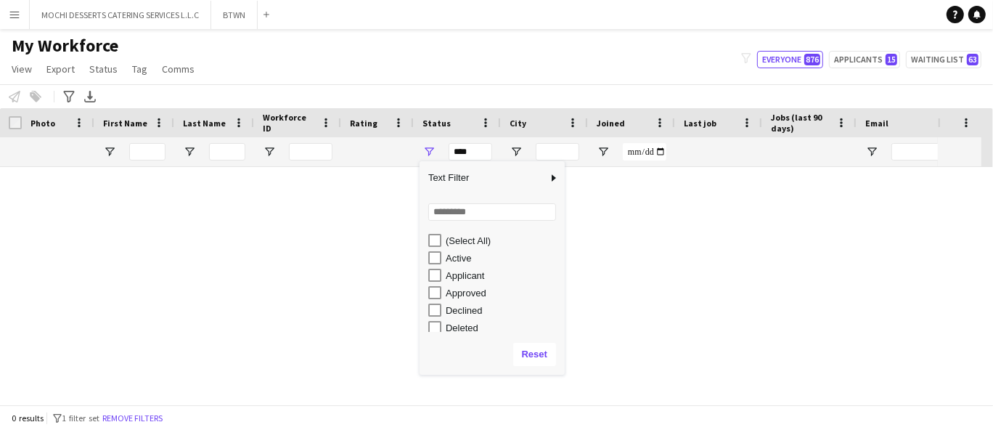
click at [459, 260] on div "Active" at bounding box center [503, 258] width 115 height 11
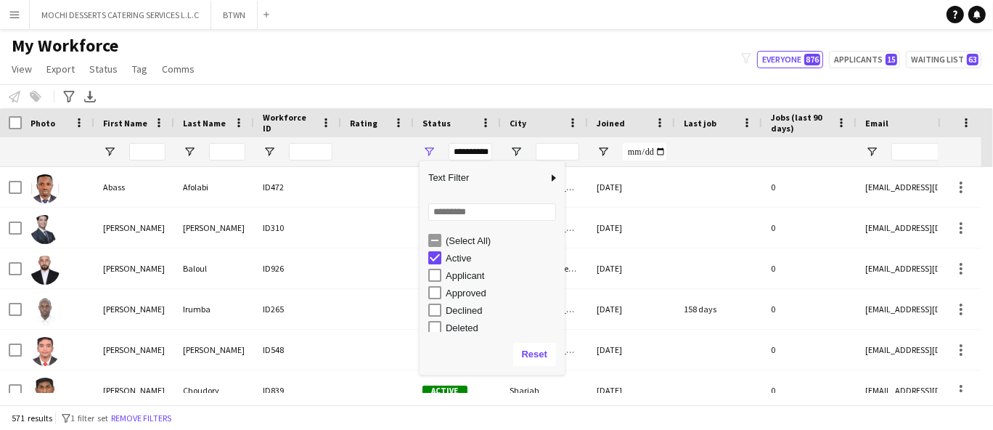
click at [485, 278] on div "Applicant" at bounding box center [503, 275] width 115 height 11
click at [484, 272] on div "Approved" at bounding box center [503, 267] width 115 height 11
click at [488, 282] on div "In progress" at bounding box center [503, 277] width 115 height 11
click at [478, 327] on div "Waiting list" at bounding box center [503, 323] width 115 height 11
type input "**********"
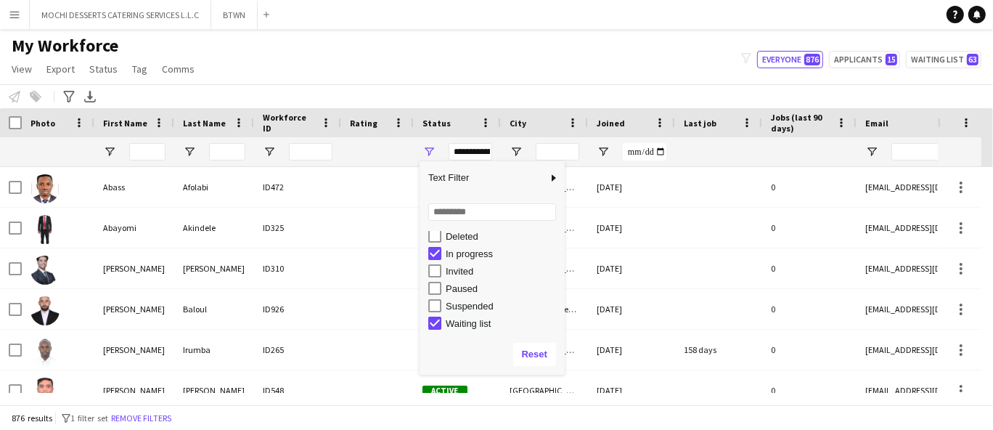
click at [565, 51] on div "My Workforce View Views Default view New view Update view Delete view Edit name…" at bounding box center [496, 59] width 993 height 49
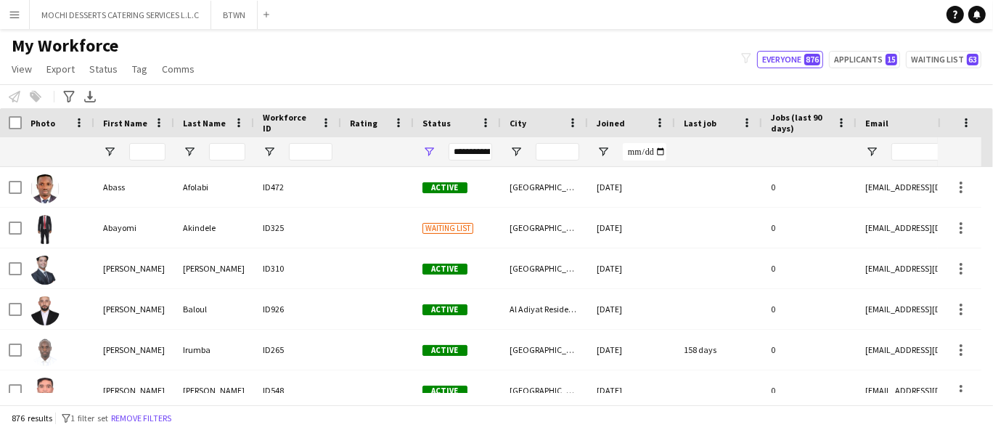
click at [22, 118] on div "Photo" at bounding box center [58, 122] width 73 height 29
click at [70, 96] on icon at bounding box center [68, 97] width 11 height 12
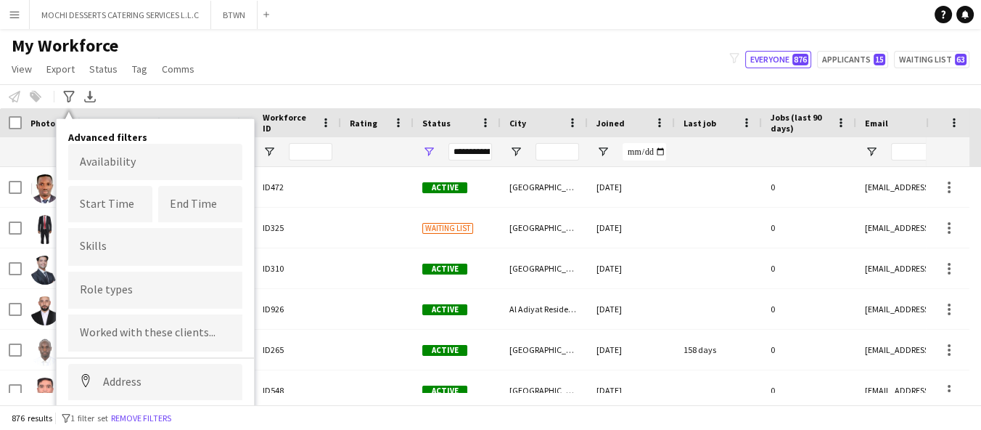
click at [179, 294] on input "Type to search role types..." at bounding box center [155, 289] width 151 height 13
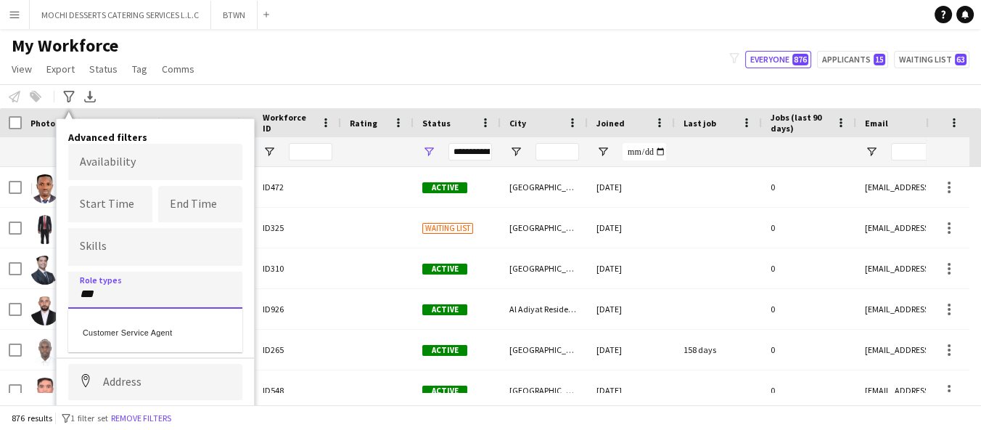
type input "***"
click at [187, 330] on div "Customer Service Agent" at bounding box center [155, 330] width 174 height 35
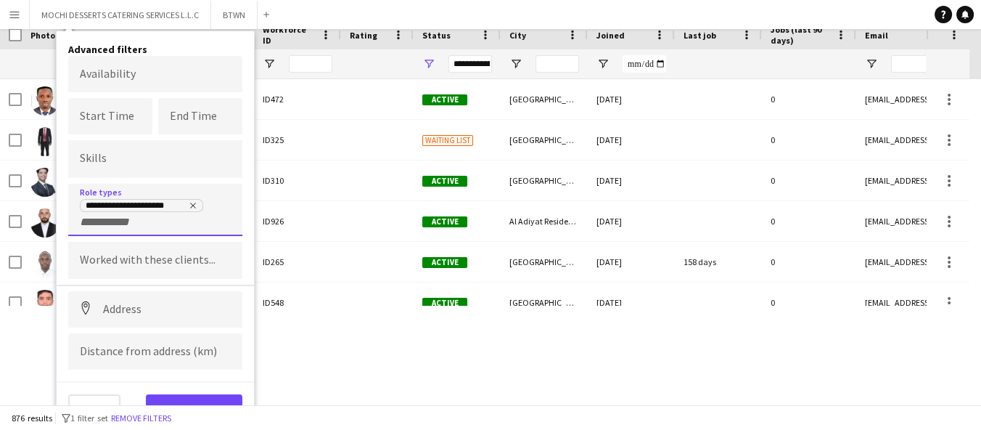
click at [196, 404] on button "View results" at bounding box center [194, 408] width 97 height 29
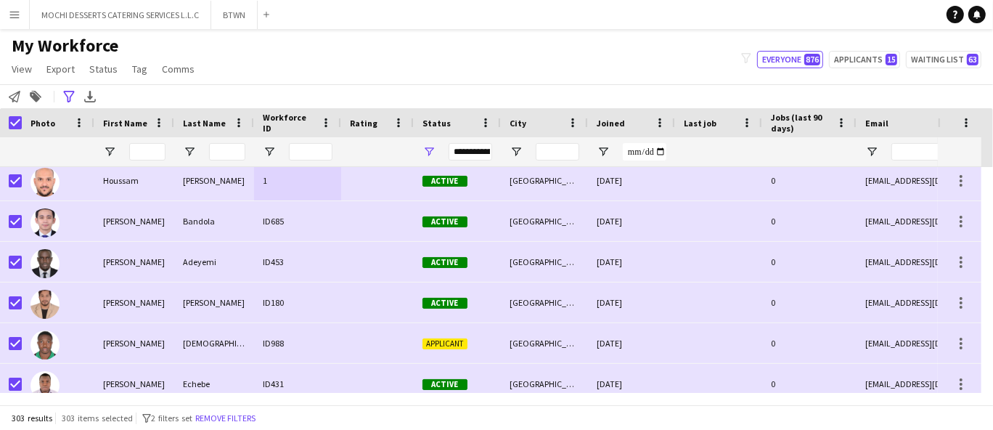
click at [319, 187] on div "1" at bounding box center [297, 180] width 87 height 40
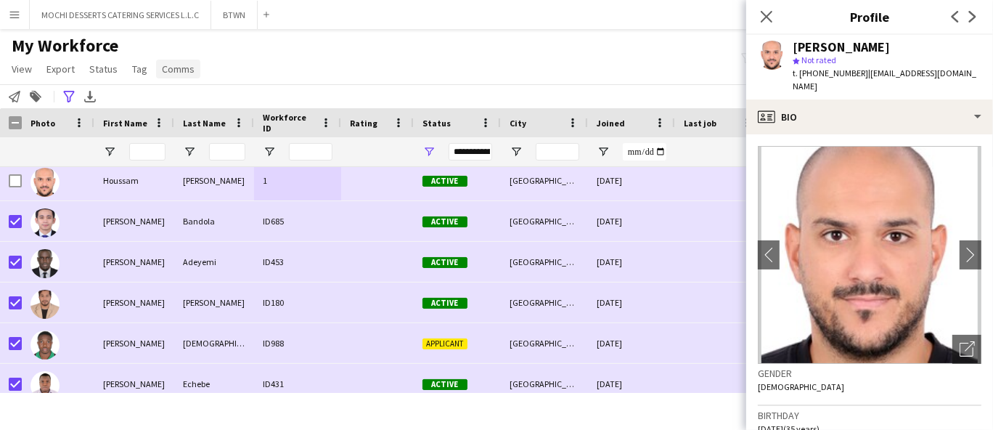
click at [168, 69] on span "Comms" at bounding box center [178, 68] width 33 height 13
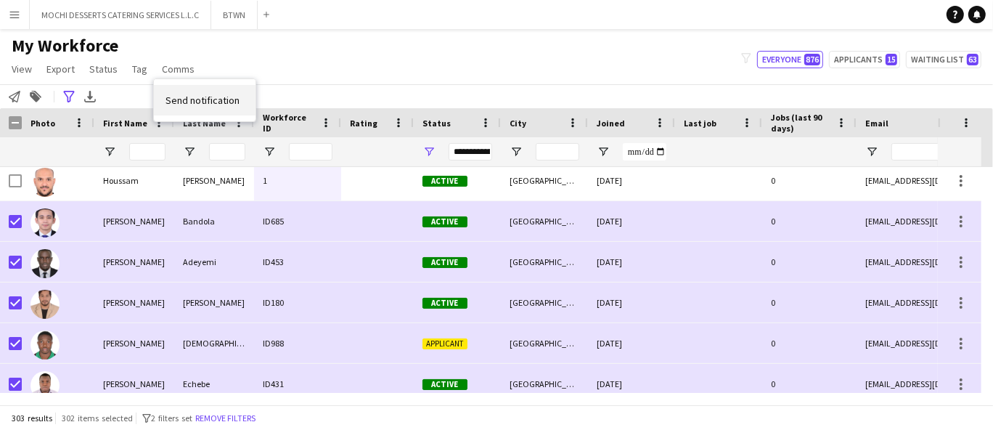
click at [219, 109] on link "Send notification" at bounding box center [205, 100] width 102 height 30
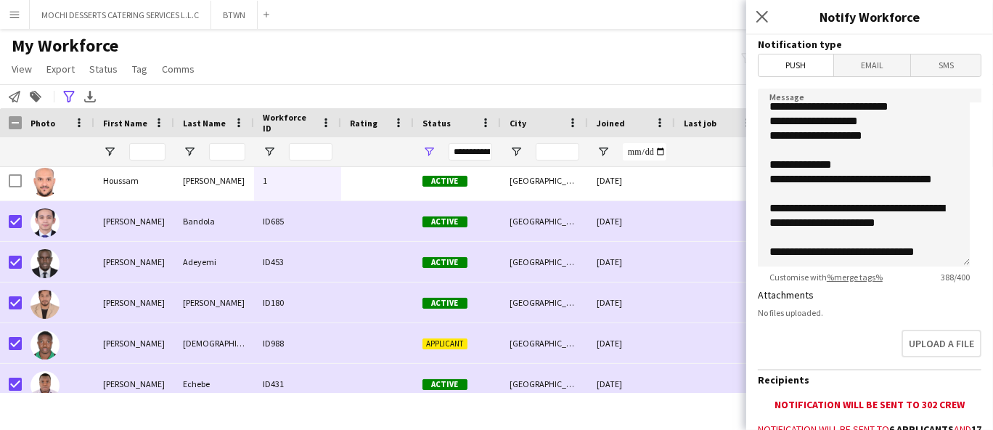
click at [888, 61] on span "Email" at bounding box center [872, 65] width 77 height 22
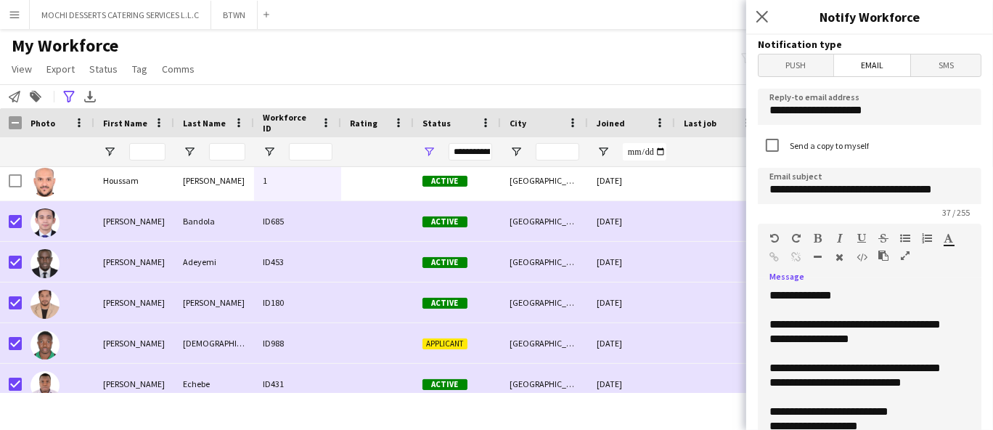
drag, startPoint x: 887, startPoint y: 338, endPoint x: 787, endPoint y: 327, distance: 100.8
click at [787, 327] on div "**********" at bounding box center [864, 375] width 212 height 174
copy div "**********"
click at [806, 197] on input "**********" at bounding box center [870, 186] width 224 height 36
paste input "**********"
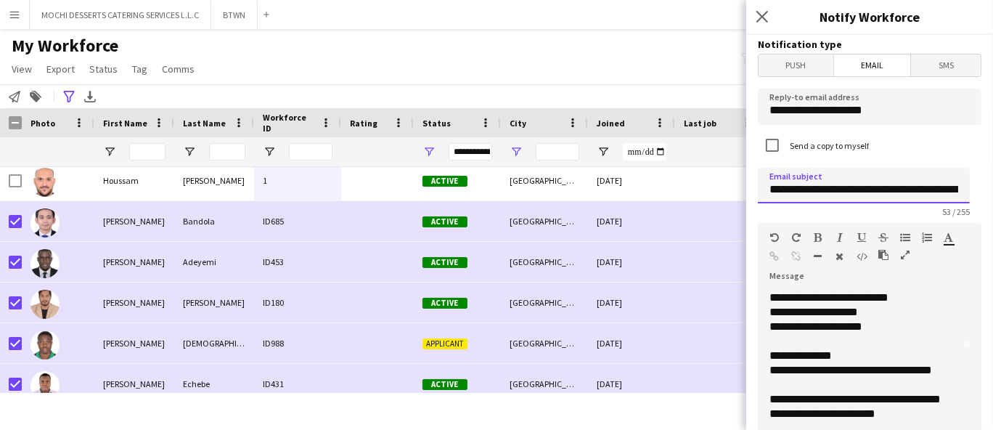
type input "**********"
click at [515, 156] on span "Open Filter Menu" at bounding box center [516, 151] width 13 height 13
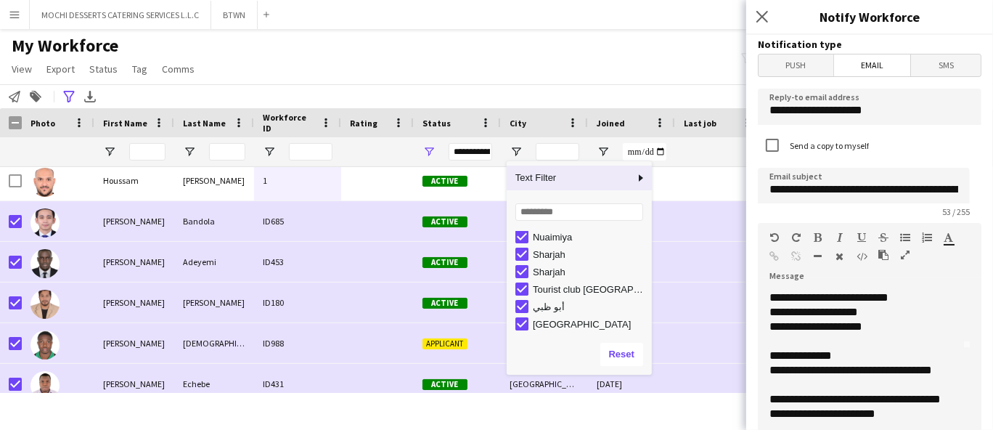
click at [658, 69] on div "My Workforce View Views Default view New view Update view Delete view Edit name…" at bounding box center [496, 59] width 993 height 49
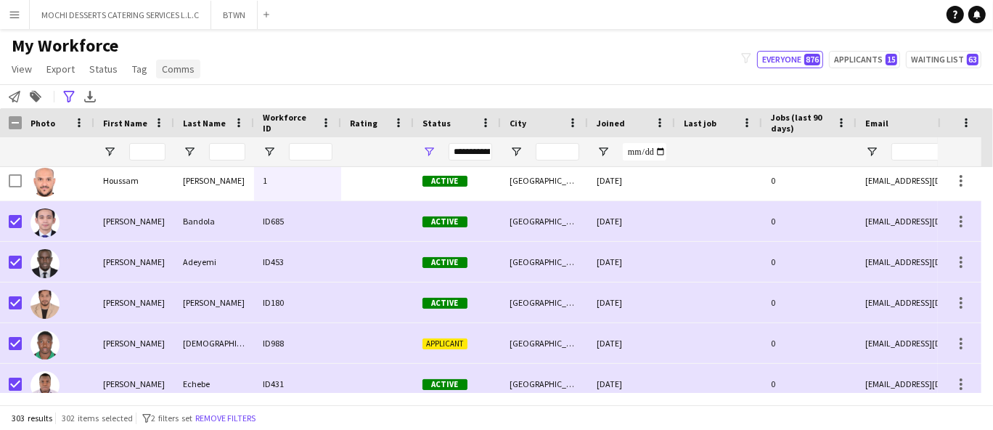
click at [163, 76] on link "Comms" at bounding box center [178, 69] width 44 height 19
click at [200, 101] on span "Send notification" at bounding box center [202, 100] width 74 height 13
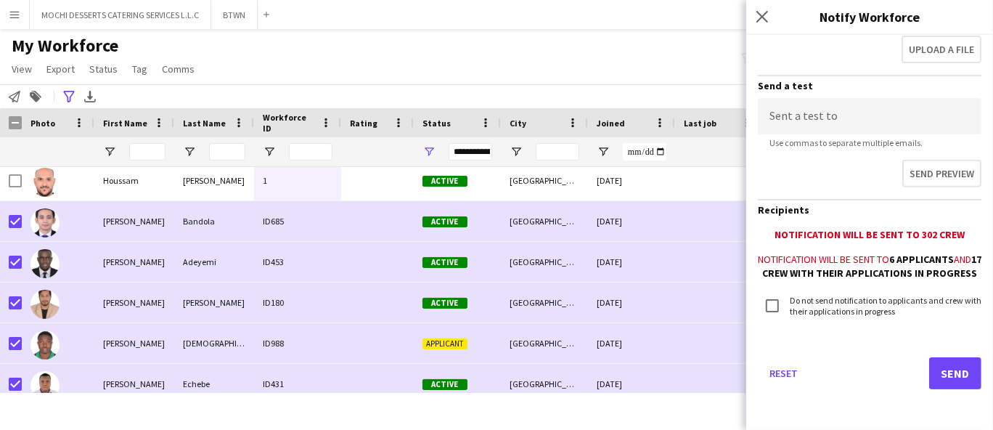
click at [949, 375] on button "Send" at bounding box center [955, 373] width 52 height 32
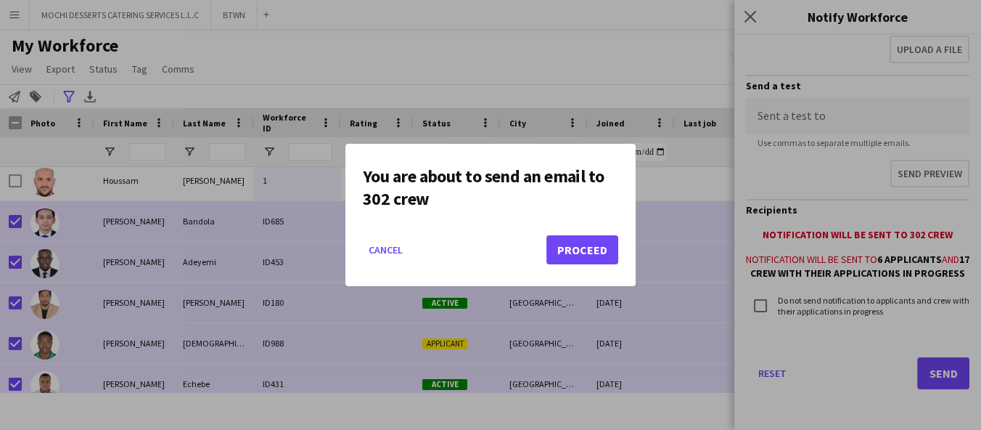
click at [587, 258] on button "Proceed" at bounding box center [583, 249] width 72 height 29
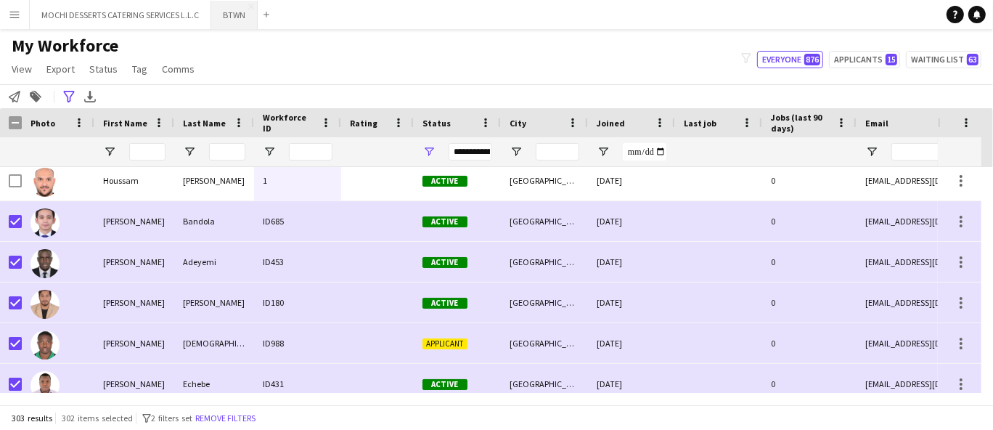
click at [234, 23] on button "BTWN Close" at bounding box center [234, 15] width 46 height 28
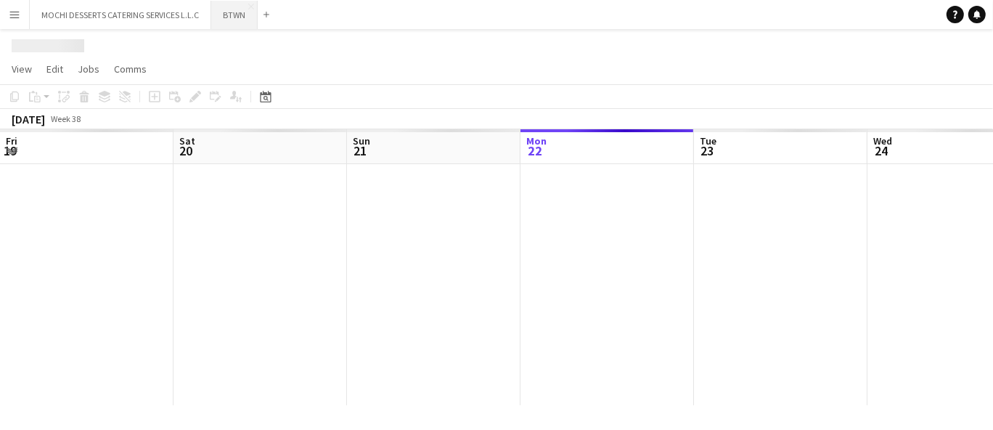
scroll to position [0, 346]
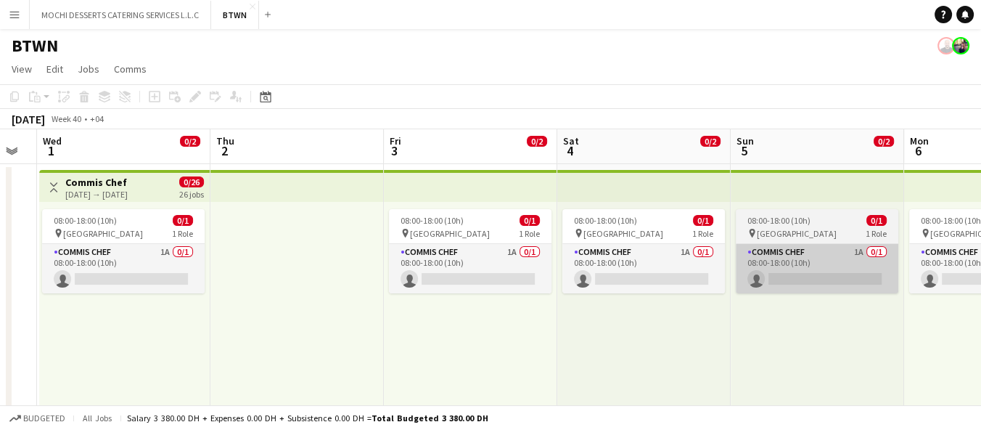
click at [767, 273] on app-card-role "Commis Chef 1A 0/1 08:00-18:00 (10h) single-neutral-actions" at bounding box center [817, 268] width 163 height 49
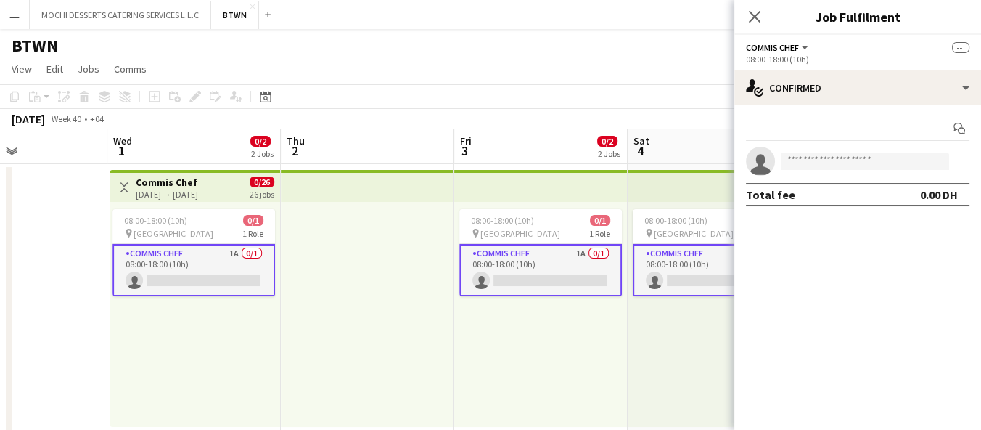
scroll to position [0, 587]
click at [594, 253] on app-card-role "Commis Chef 1A 0/1 08:00-18:00 (10h) single-neutral-actions" at bounding box center [540, 270] width 163 height 52
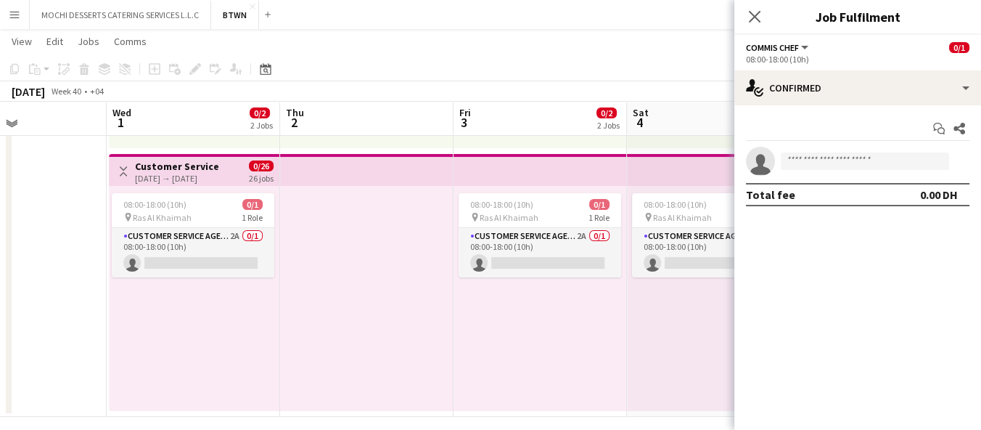
scroll to position [277, 0]
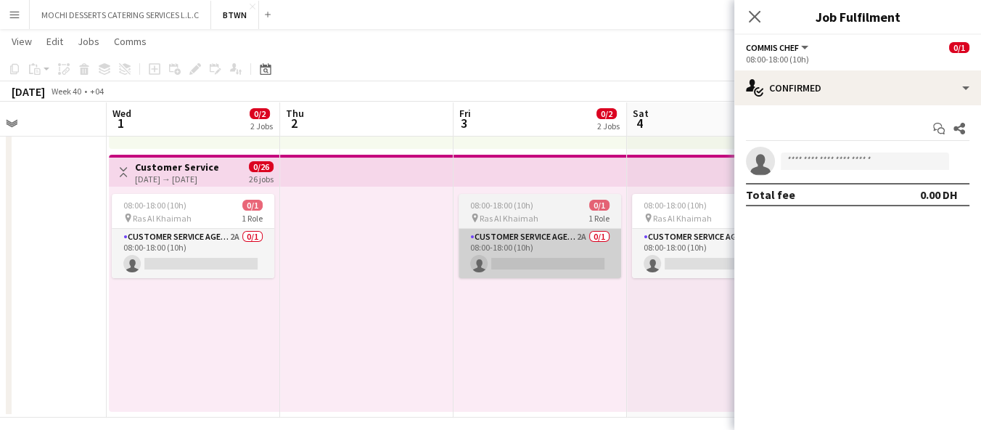
click at [595, 246] on app-card-role "Customer Service Agent 2A 0/1 08:00-18:00 (10h) single-neutral-actions" at bounding box center [540, 253] width 163 height 49
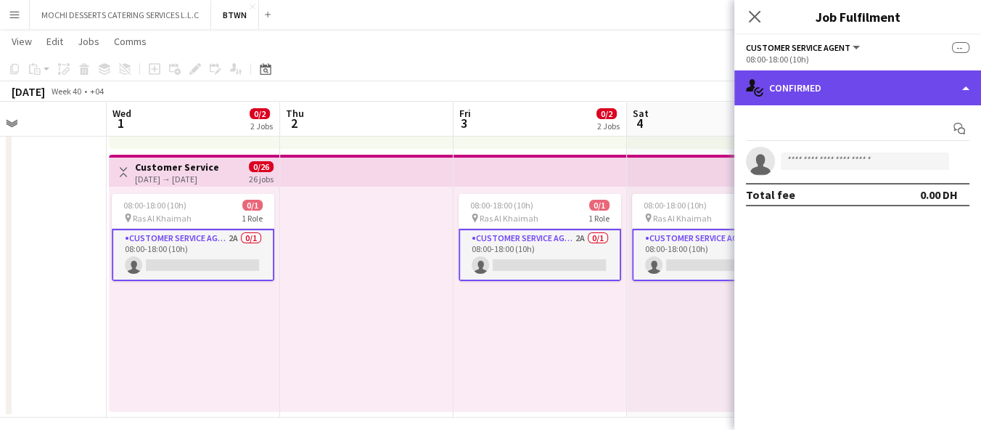
click at [849, 89] on div "single-neutral-actions-check-2 Confirmed" at bounding box center [858, 87] width 247 height 35
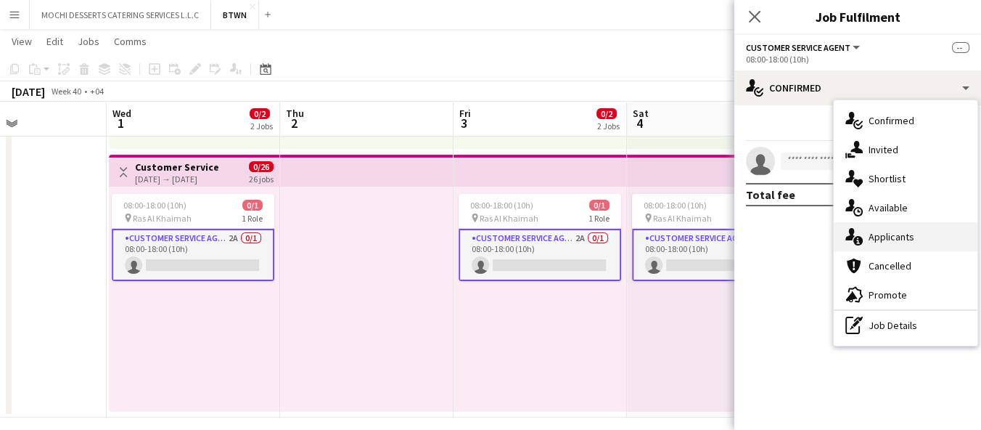
click at [912, 236] on span "Applicants" at bounding box center [892, 236] width 46 height 13
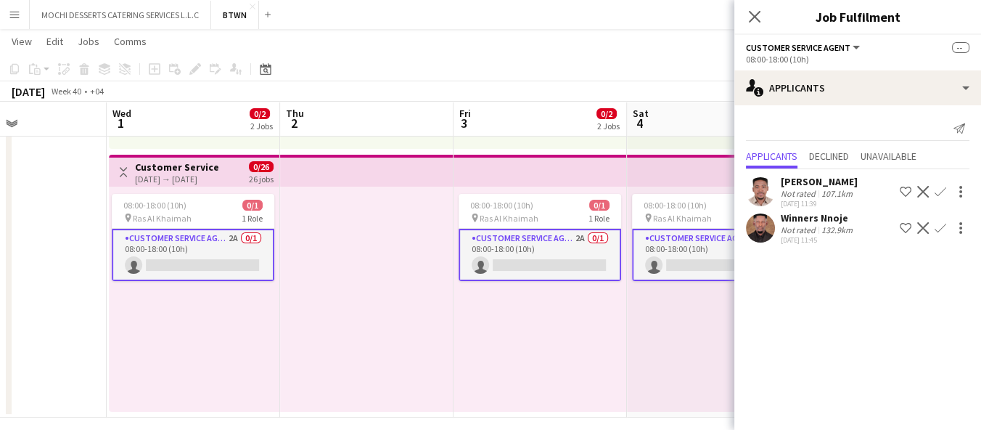
click at [902, 351] on mat-expansion-panel "users2 Applicants Send notification Applicants Declined Unavailable Tchinda Ros…" at bounding box center [858, 267] width 247 height 324
click at [653, 361] on div "08:00-18:00 (10h) 0/1 pin Ras Al Khaimah 1 Role Customer Service Agent 2A 0/1 0…" at bounding box center [713, 299] width 173 height 225
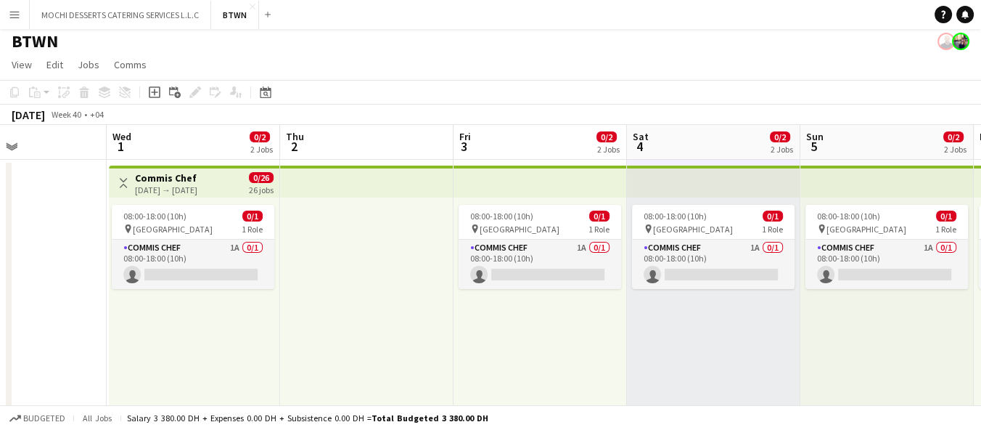
scroll to position [0, 0]
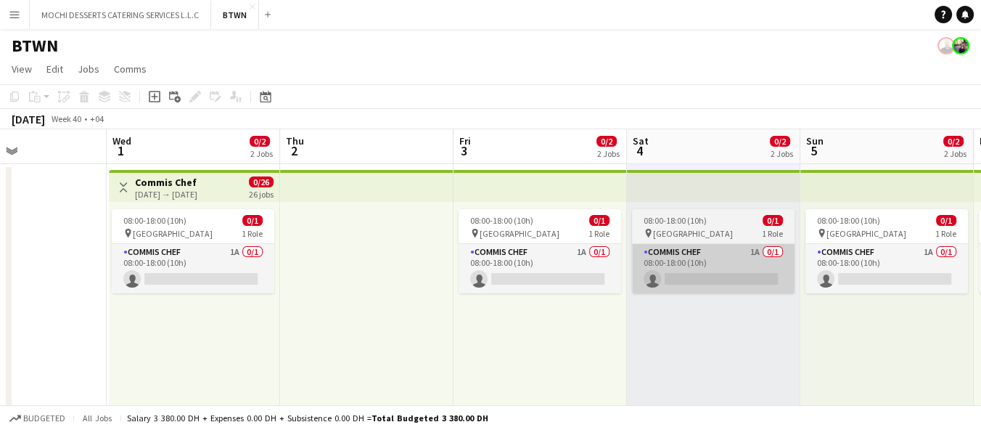
click at [751, 251] on app-card-role "Commis Chef 1A 0/1 08:00-18:00 (10h) single-neutral-actions" at bounding box center [713, 268] width 163 height 49
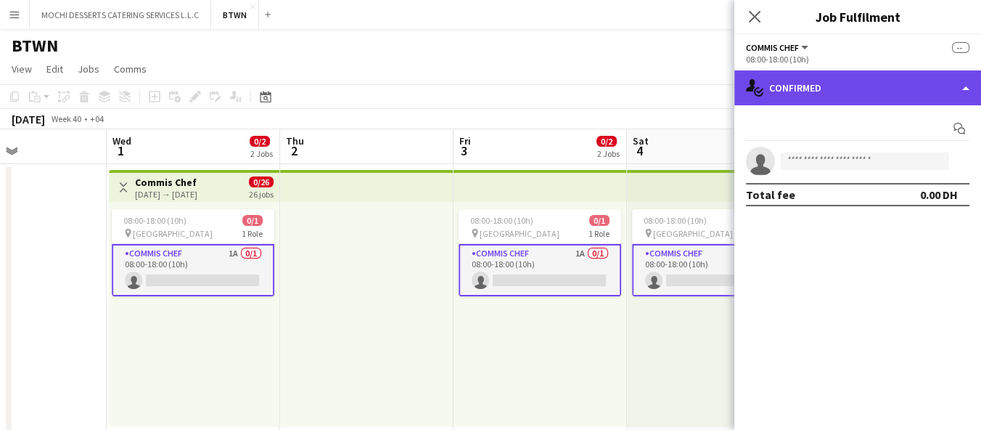
click at [902, 89] on div "single-neutral-actions-check-2 Confirmed" at bounding box center [858, 87] width 247 height 35
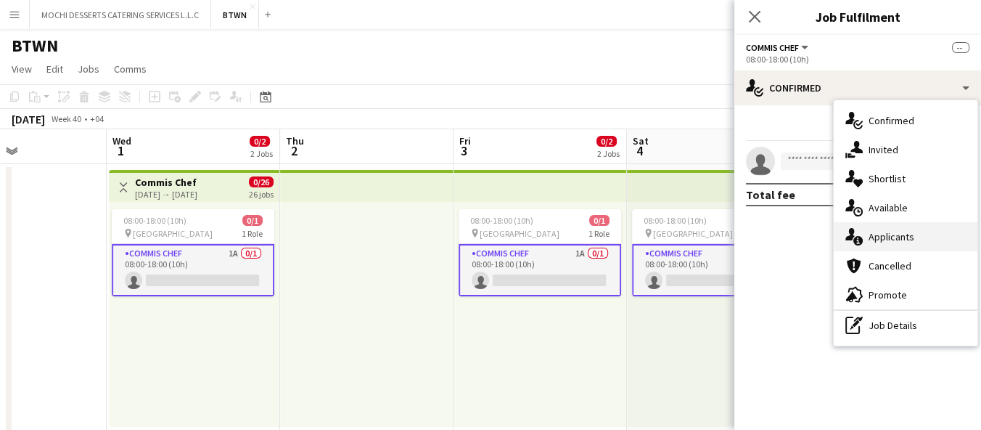
click at [927, 236] on div "single-neutral-actions-information Applicants" at bounding box center [906, 236] width 144 height 29
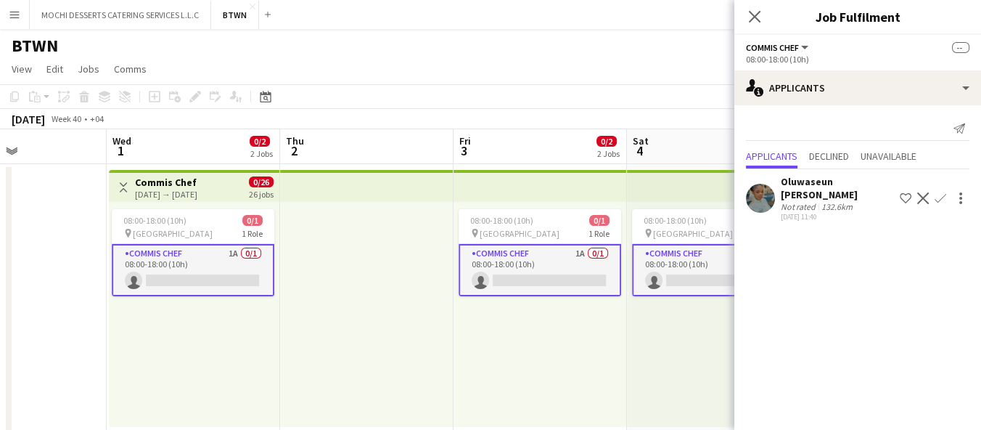
click at [819, 201] on div "132.6km" at bounding box center [837, 206] width 37 height 11
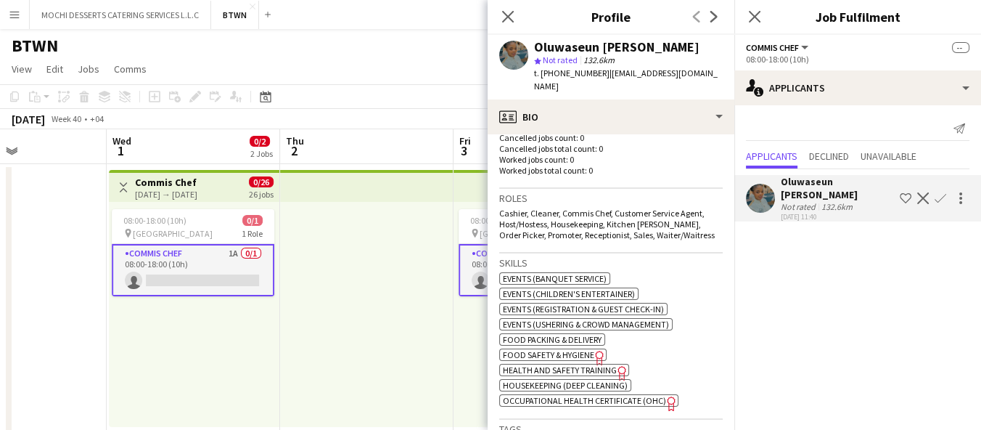
scroll to position [385, 0]
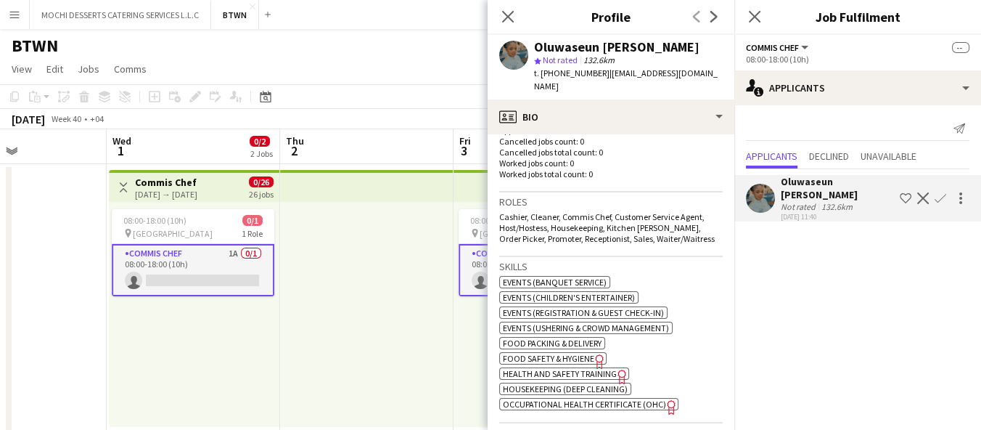
click at [565, 72] on span "t. [PHONE_NUMBER]" at bounding box center [571, 73] width 75 height 11
copy span "971568732457"
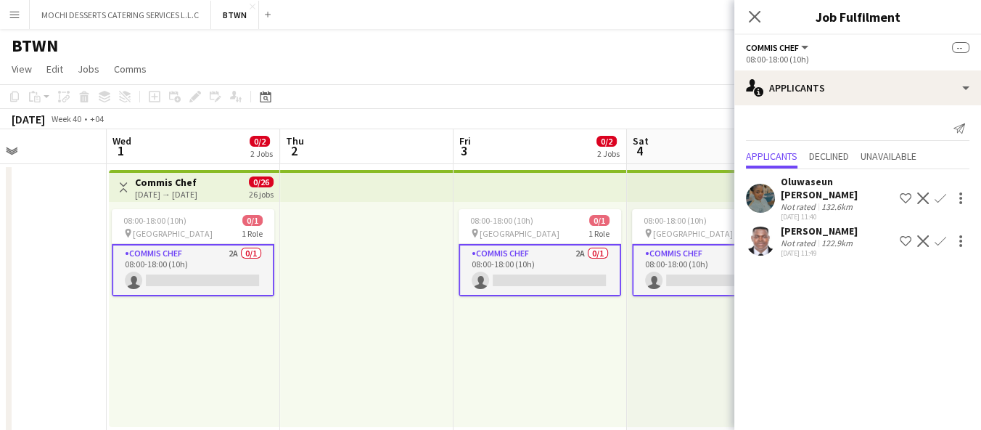
click at [866, 201] on div "Not rated 132.6km" at bounding box center [837, 206] width 113 height 11
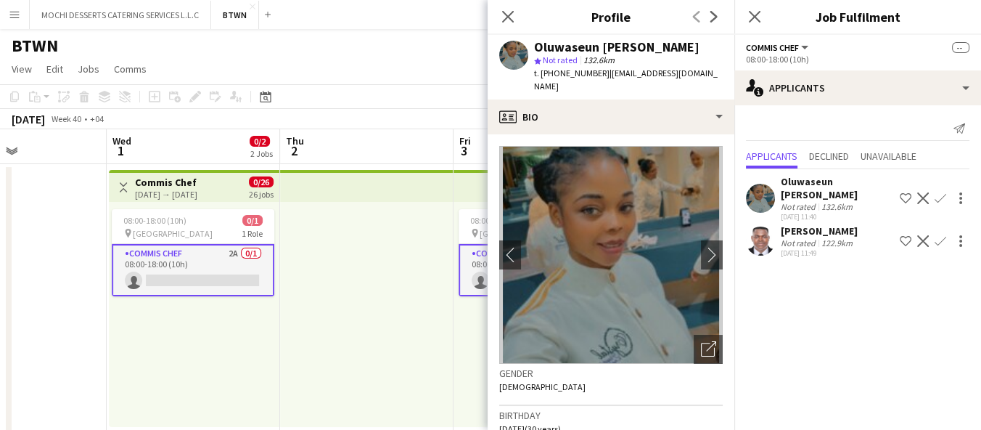
click at [0, 416] on app-date-cell at bounding box center [19, 429] width 173 height 531
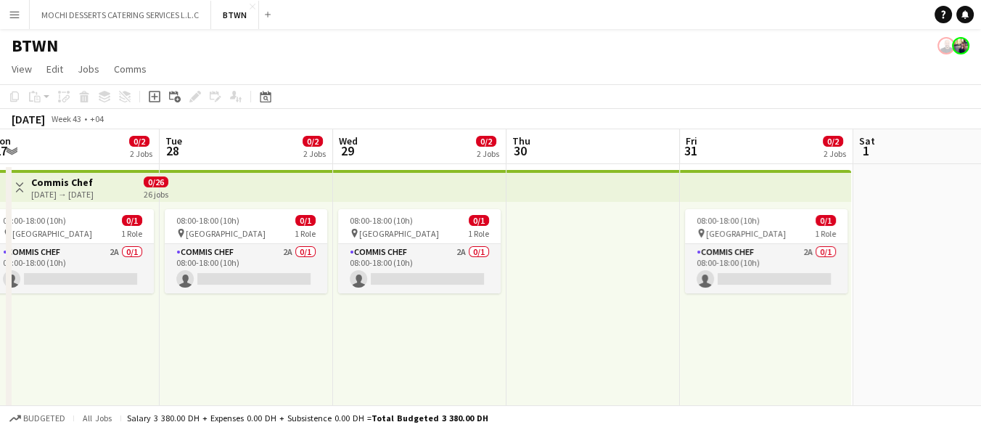
scroll to position [0, 600]
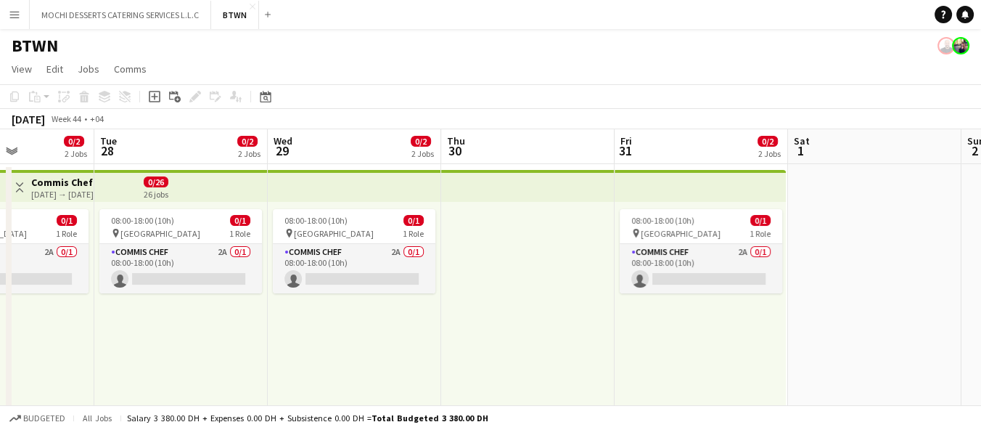
click at [275, 341] on div "08:00-18:00 (10h) 0/1 pin Abu Dhabi 1 Role Commis Chef 2A 0/1 08:00-18:00 (10h)…" at bounding box center [354, 314] width 173 height 225
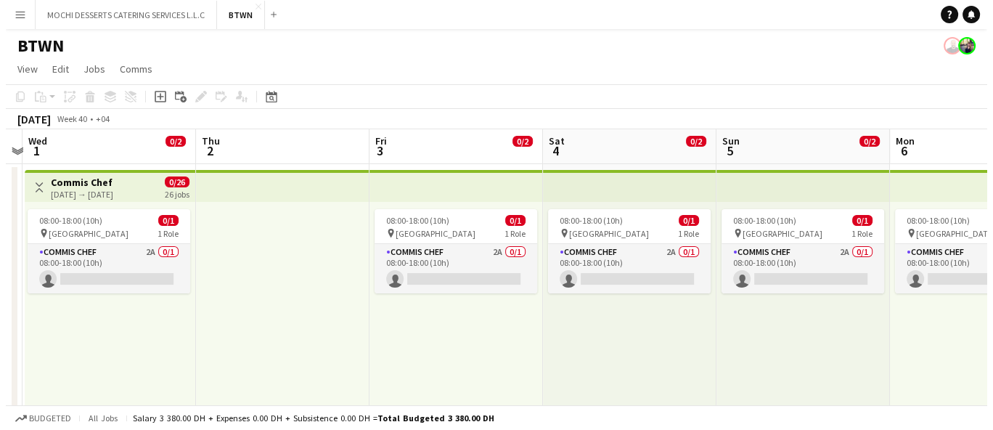
scroll to position [0, 504]
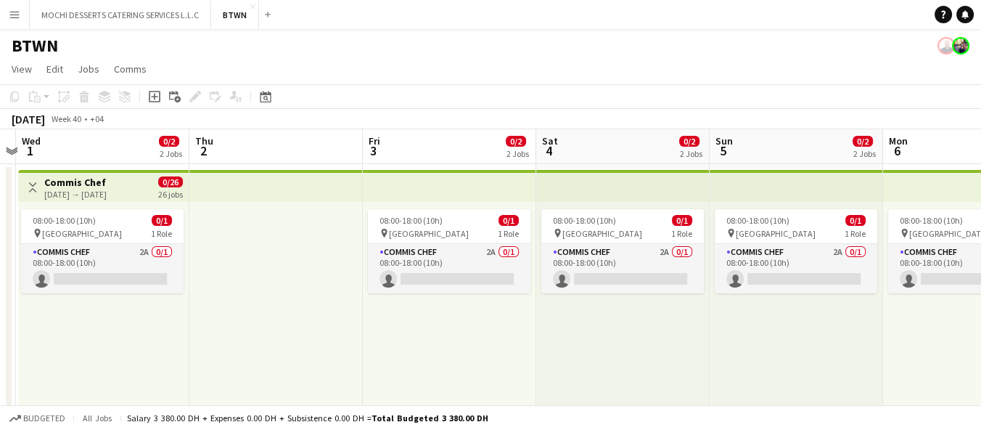
click at [925, 325] on div "08:00-18:00 (10h) 0/1 pin Abu Dhabi 1 Role Commis Chef 2A 0/1 08:00-18:00 (10h)…" at bounding box center [969, 314] width 173 height 225
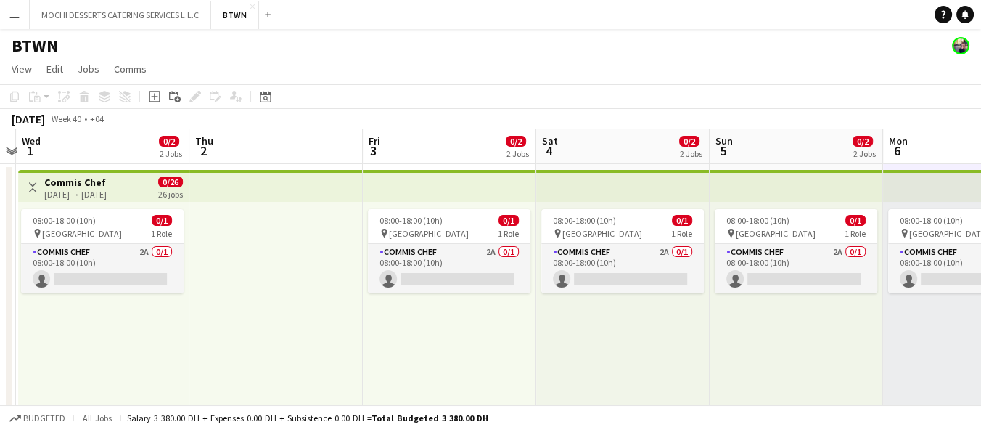
click at [161, 364] on div "08:00-18:00 (10h) 0/1 pin Abu Dhabi 1 Role Commis Chef 2A 0/1 08:00-18:00 (10h)…" at bounding box center [103, 314] width 171 height 225
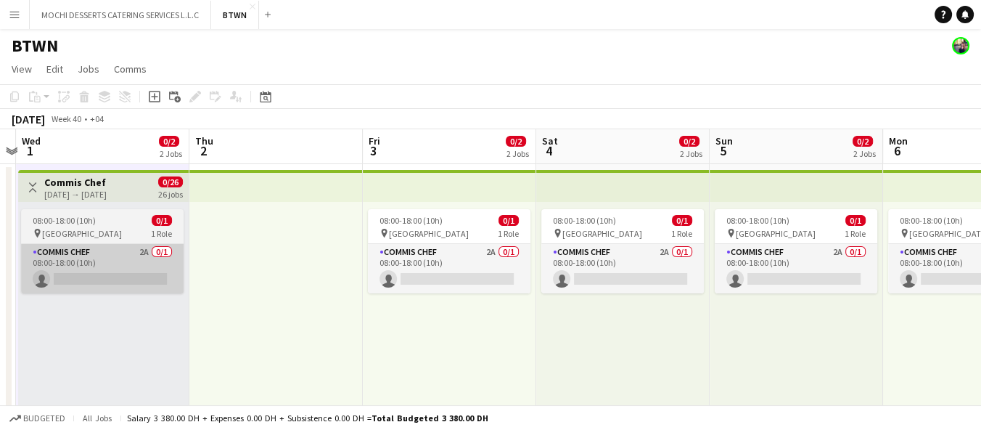
click at [111, 244] on app-card-role "Commis Chef 2A 0/1 08:00-18:00 (10h) single-neutral-actions" at bounding box center [102, 268] width 163 height 49
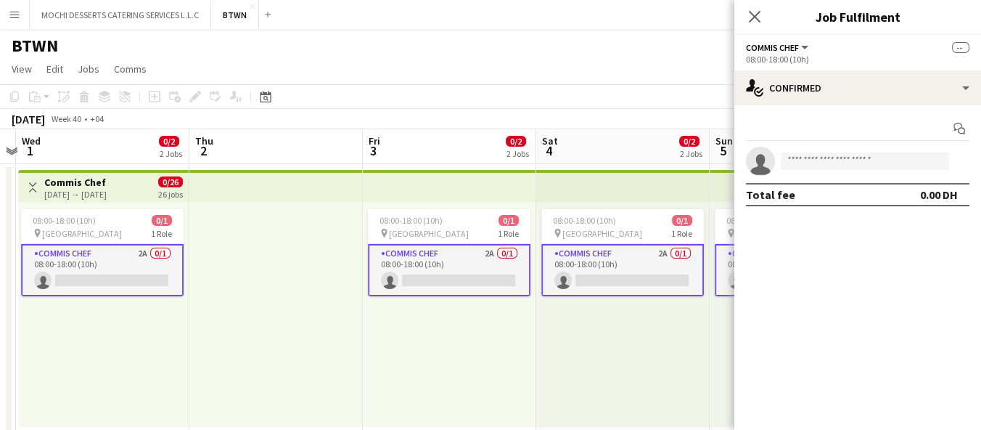
click at [151, 229] on span "1 Role" at bounding box center [161, 233] width 21 height 11
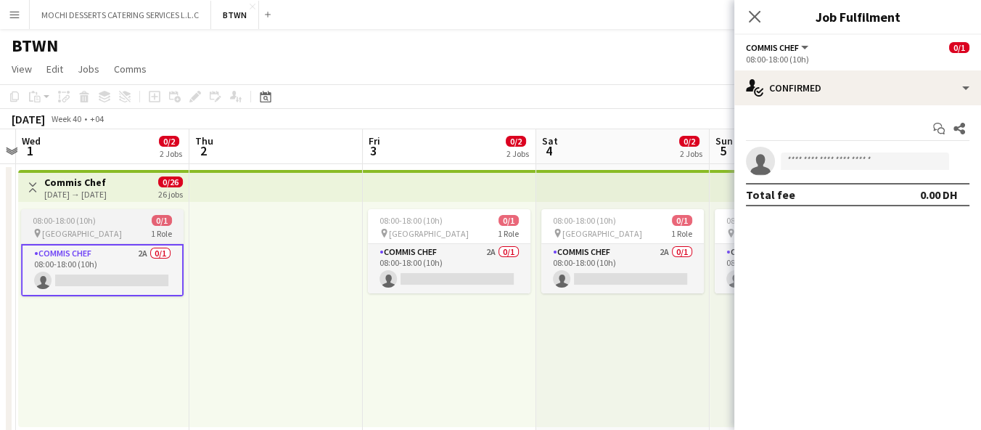
click at [133, 229] on div "pin [GEOGRAPHIC_DATA] 1 Role" at bounding box center [102, 233] width 163 height 12
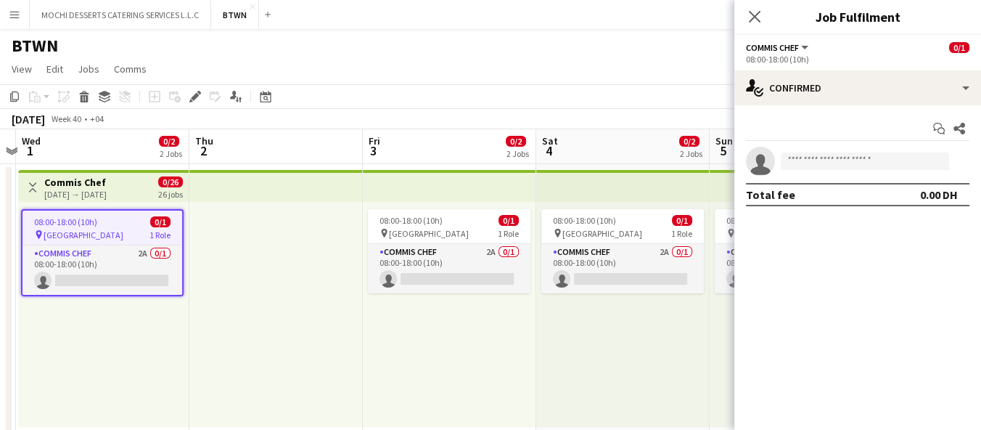
click at [154, 232] on span "1 Role" at bounding box center [160, 234] width 21 height 11
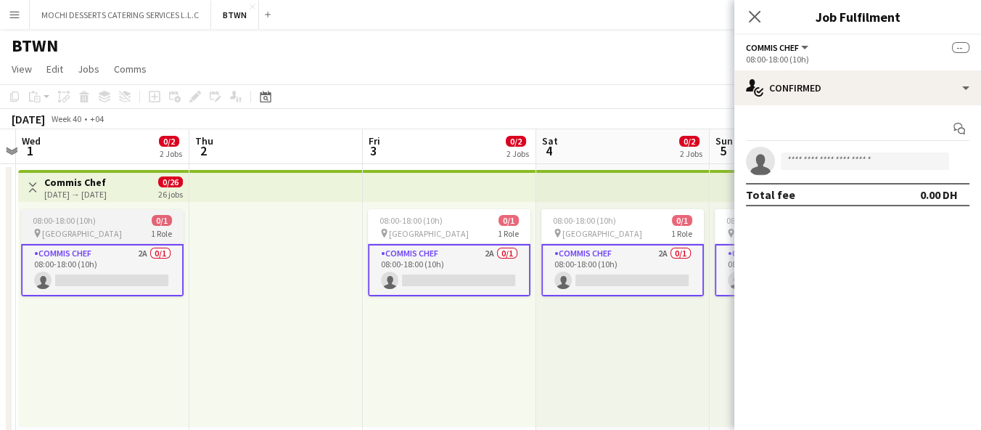
click at [151, 232] on span "1 Role" at bounding box center [161, 233] width 21 height 11
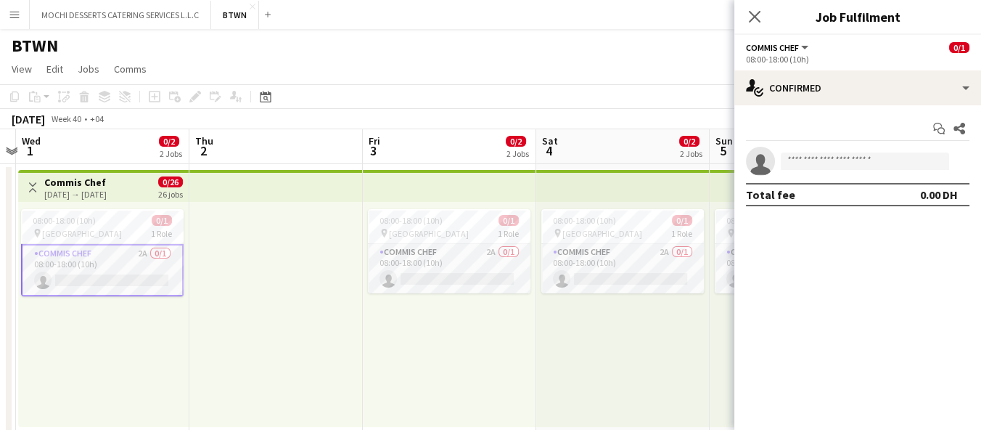
click at [9, 25] on button "Menu" at bounding box center [14, 14] width 29 height 29
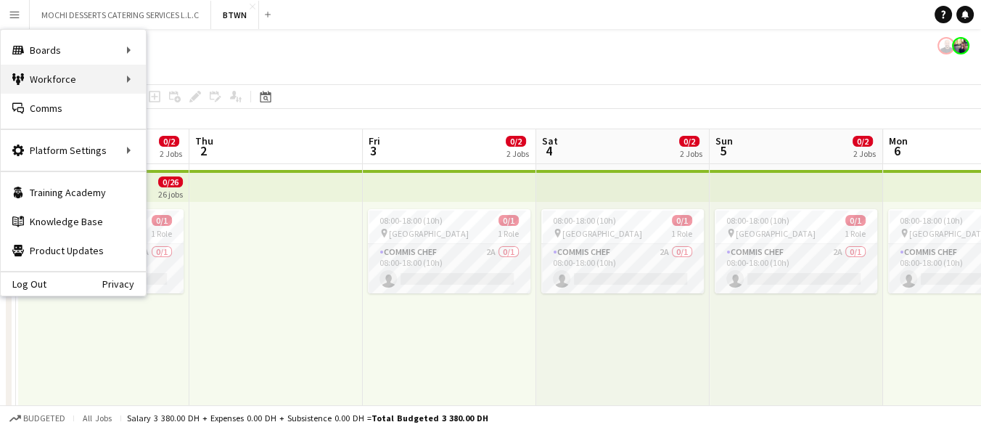
click at [110, 80] on div "Workforce Workforce" at bounding box center [73, 79] width 145 height 29
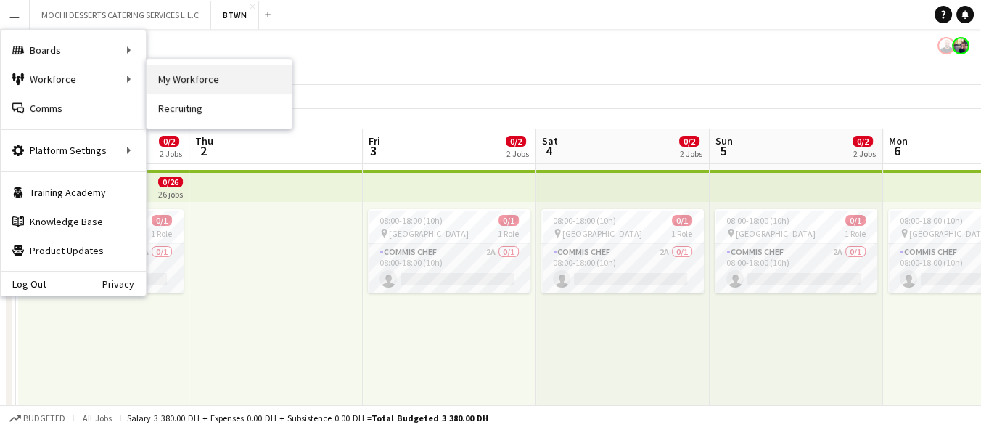
click at [232, 72] on link "My Workforce" at bounding box center [219, 79] width 145 height 29
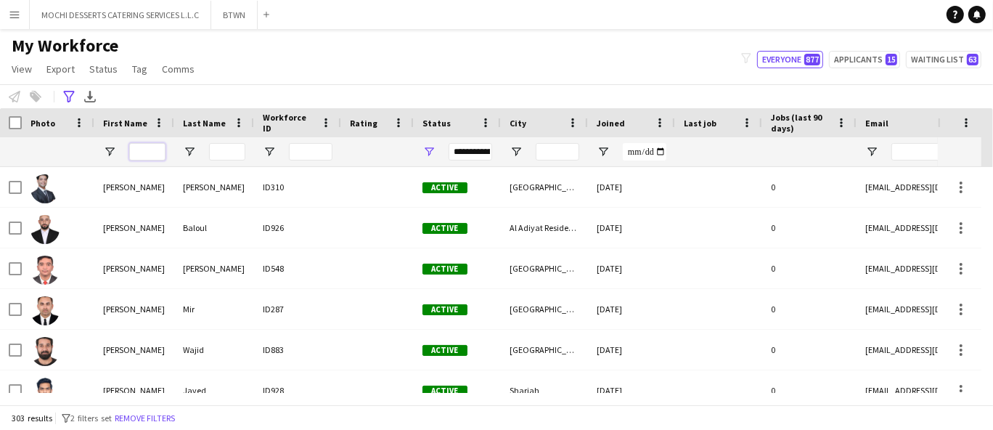
click at [144, 149] on input "First Name Filter Input" at bounding box center [147, 151] width 36 height 17
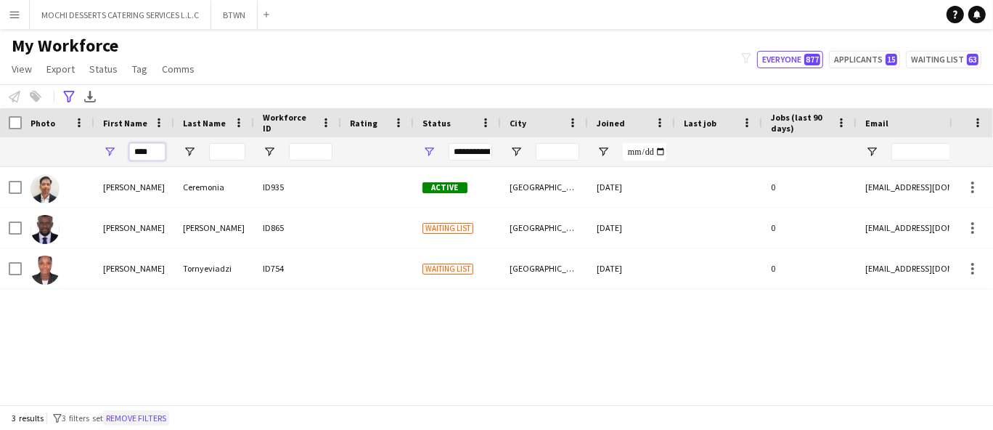
type input "****"
click at [160, 420] on button "Remove filters" at bounding box center [136, 418] width 66 height 16
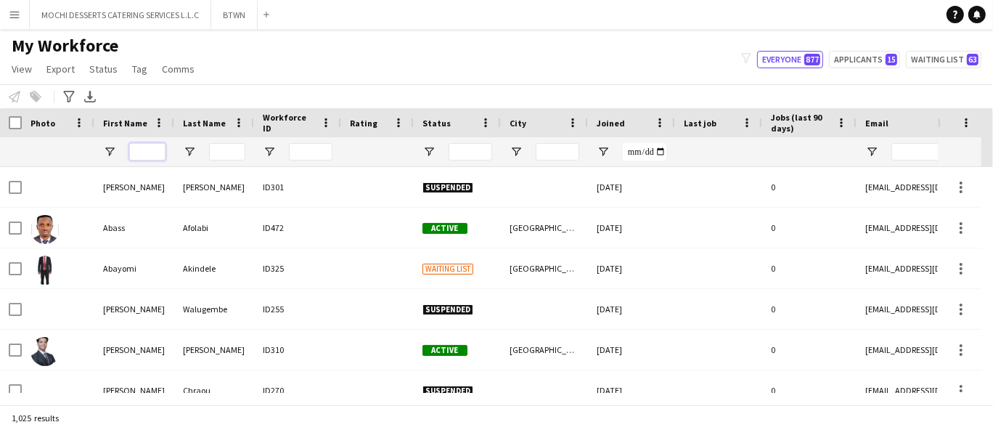
click at [161, 153] on input "First Name Filter Input" at bounding box center [147, 151] width 36 height 17
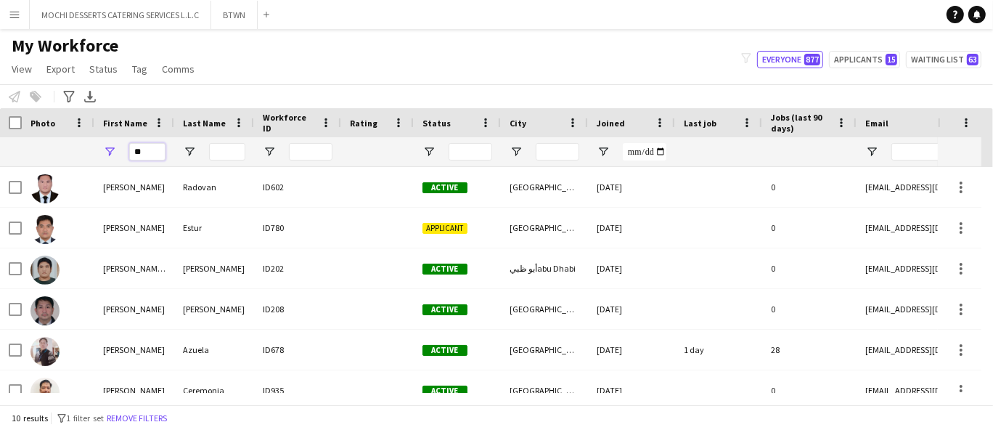
type input "*"
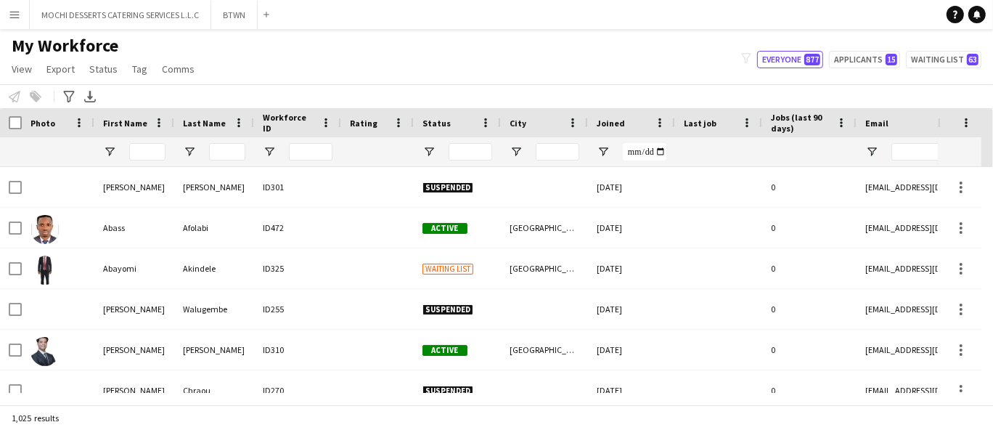
click at [237, 60] on div "My Workforce View Views Default view New view Update view Delete view Edit name…" at bounding box center [496, 59] width 993 height 49
